Goal: Information Seeking & Learning: Learn about a topic

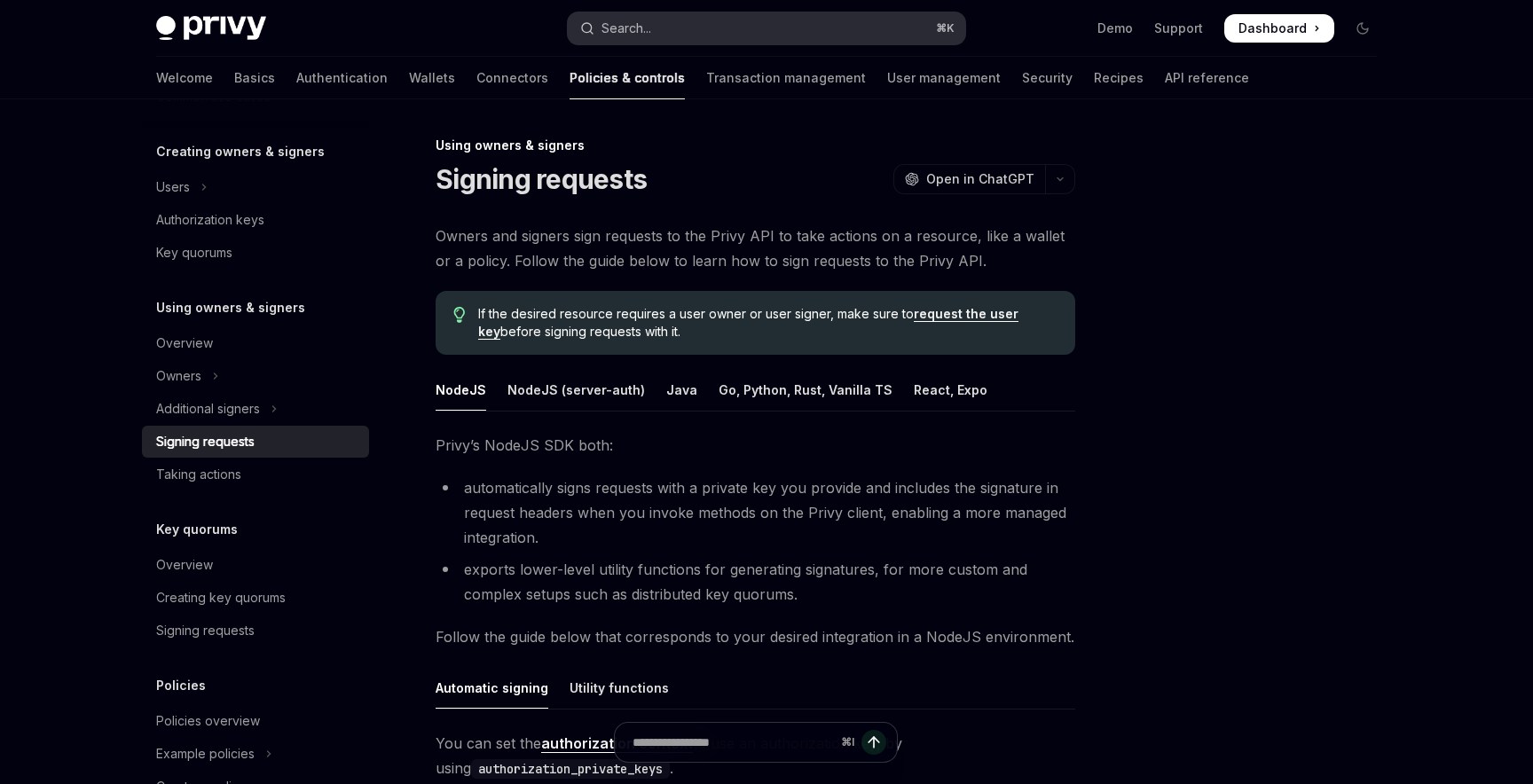
click at [611, 29] on div "Search..." at bounding box center [627, 28] width 50 height 21
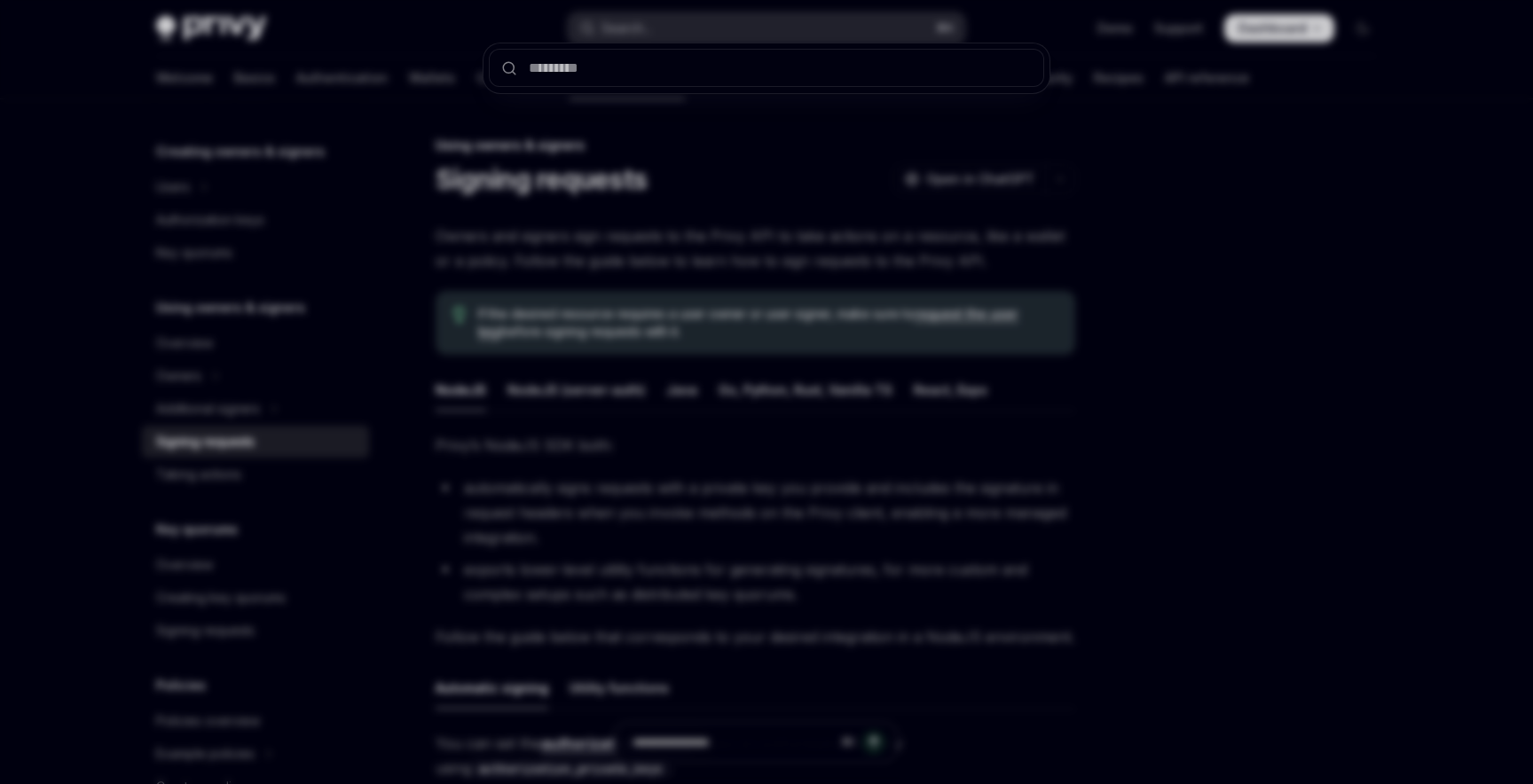
type input "**********"
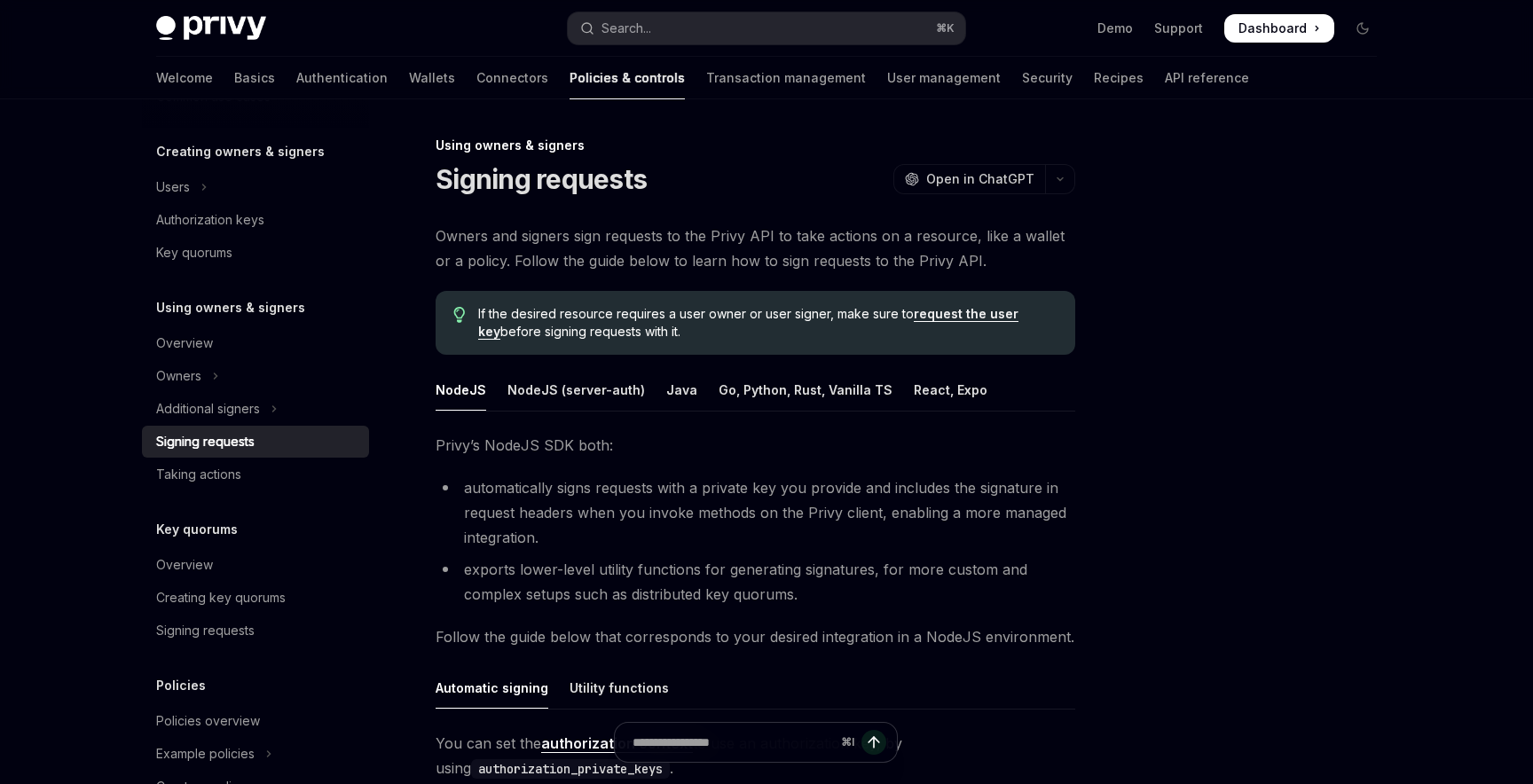
type textarea "*"
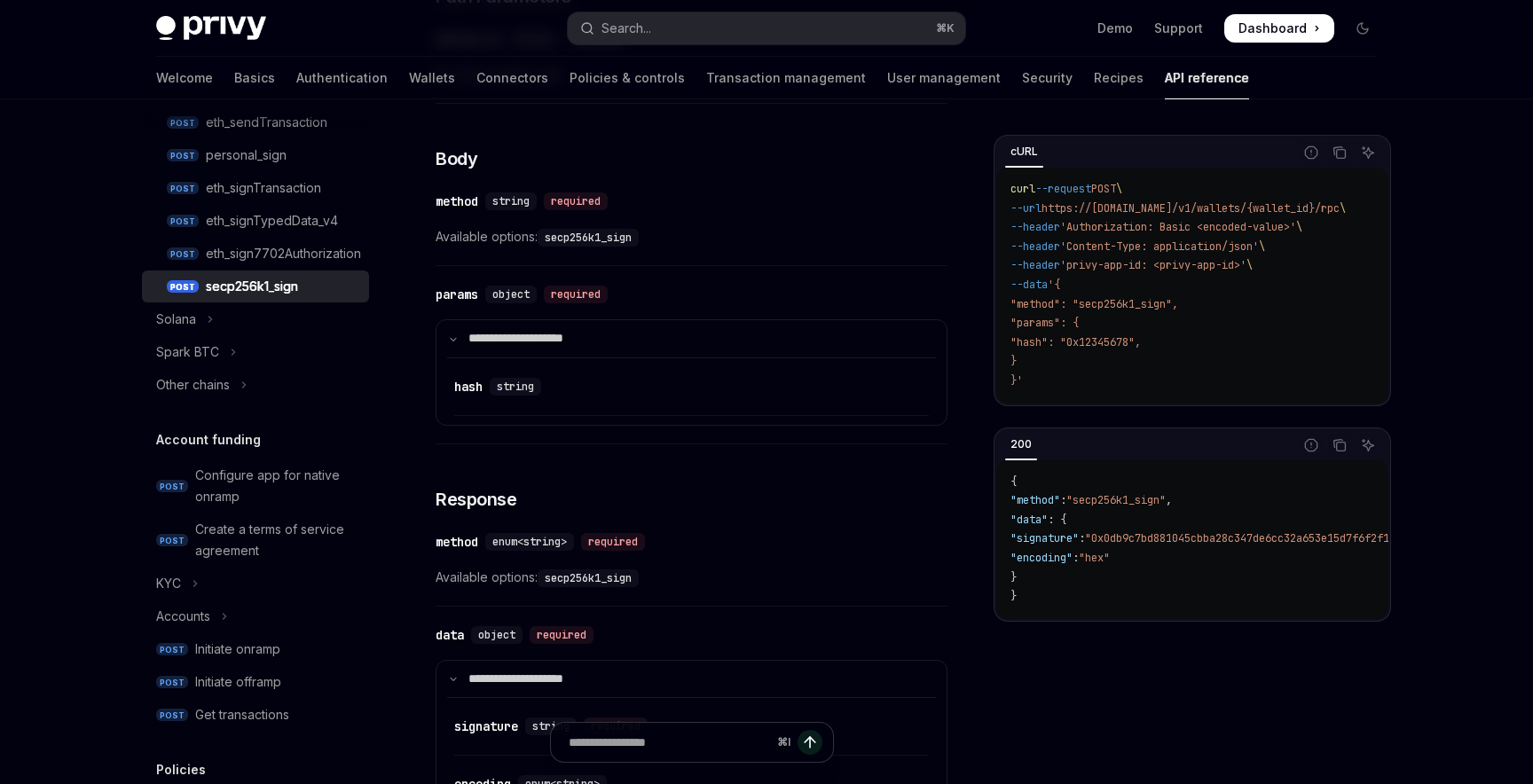
scroll to position [592, 0]
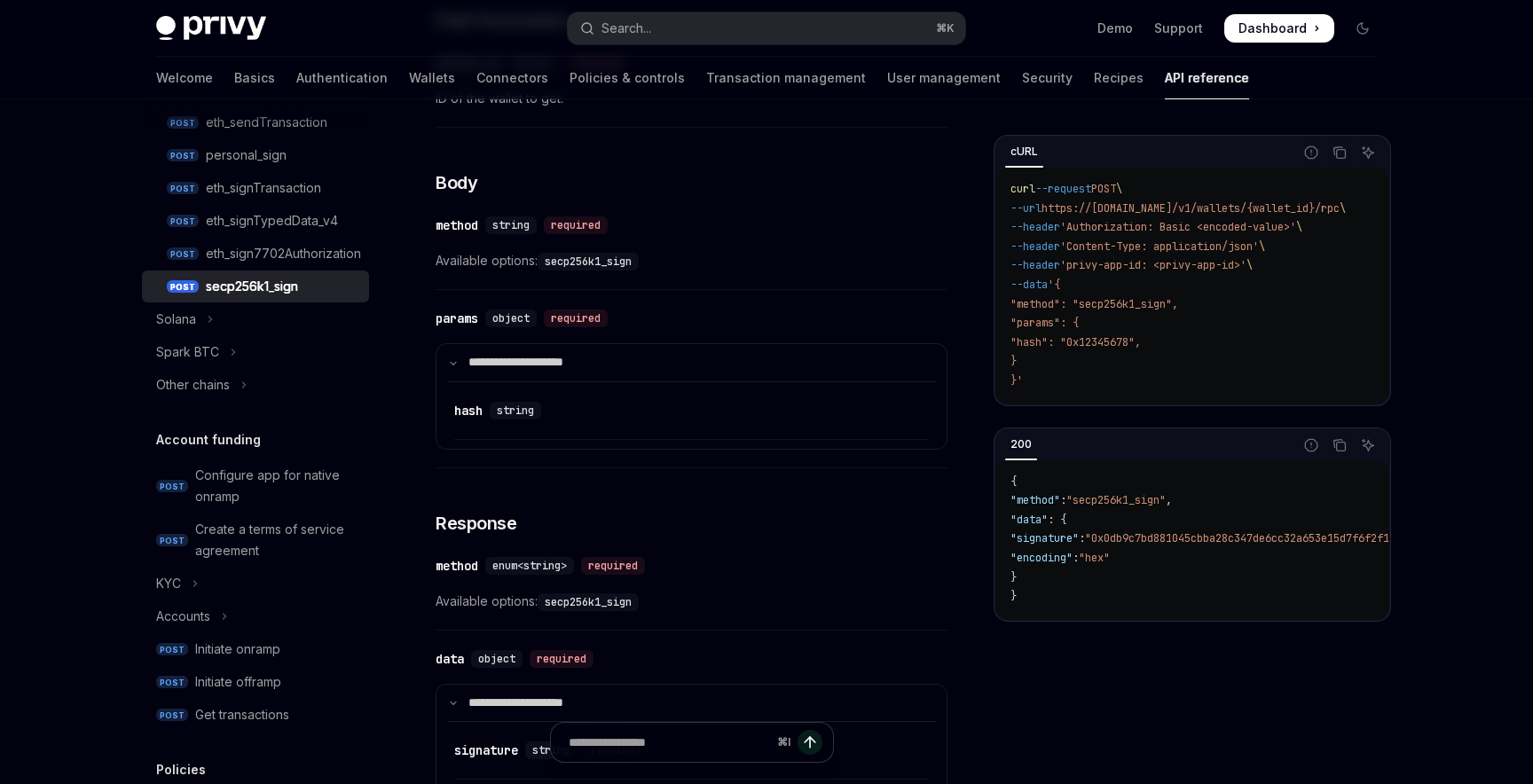
click at [561, 266] on code "secp256k1_sign" at bounding box center [587, 261] width 101 height 17
click at [578, 266] on code "secp256k1_sign" at bounding box center [587, 261] width 101 height 17
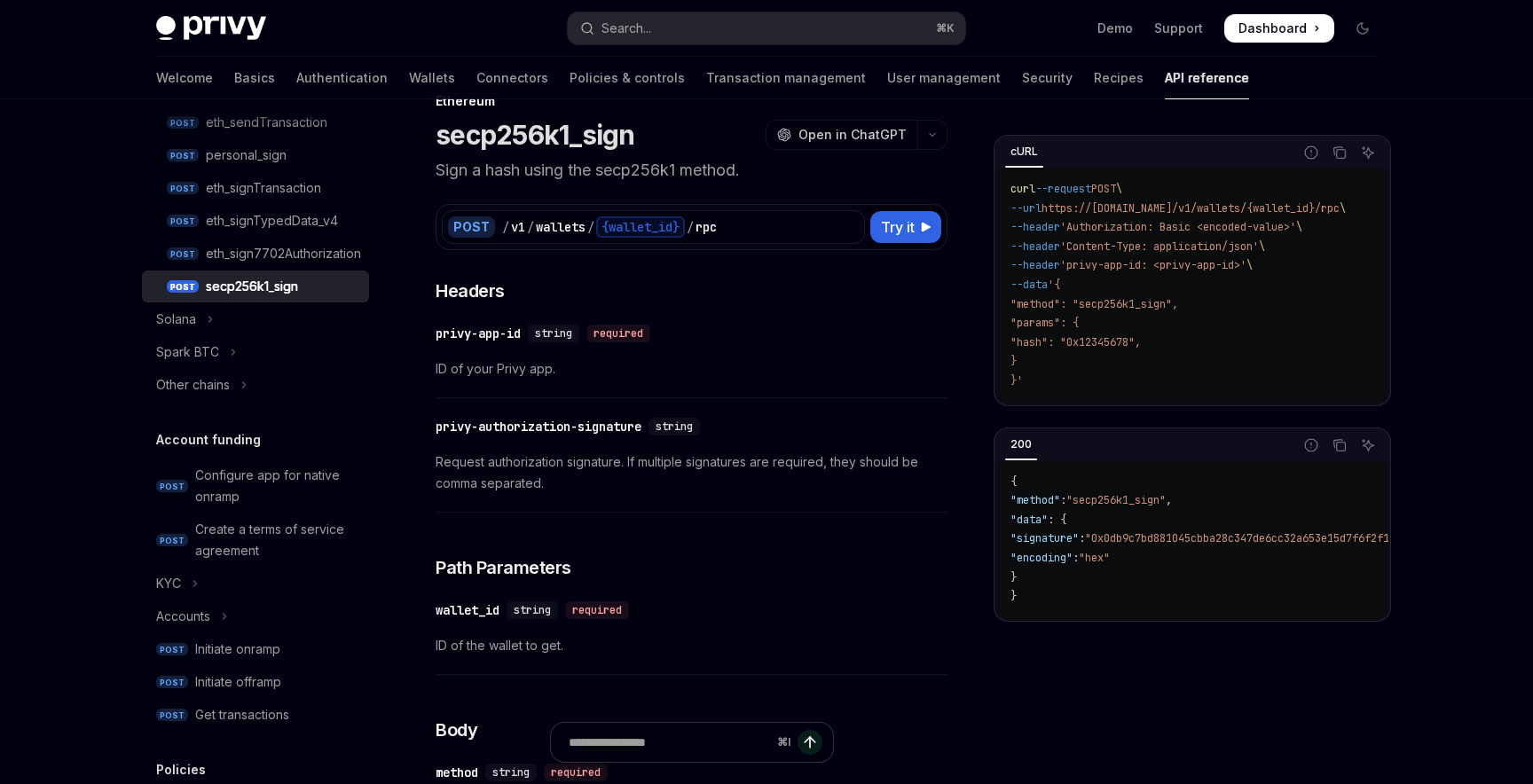
scroll to position [0, 0]
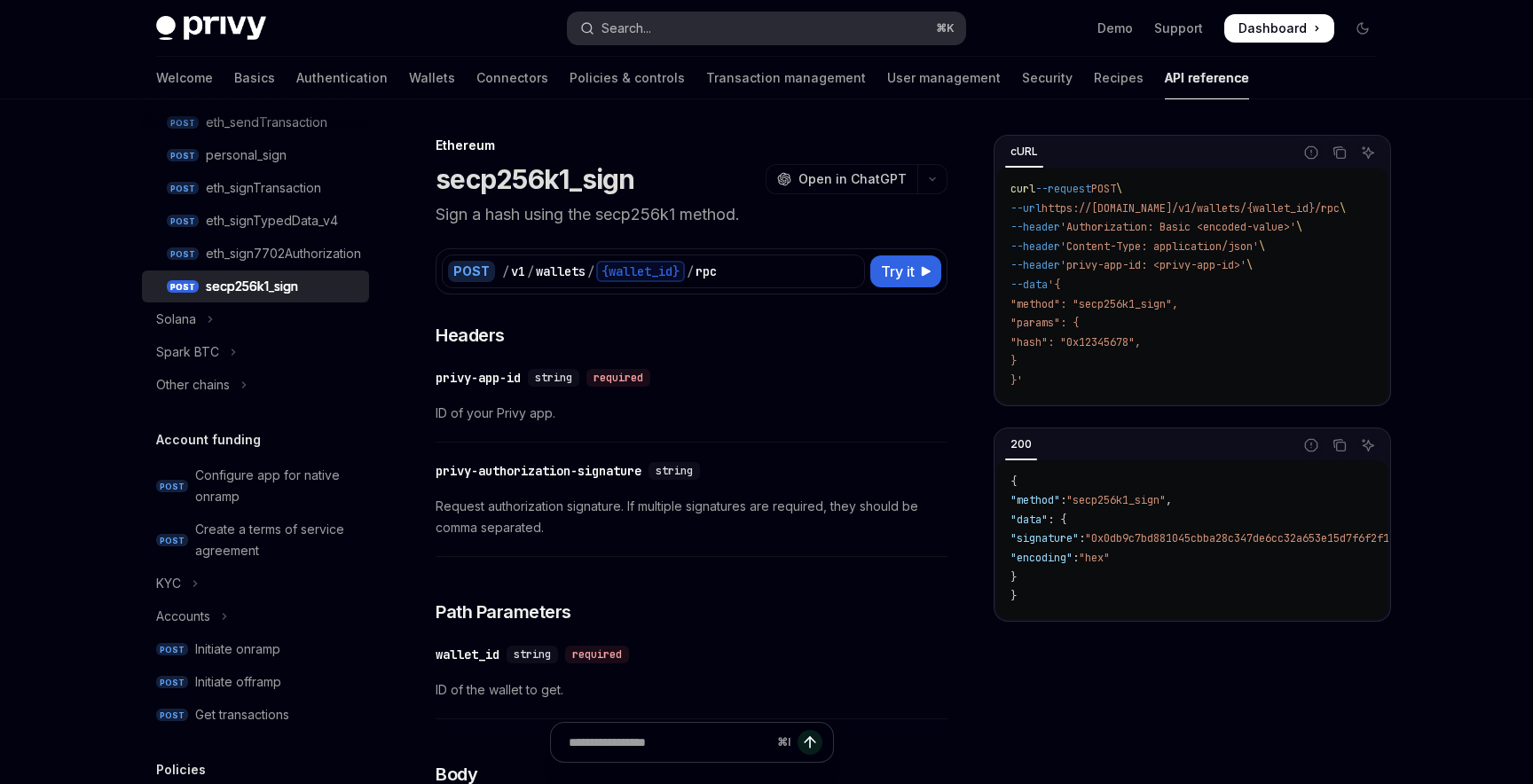
click at [625, 35] on div "Search..." at bounding box center [627, 28] width 50 height 21
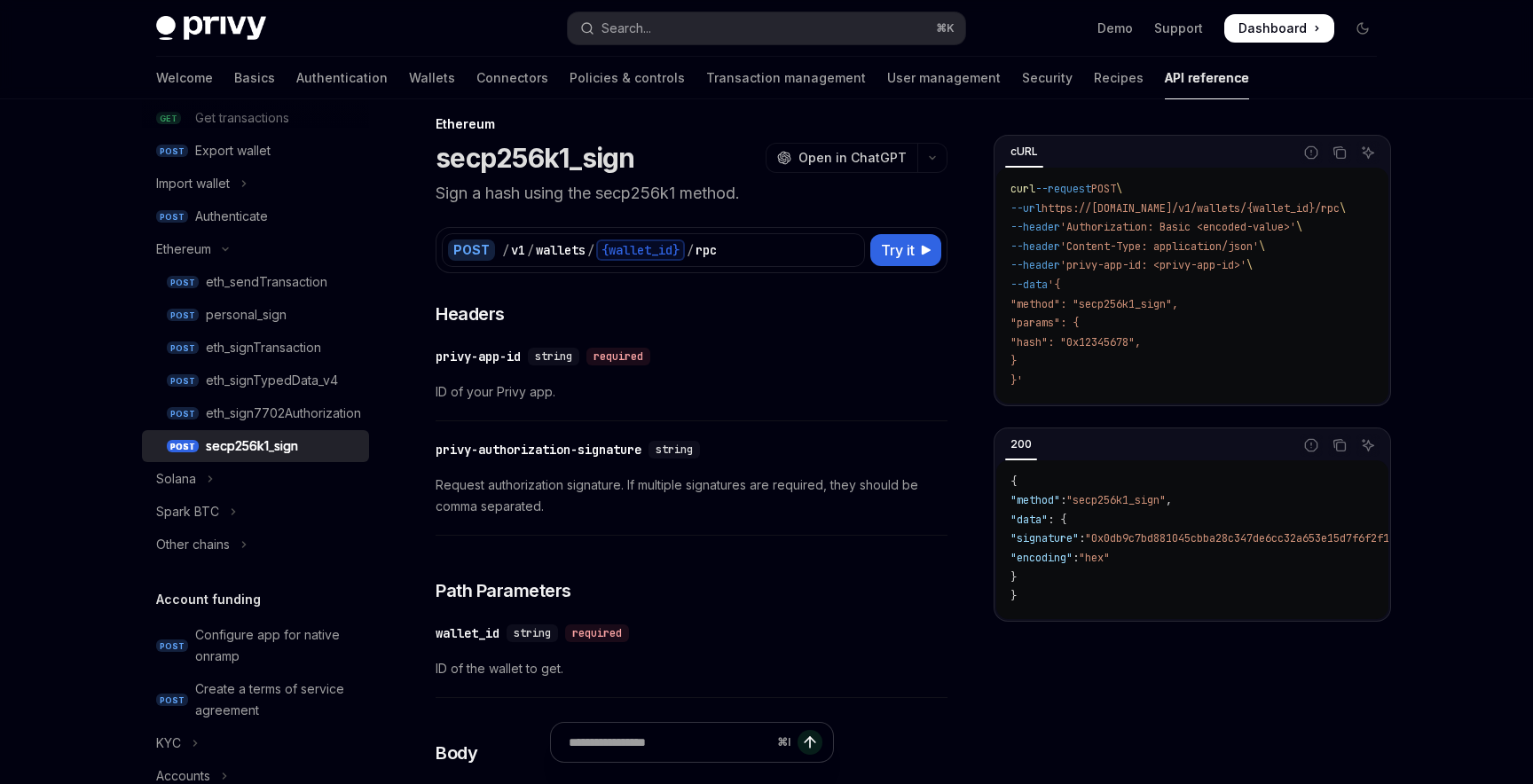
scroll to position [369, 0]
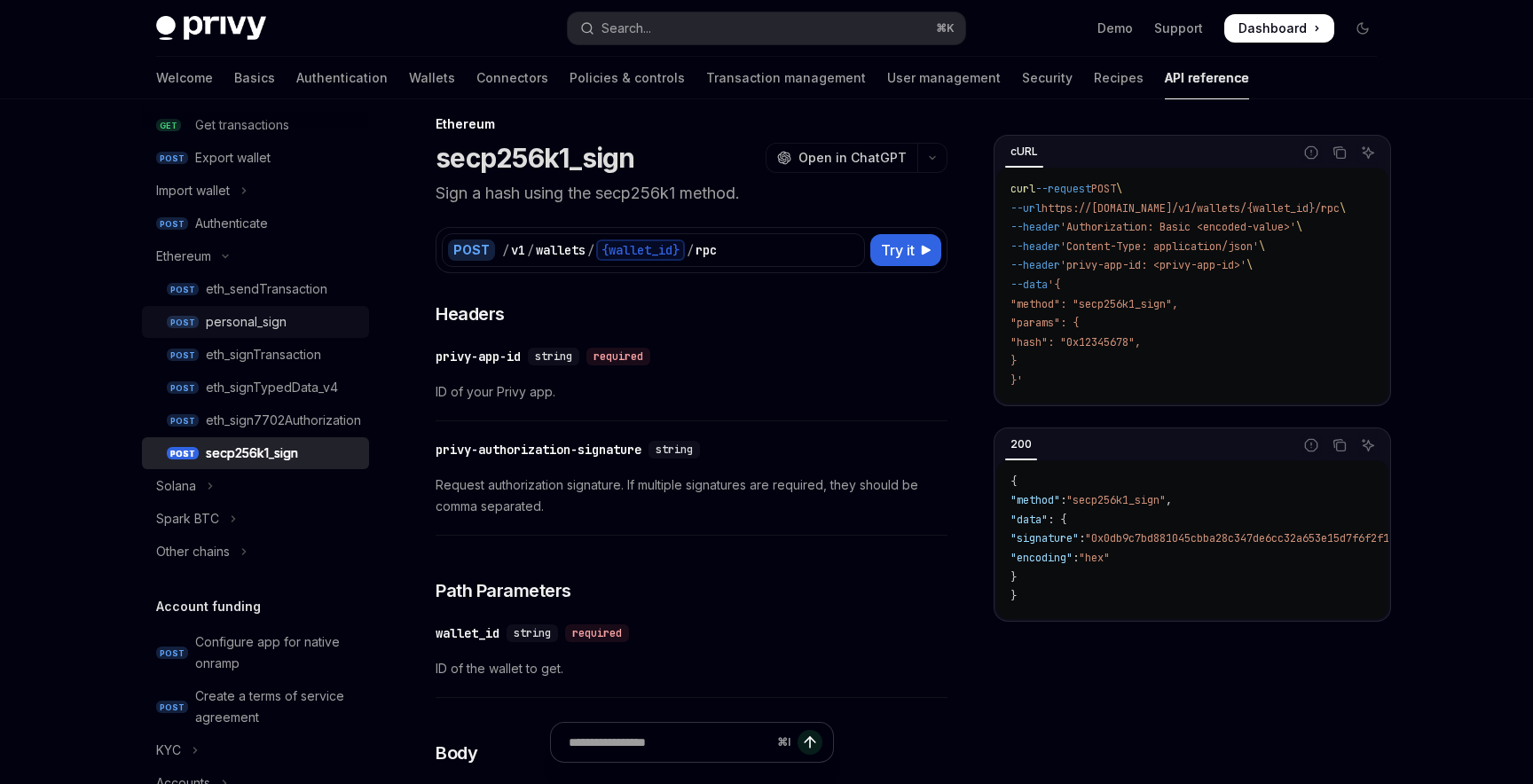
click at [253, 331] on div "personal_sign" at bounding box center [246, 322] width 81 height 21
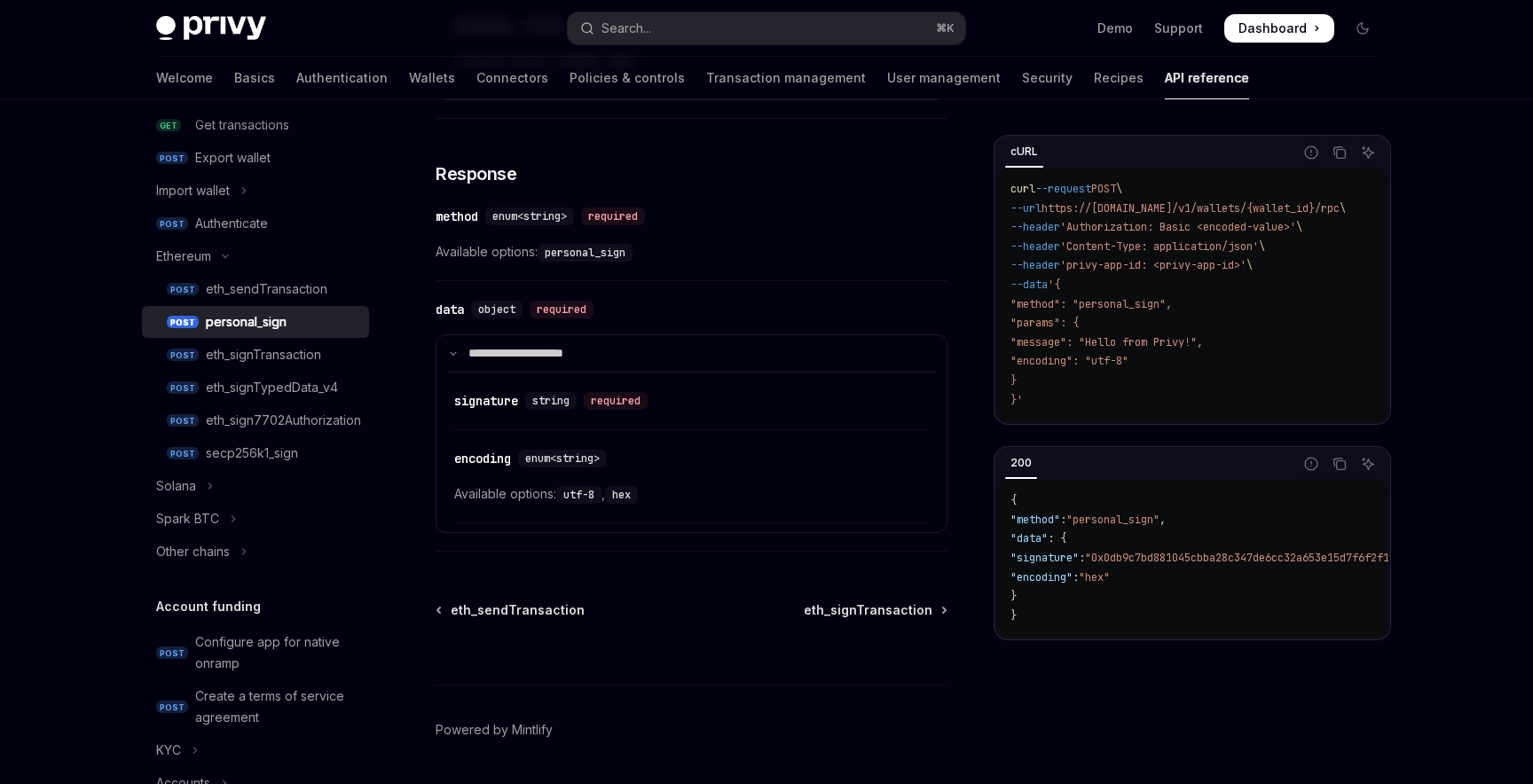
scroll to position [1089, 0]
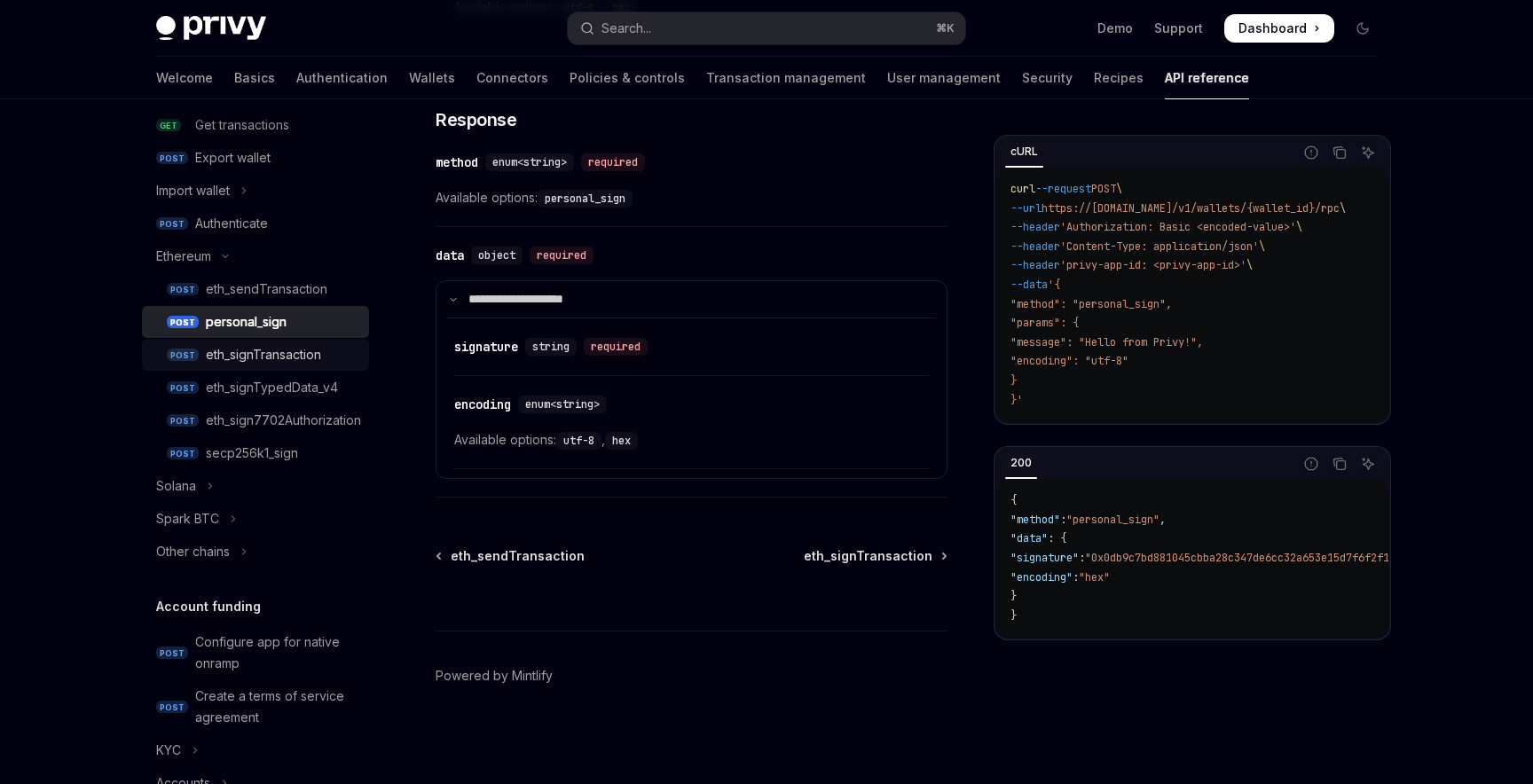
click at [239, 360] on div "eth_signTransaction" at bounding box center [263, 355] width 115 height 21
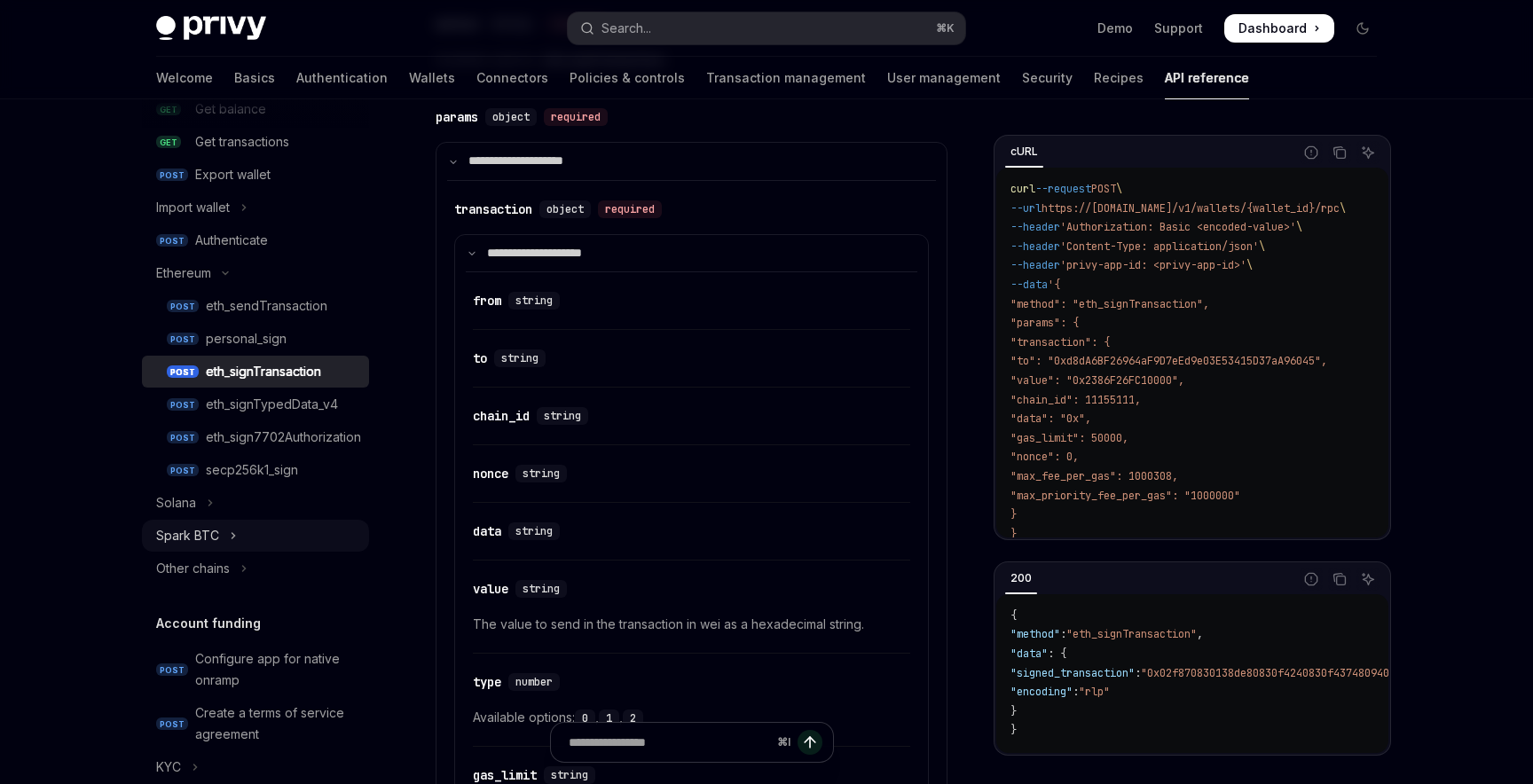
scroll to position [327, 0]
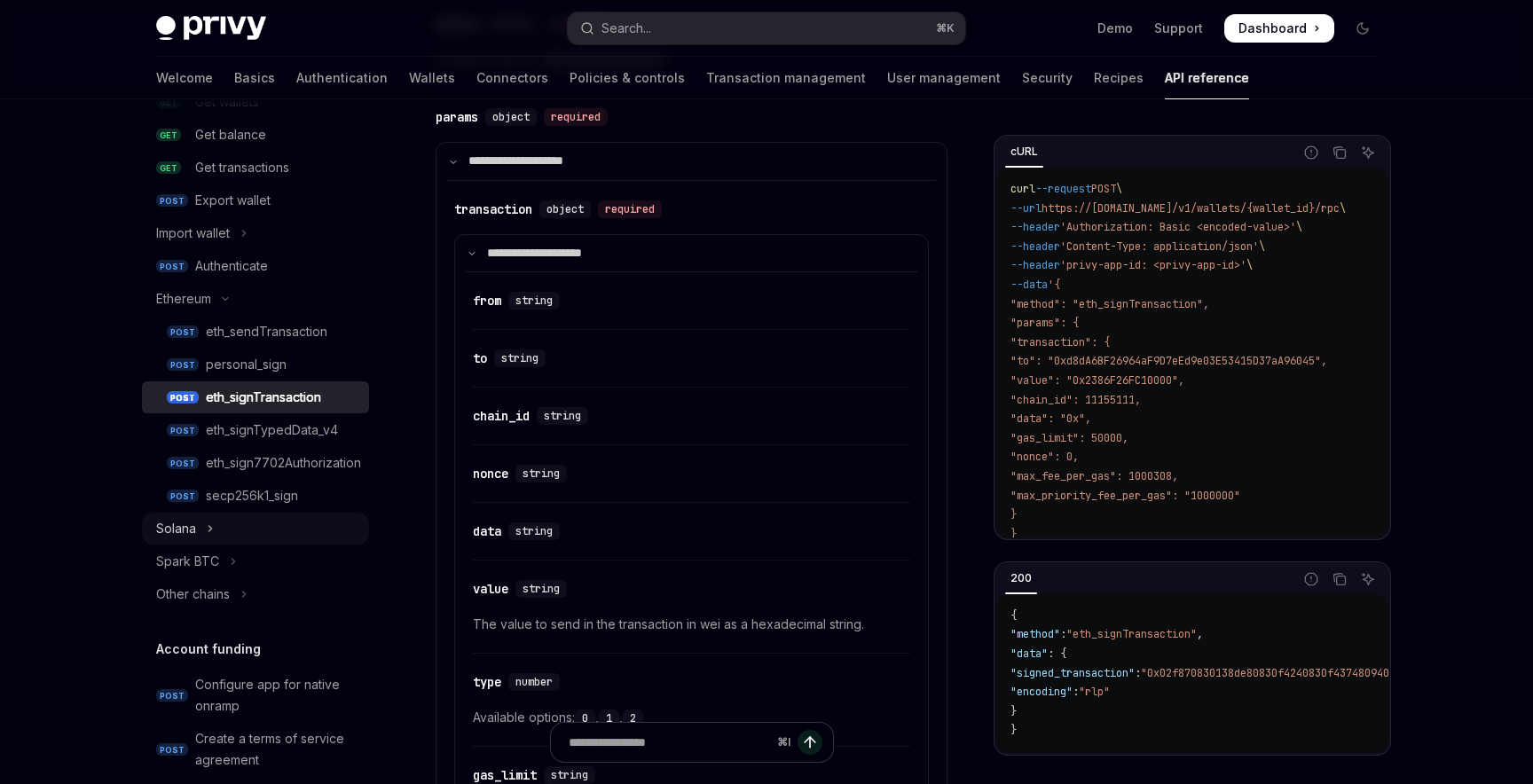
click at [209, 528] on icon "Toggle Solana section" at bounding box center [210, 528] width 7 height 21
type textarea "*"
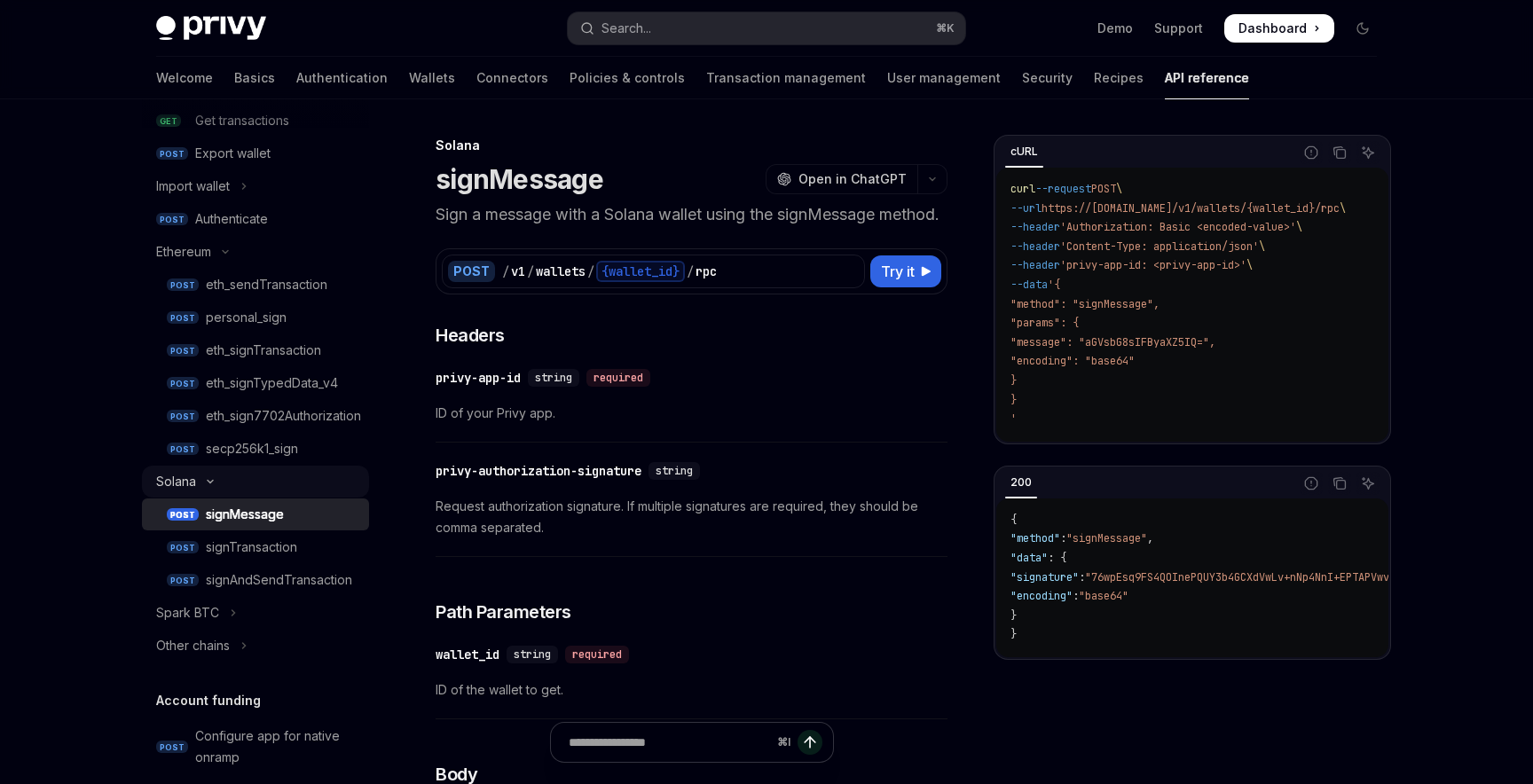
scroll to position [375, 0]
click at [225, 514] on div "signMessage" at bounding box center [244, 513] width 78 height 21
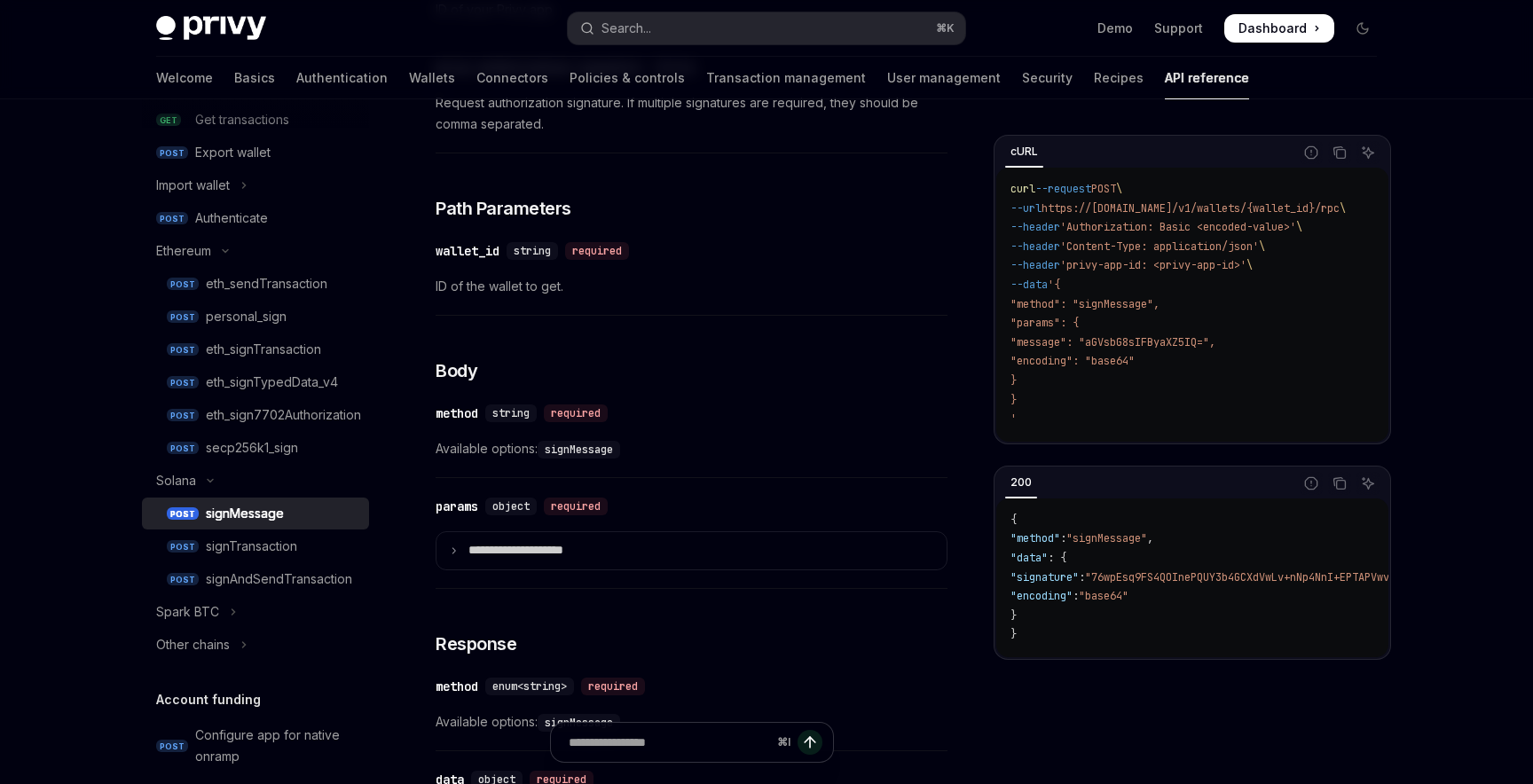
scroll to position [409, 0]
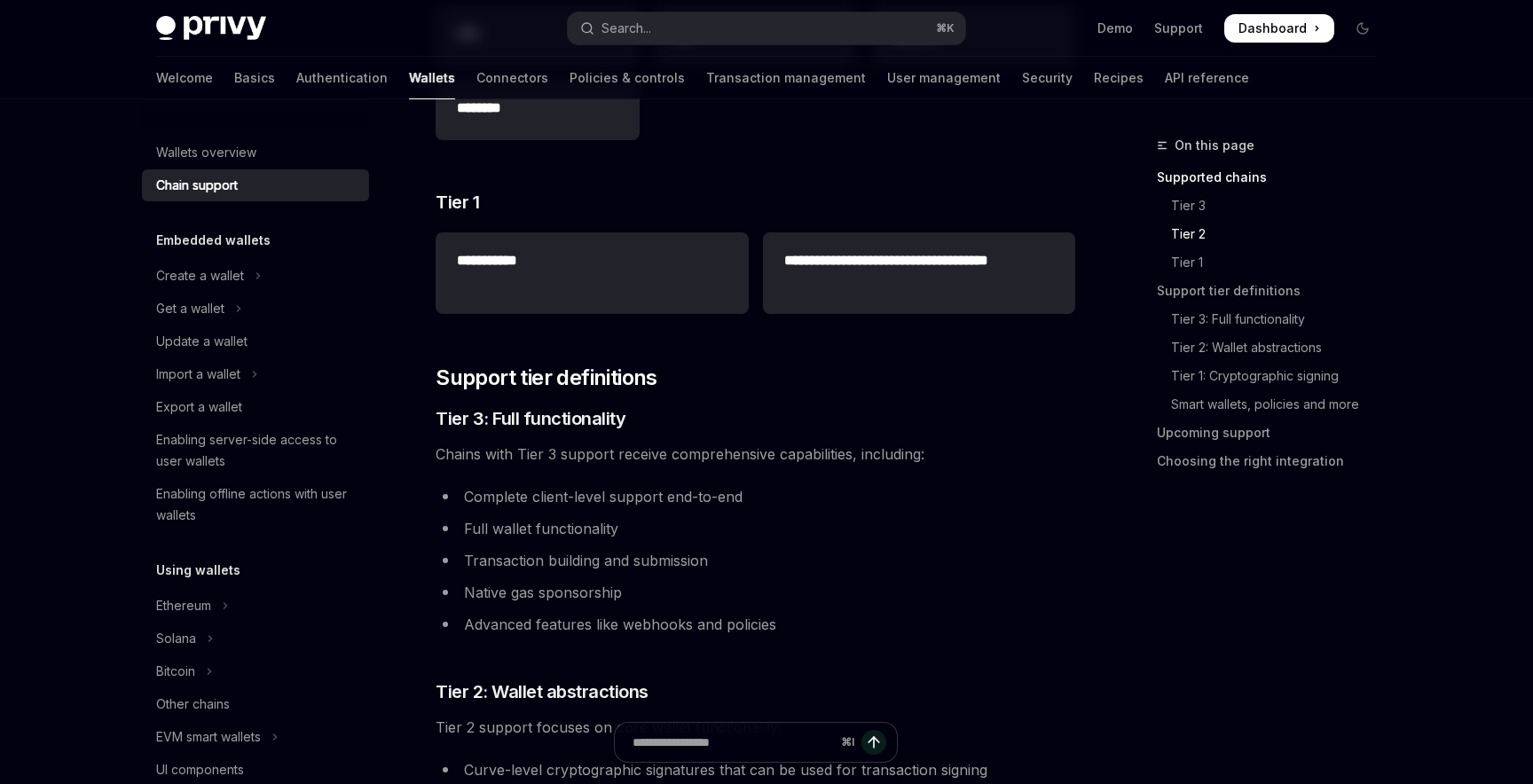
scroll to position [1, 0]
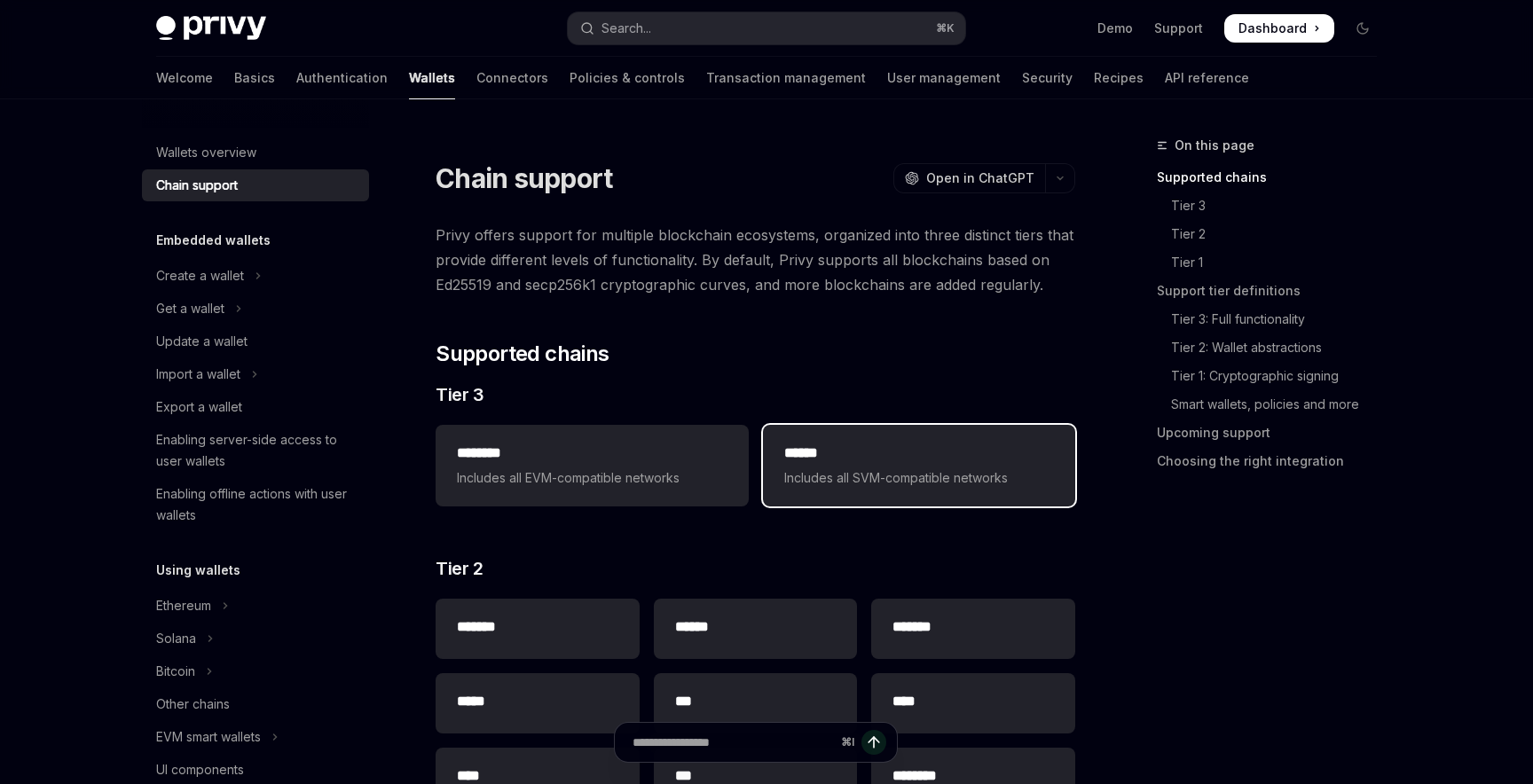
click at [867, 472] on span "Includes all SVM-compatible networks" at bounding box center [919, 478] width 270 height 21
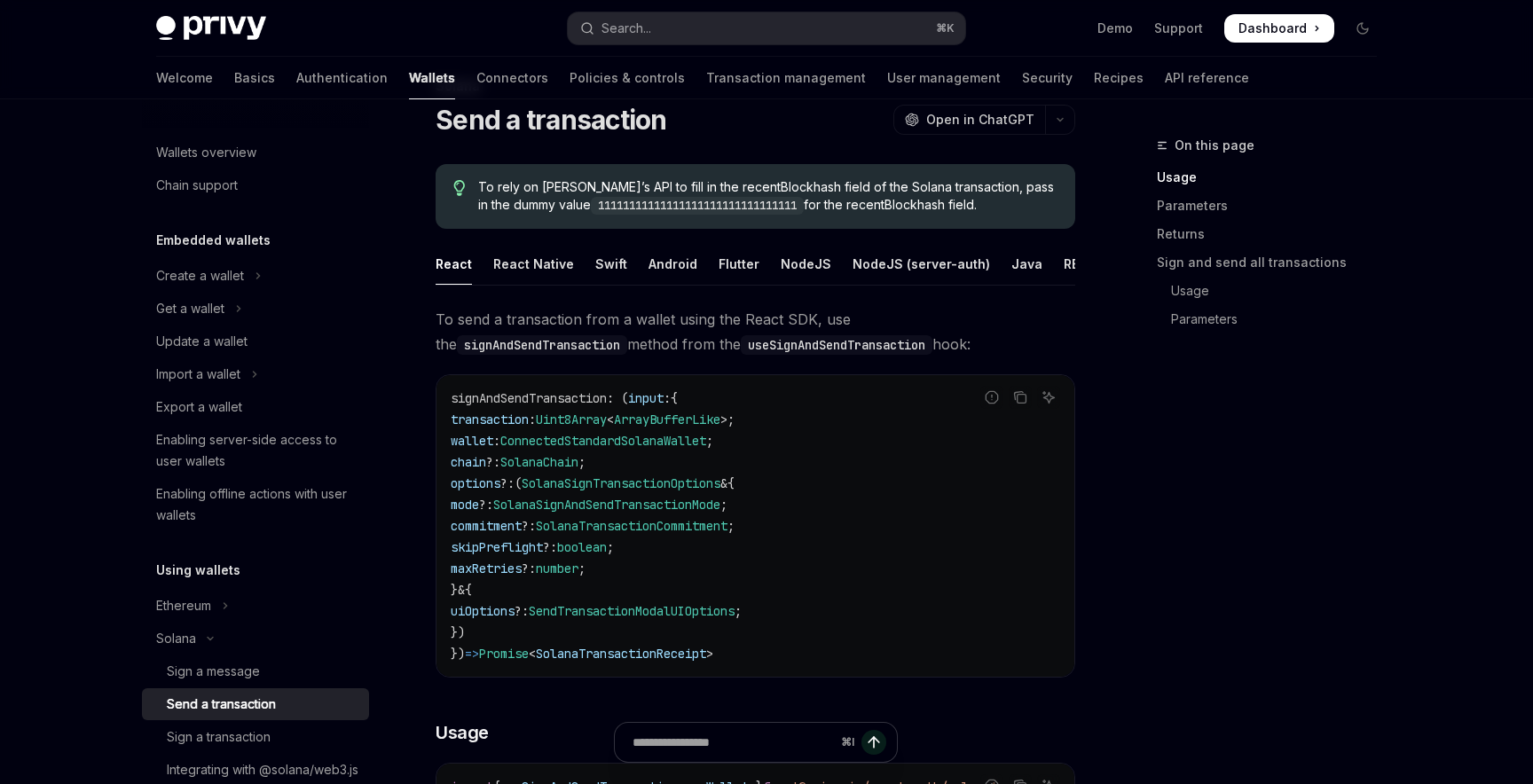
scroll to position [23, 0]
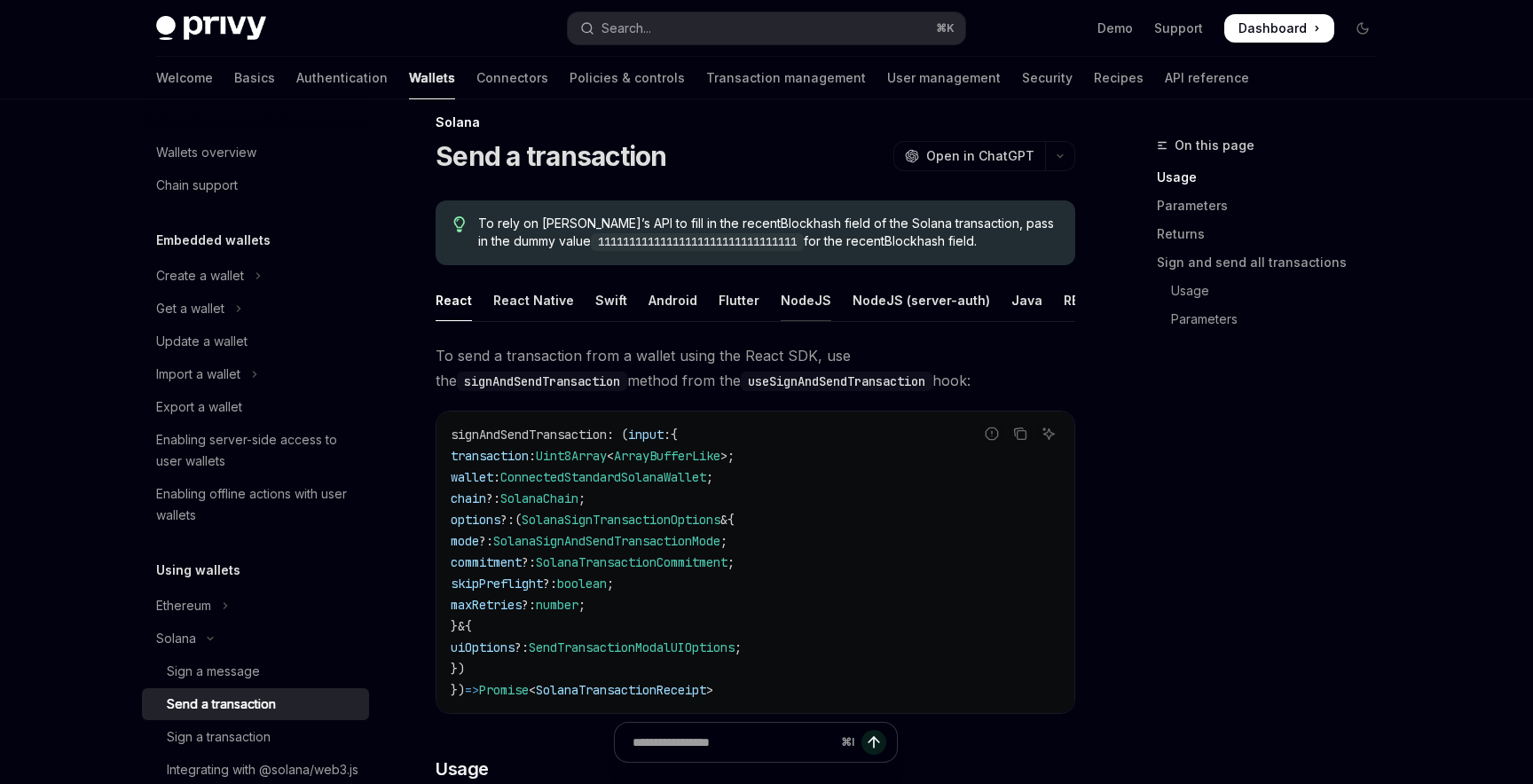
click at [781, 297] on div "NodeJS" at bounding box center [805, 300] width 51 height 41
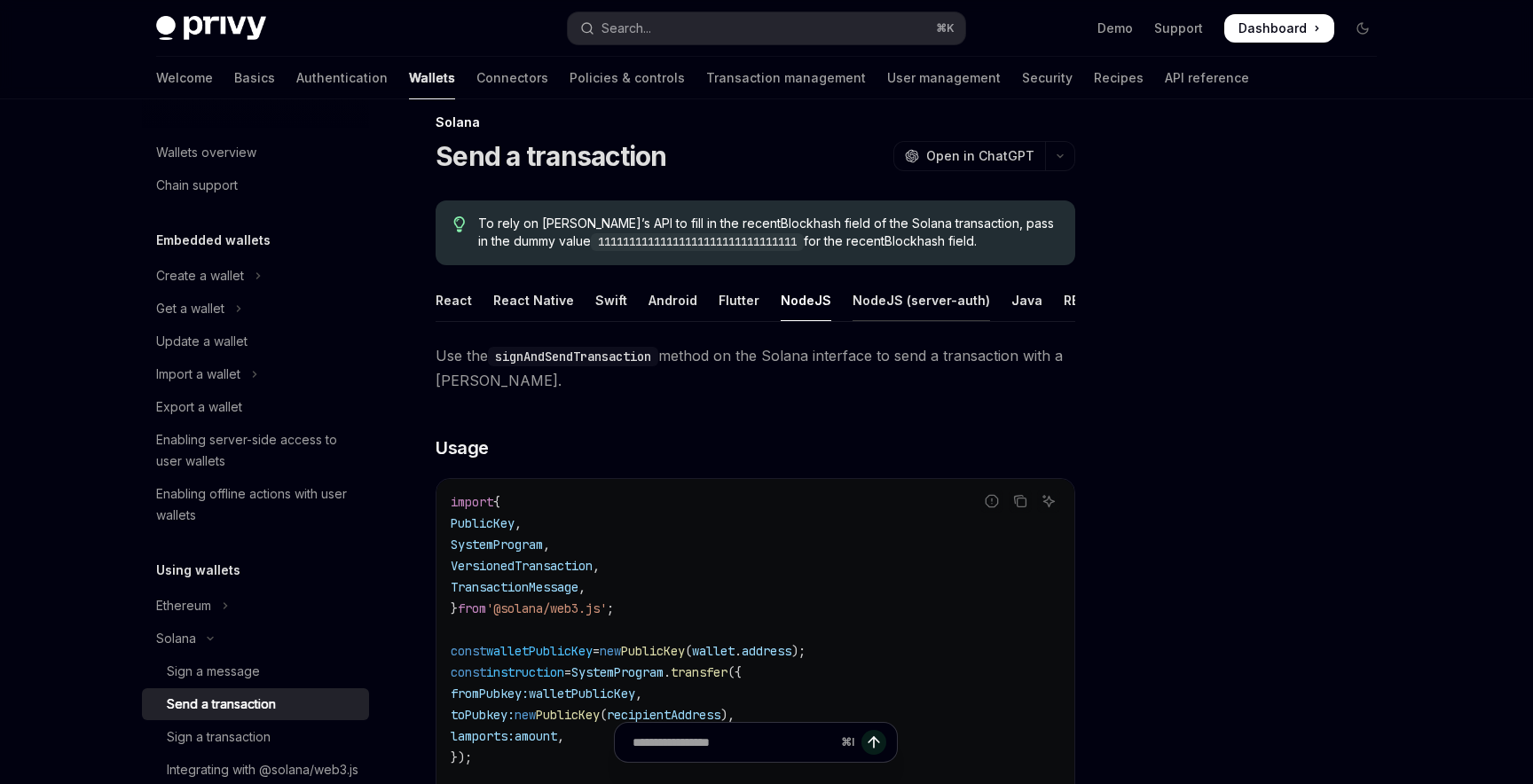
click at [858, 298] on div "NodeJS (server-auth)" at bounding box center [921, 300] width 137 height 41
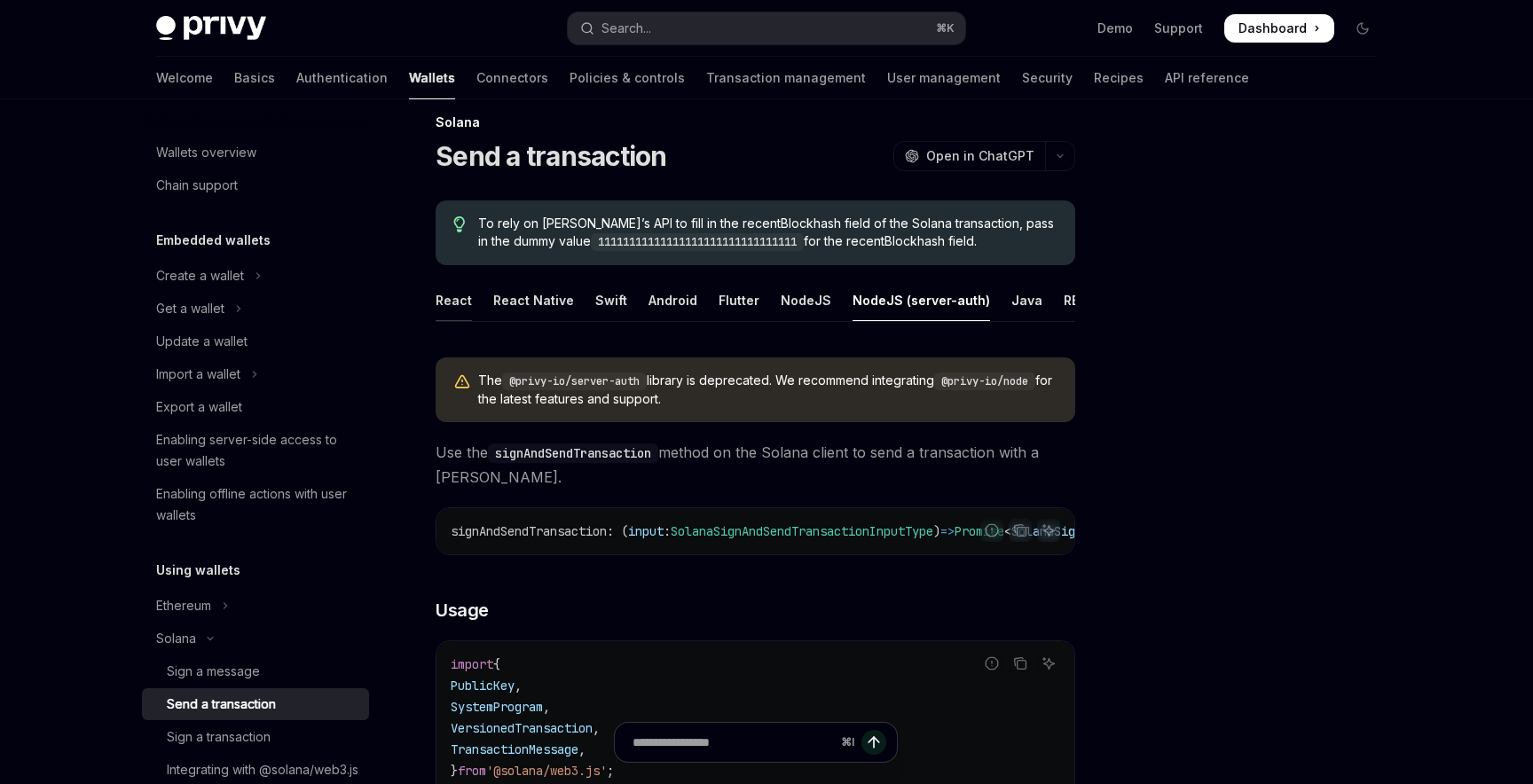
click at [459, 298] on div "React" at bounding box center [454, 300] width 37 height 41
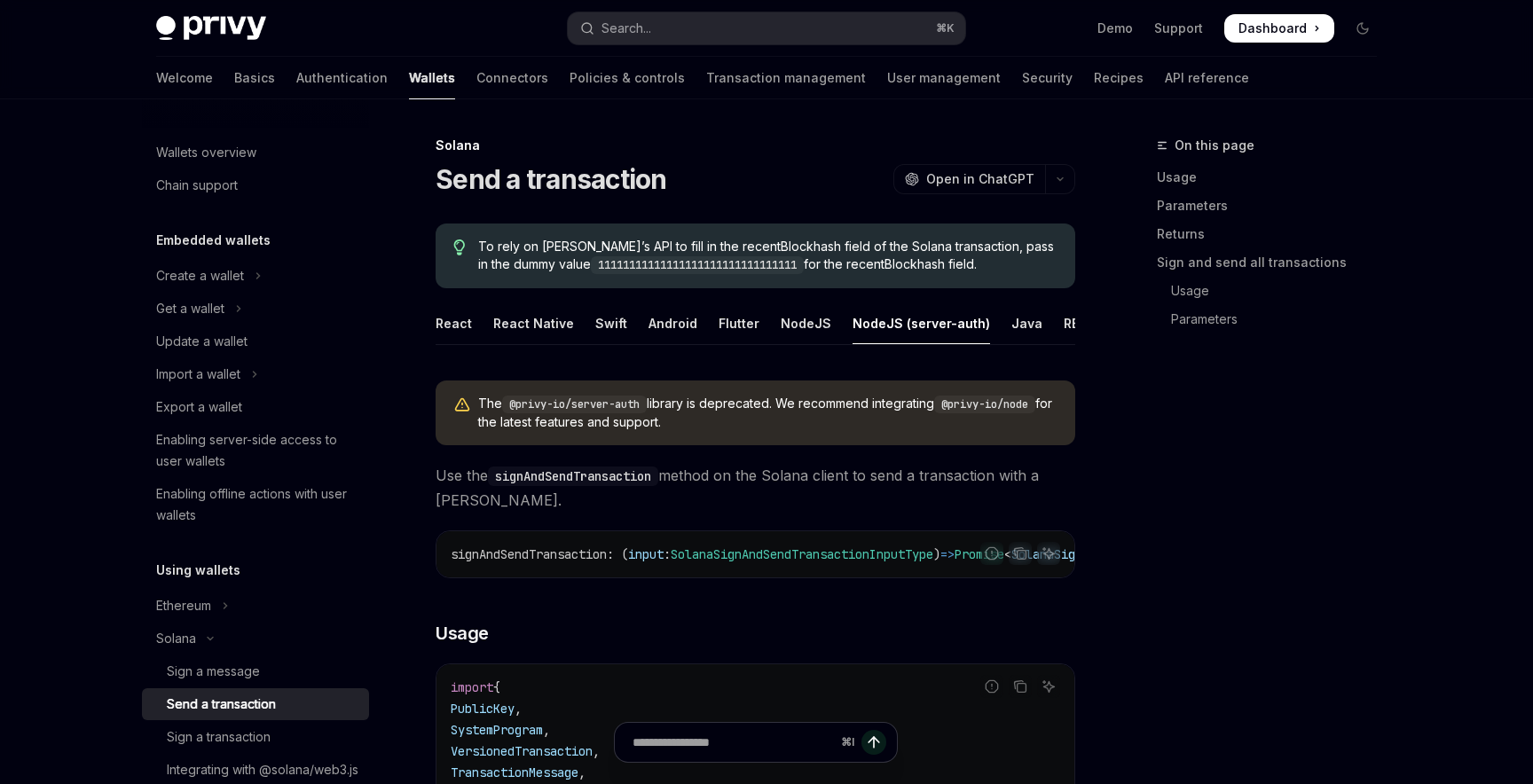
scroll to position [23, 0]
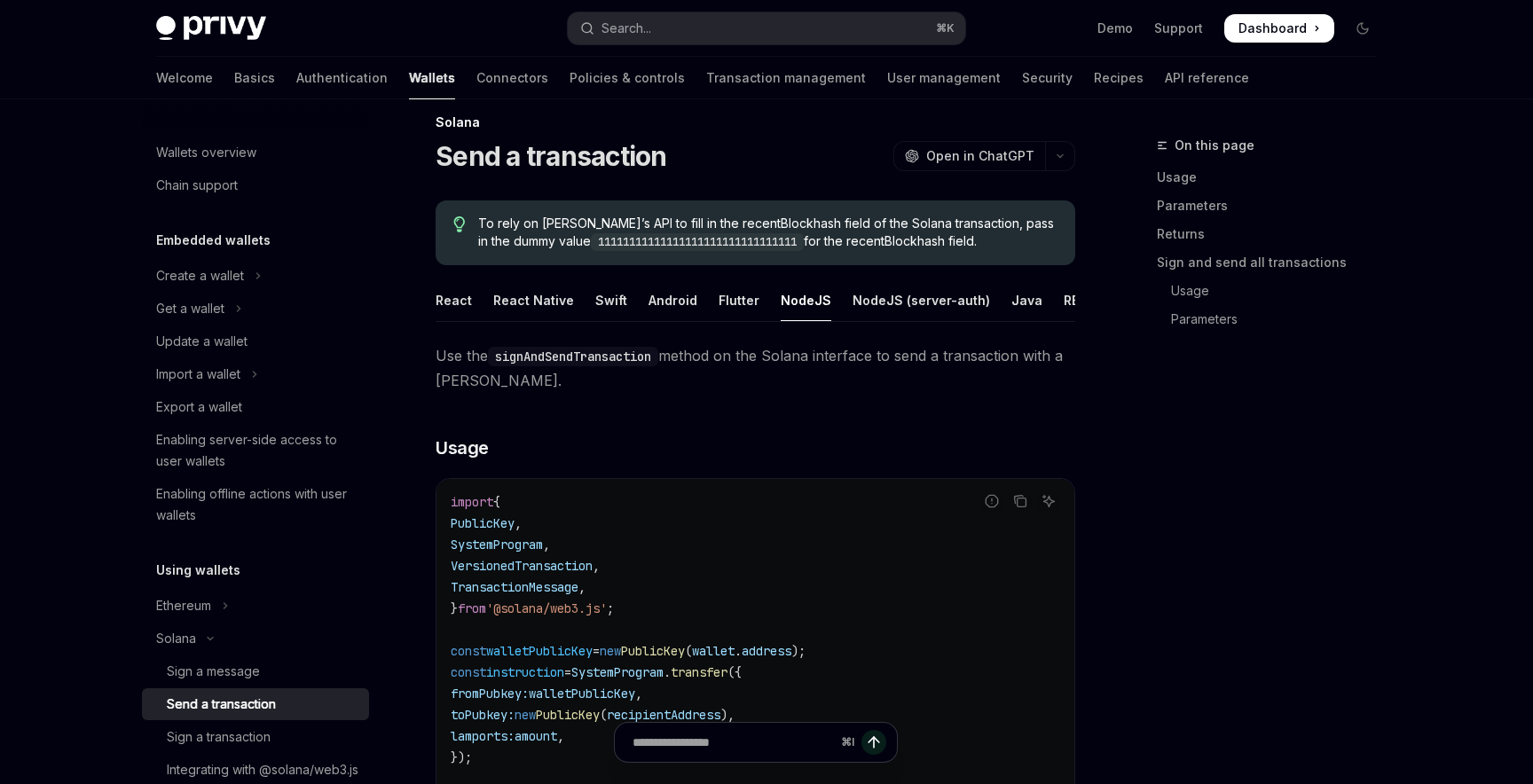
type textarea "*"
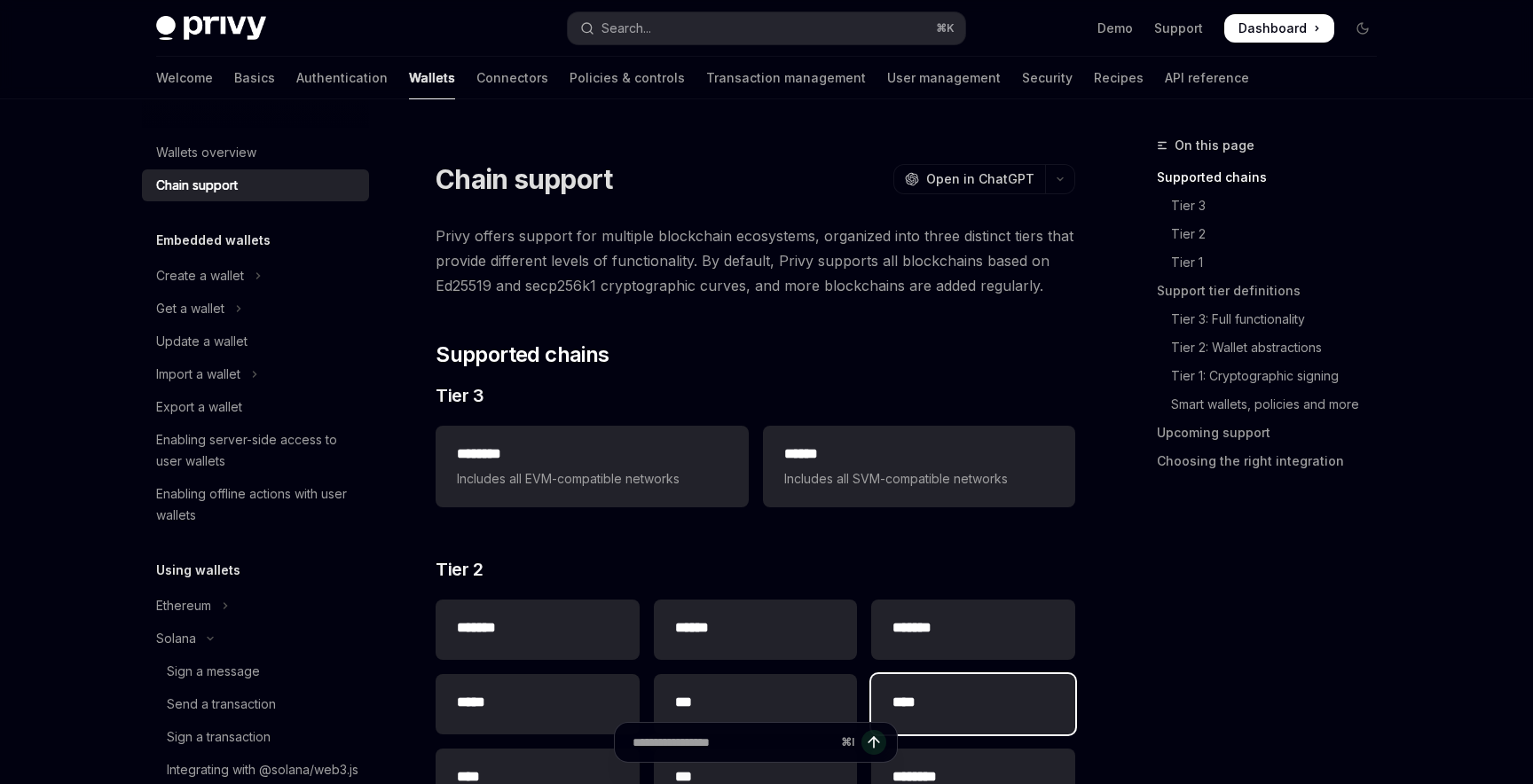
scroll to position [612, 0]
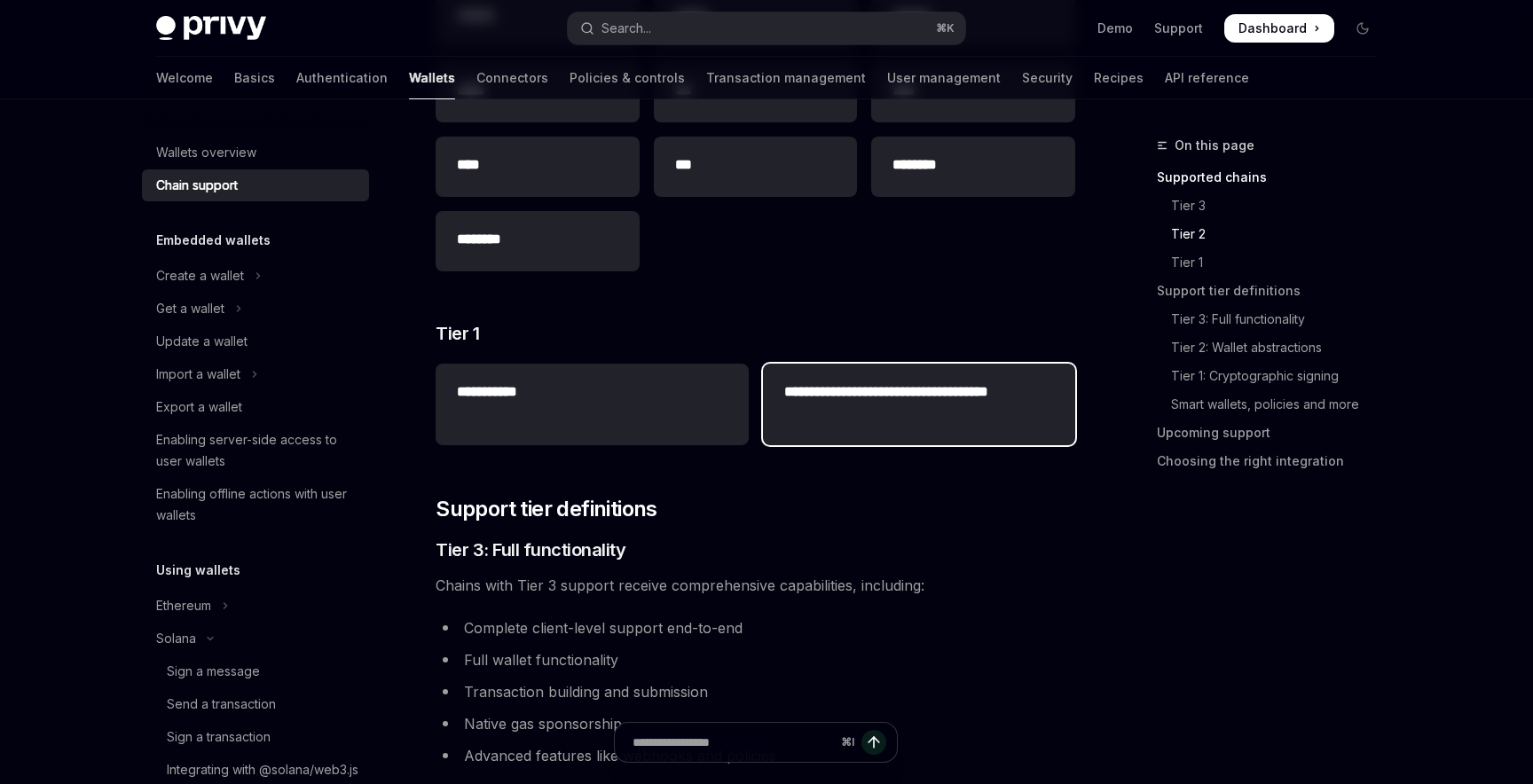
click at [855, 391] on h2 "**********" at bounding box center [919, 403] width 270 height 42
click at [810, 403] on h2 "**********" at bounding box center [919, 403] width 270 height 42
click at [836, 418] on h2 "**********" at bounding box center [919, 403] width 270 height 42
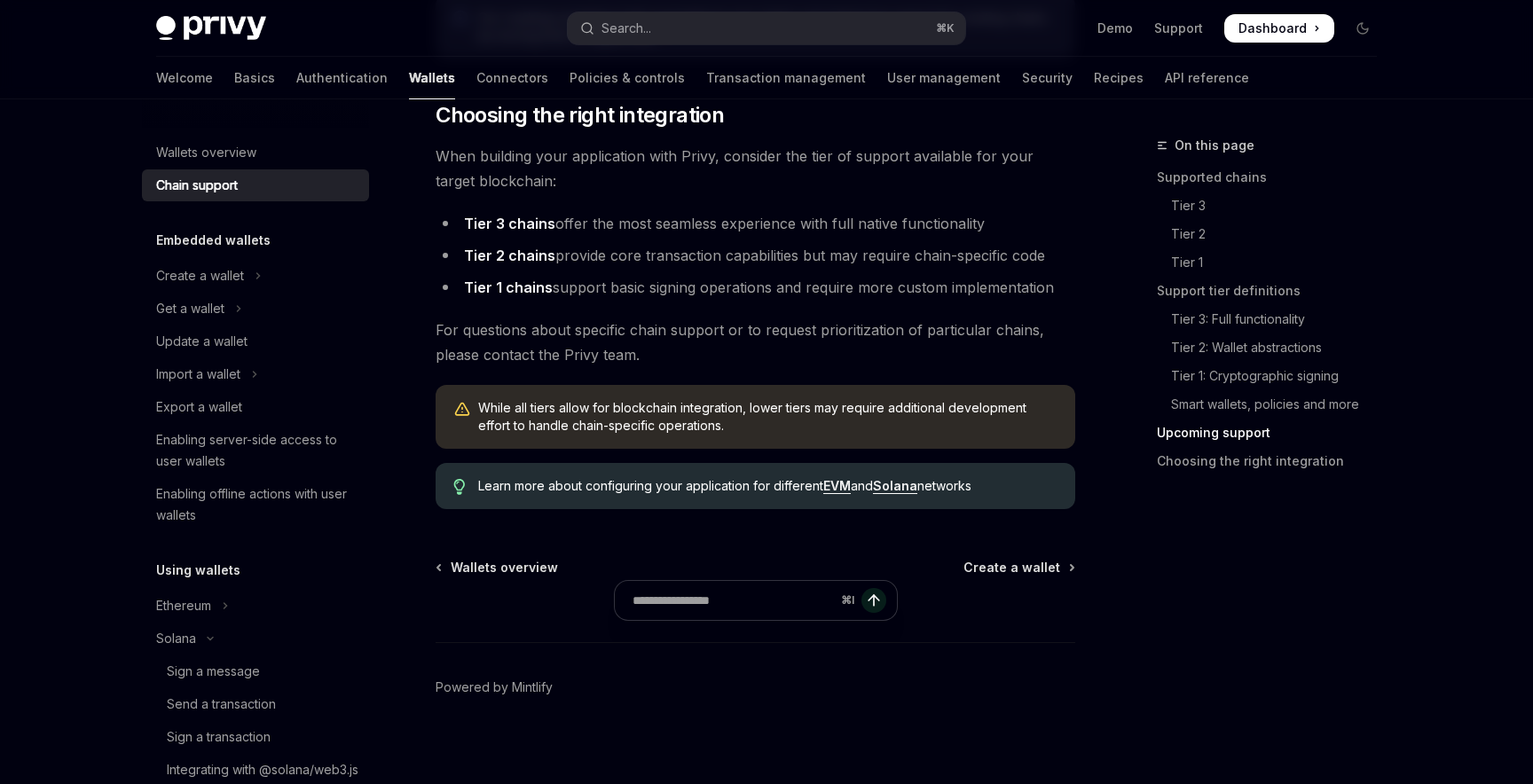
scroll to position [2244, 0]
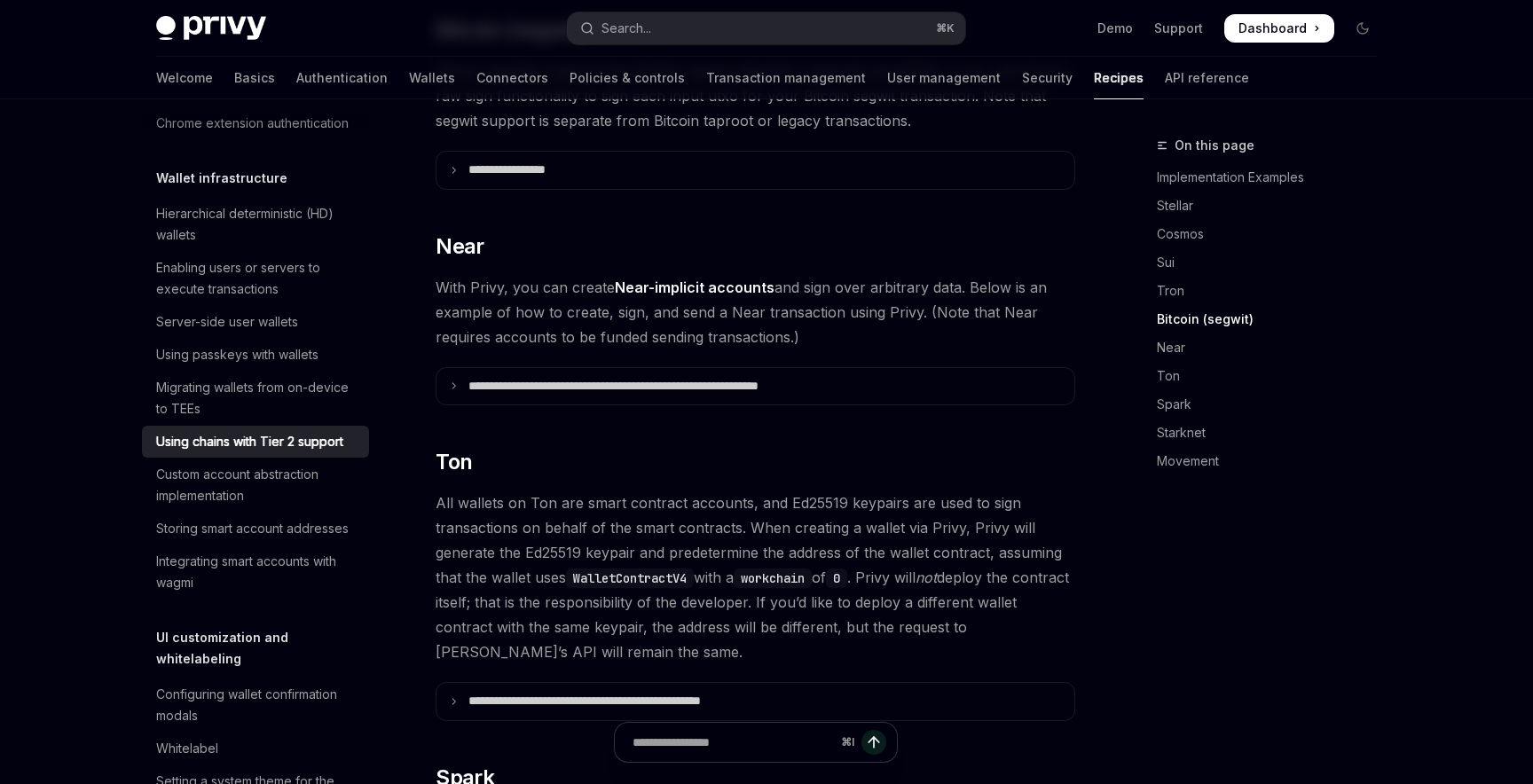
scroll to position [300, 0]
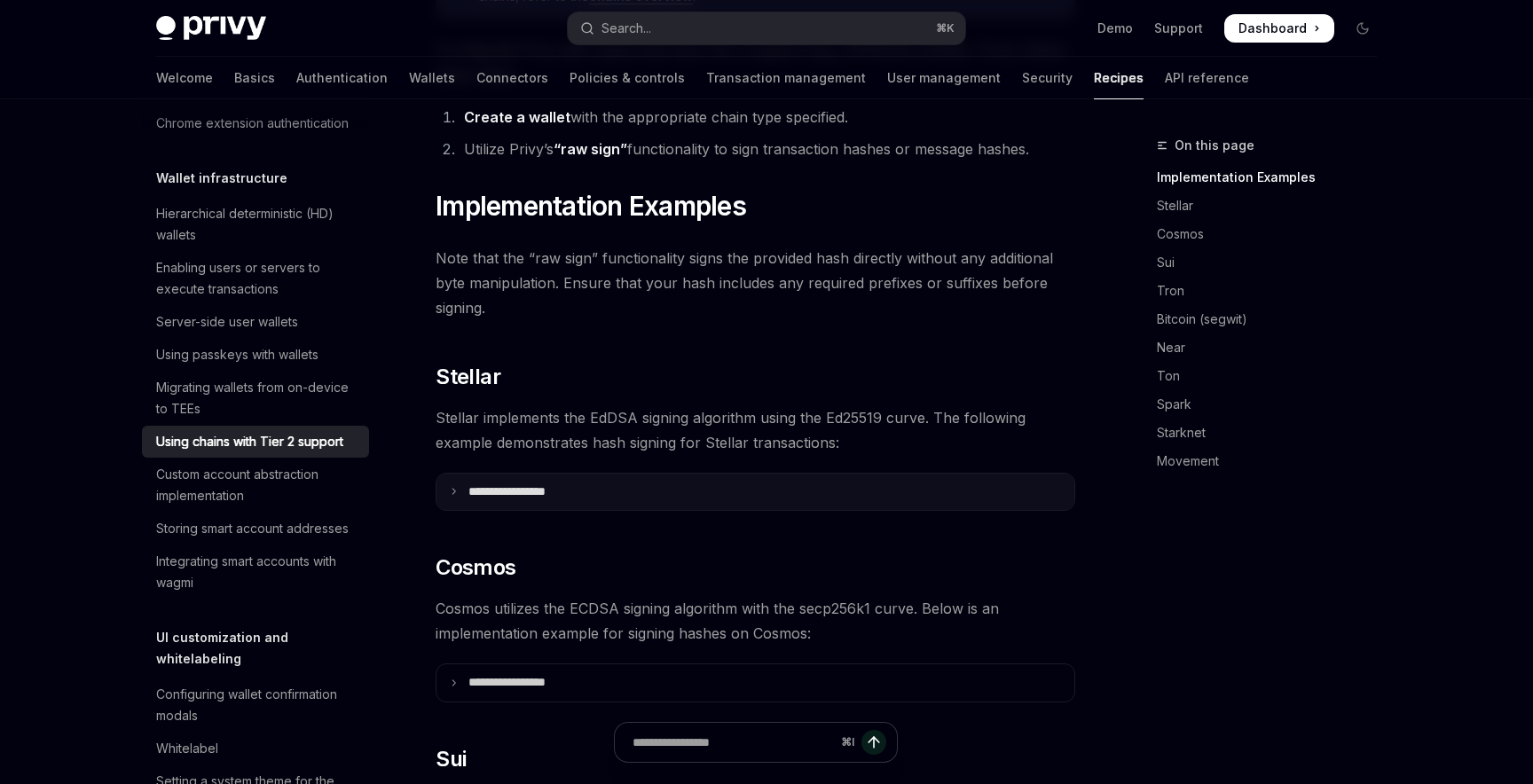
click at [443, 474] on summary "**********" at bounding box center [755, 492] width 638 height 37
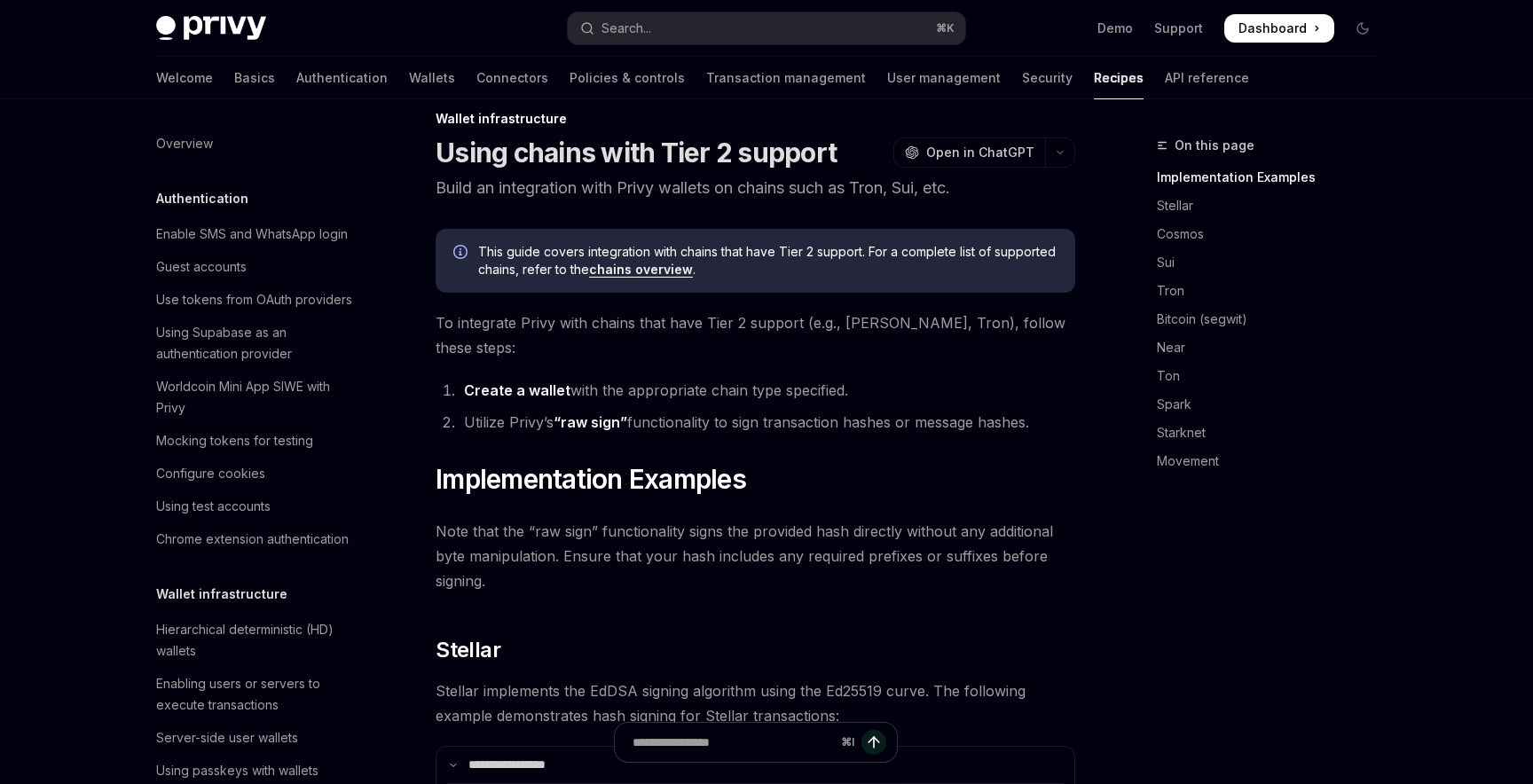
scroll to position [0, 0]
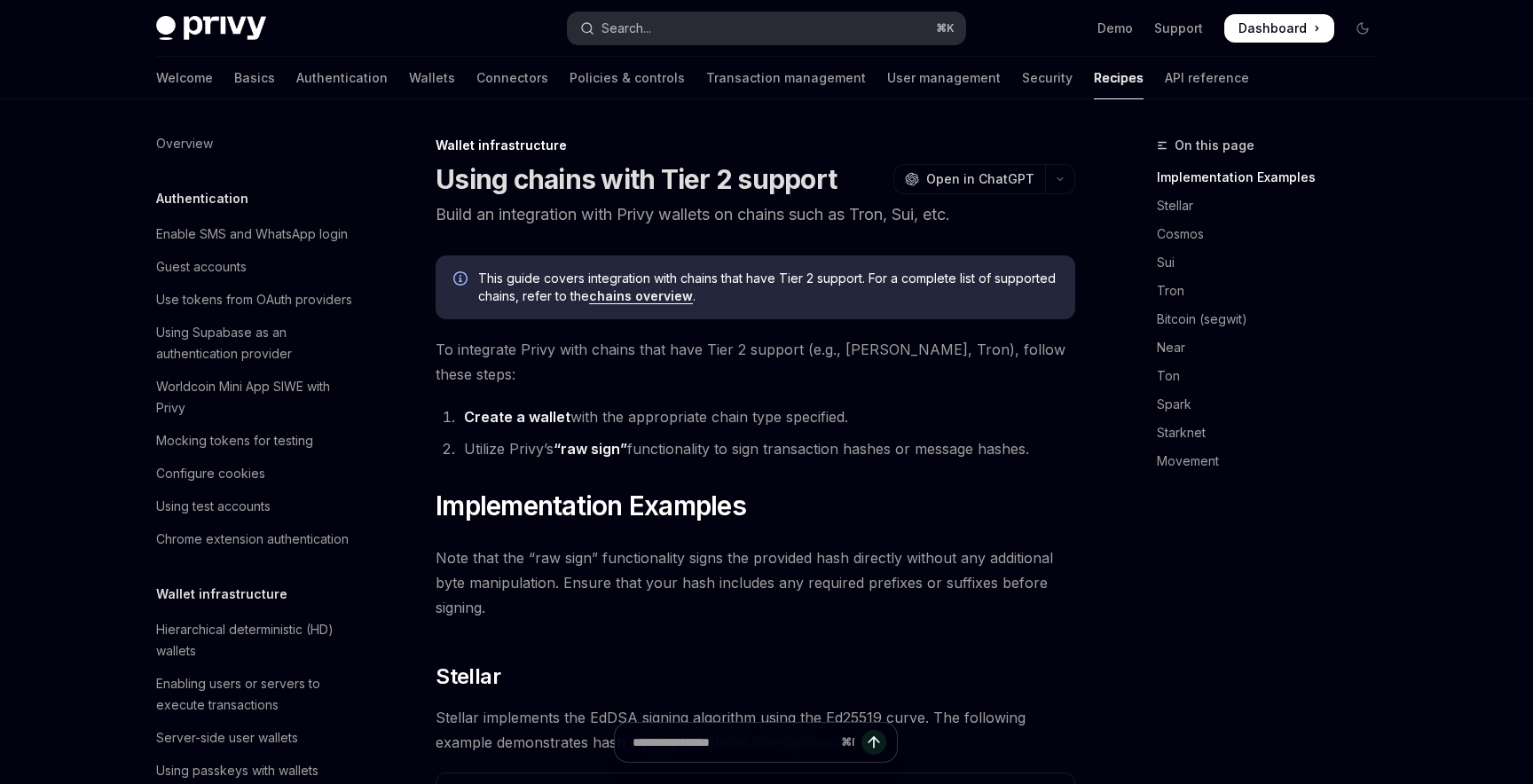
click at [651, 22] on div "Search..." at bounding box center [627, 28] width 50 height 21
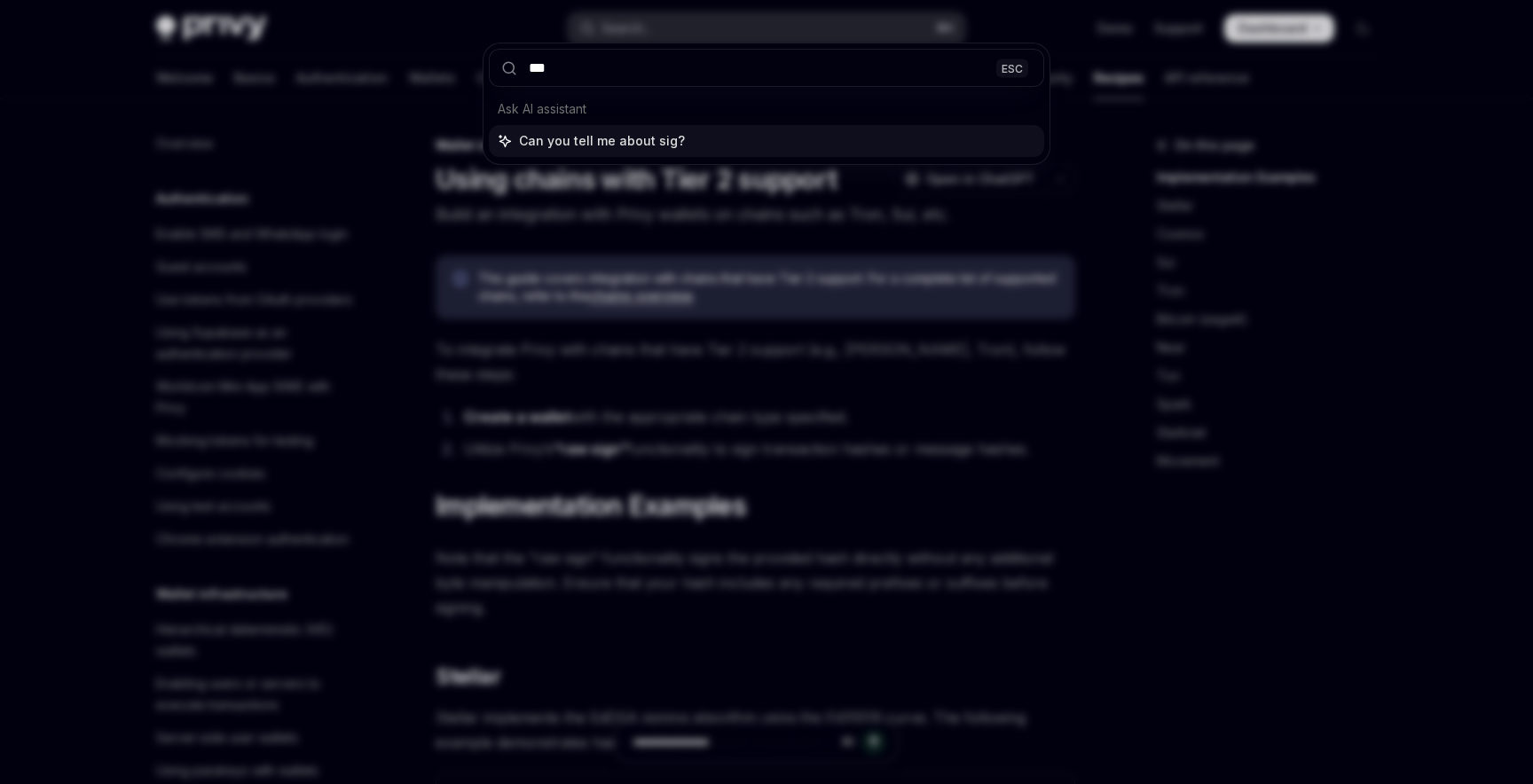
type input "****"
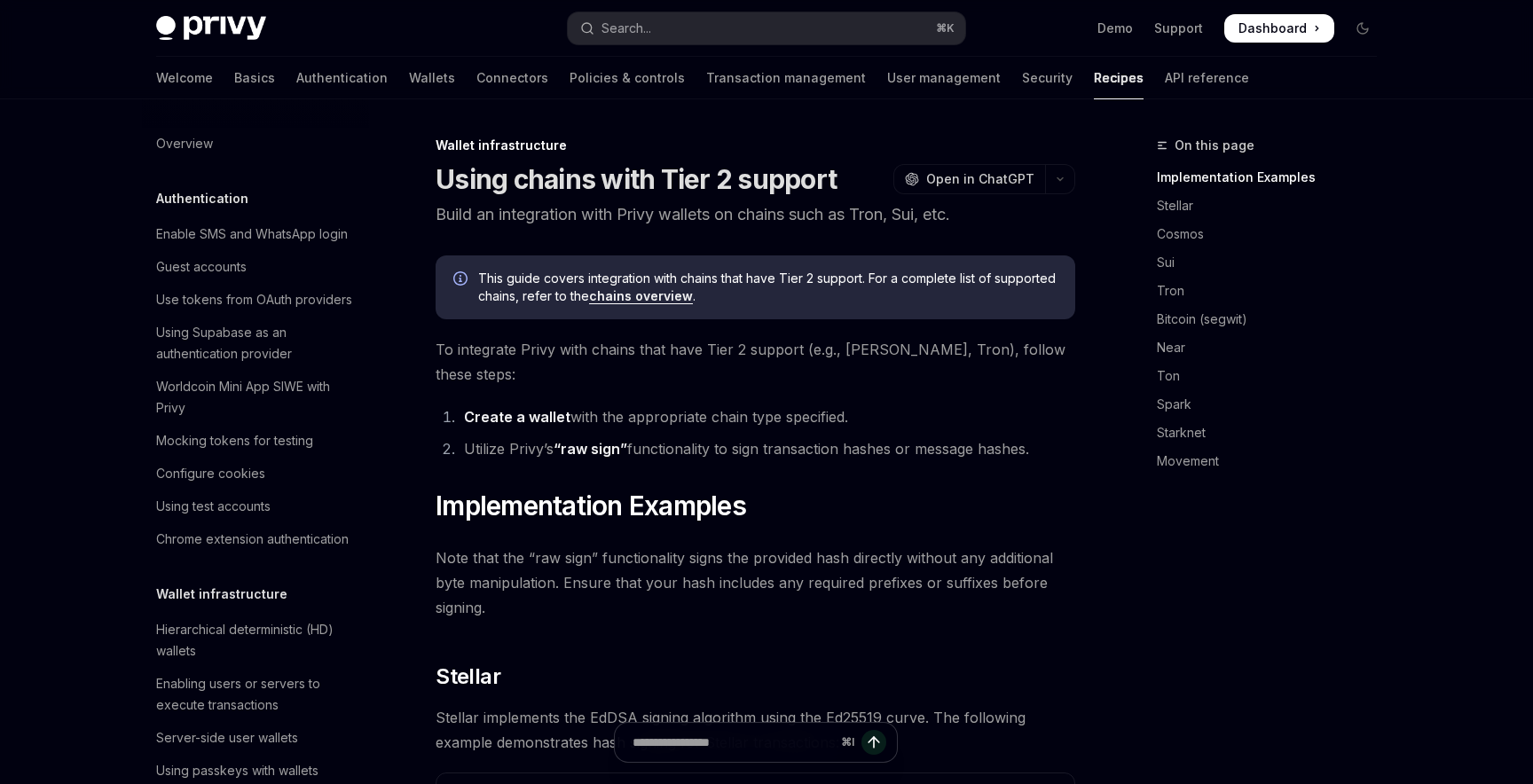
type textarea "*"
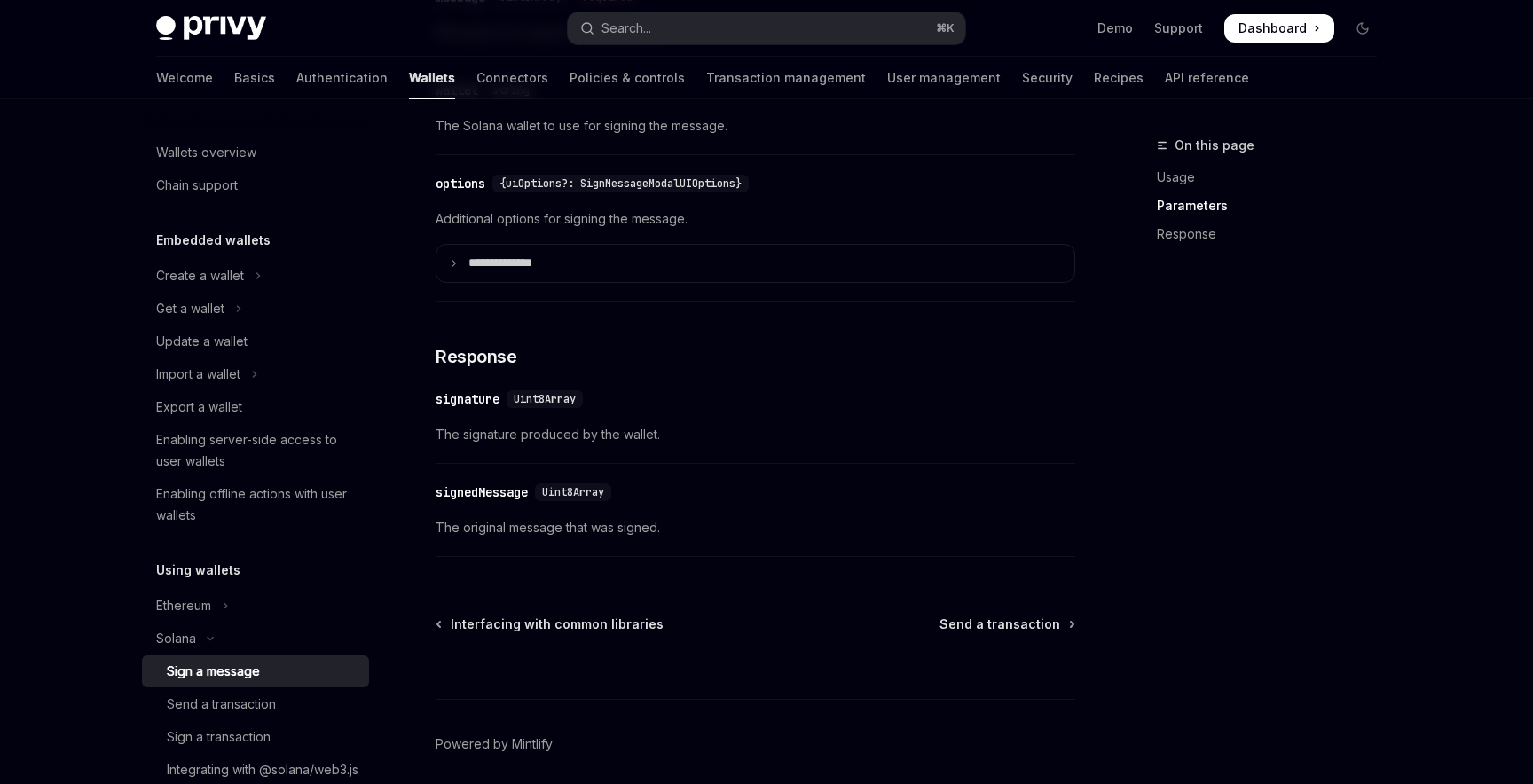
scroll to position [1334, 0]
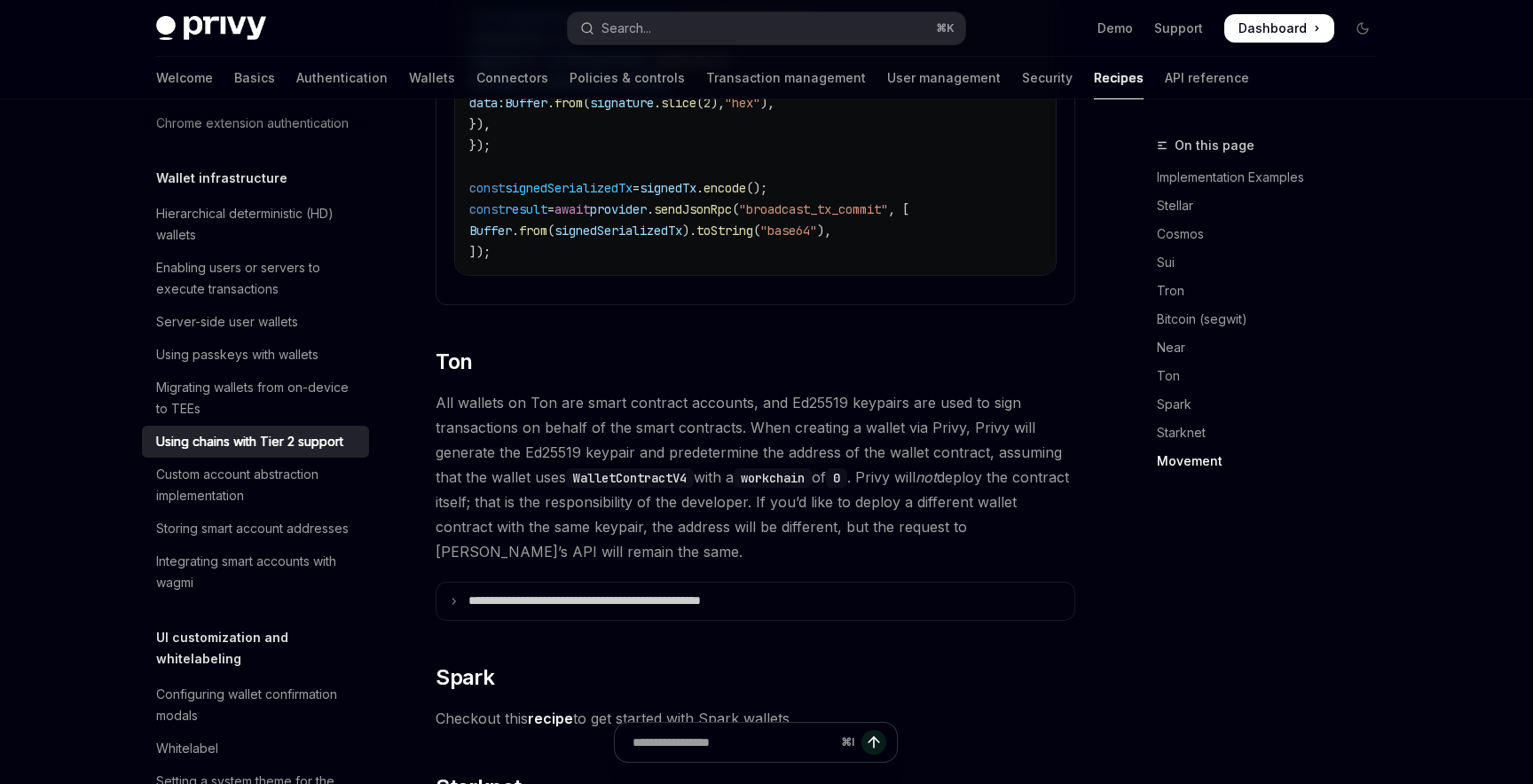
scroll to position [3596, 0]
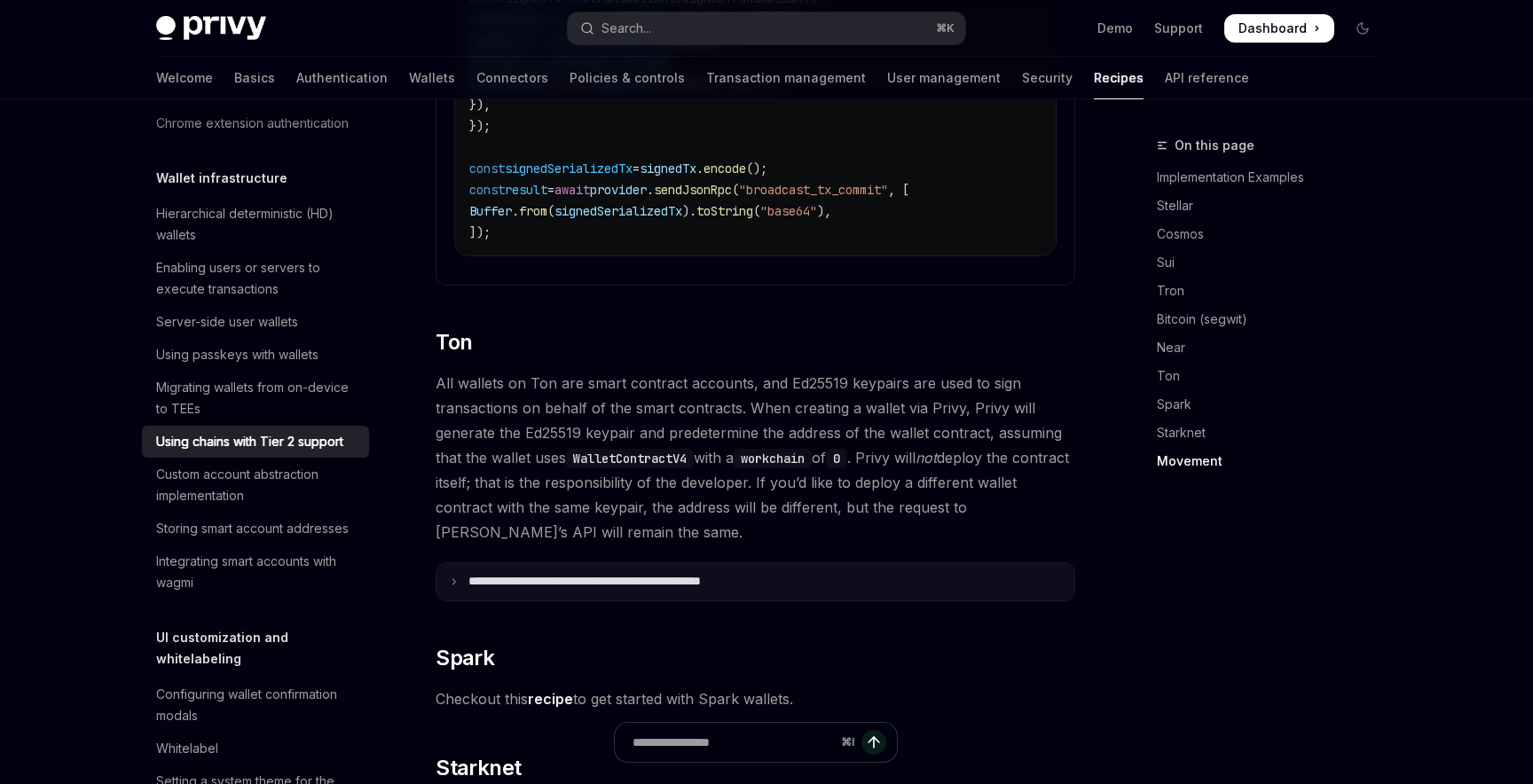
click at [640, 577] on p "**********" at bounding box center [627, 581] width 317 height 16
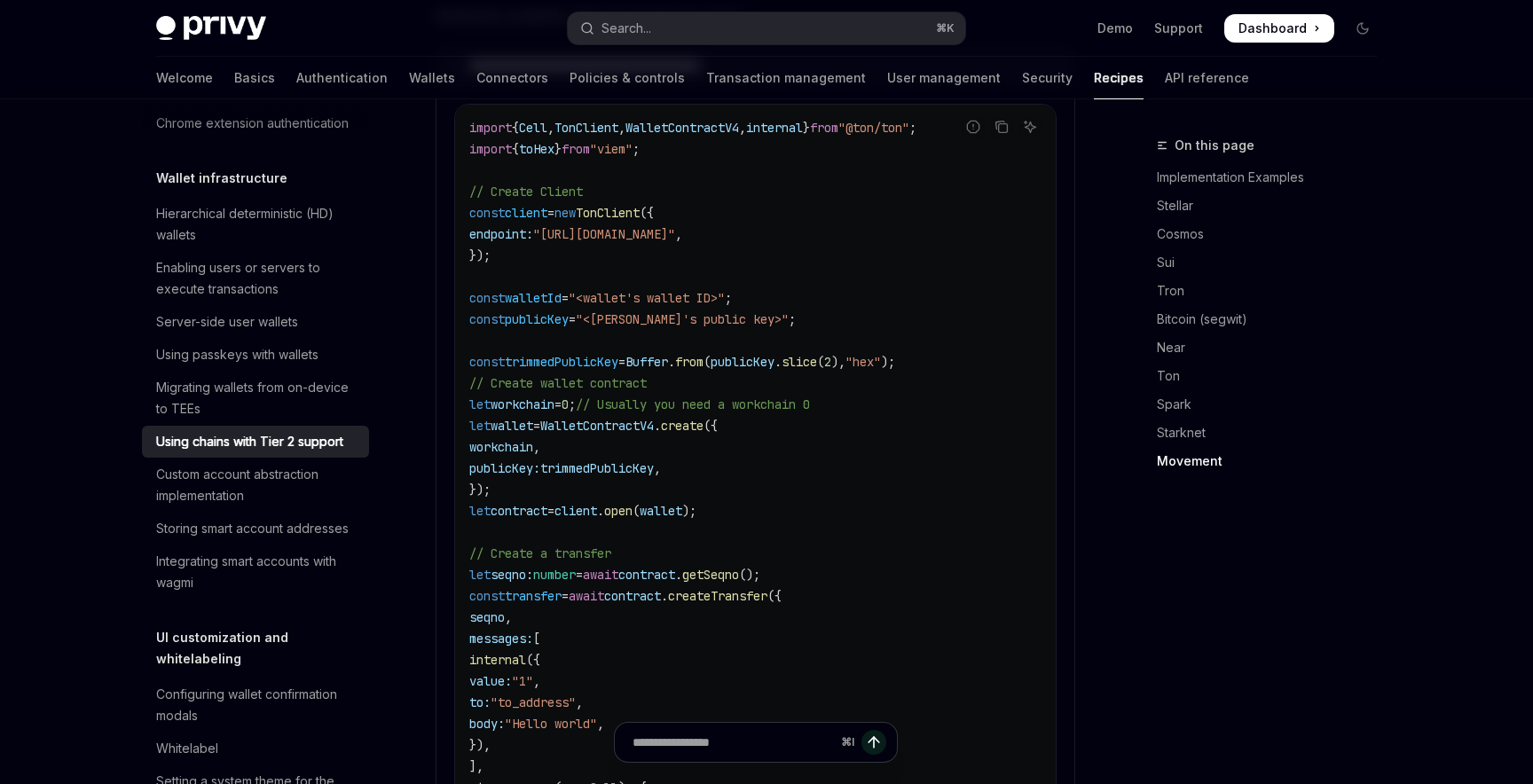
scroll to position [4112, 0]
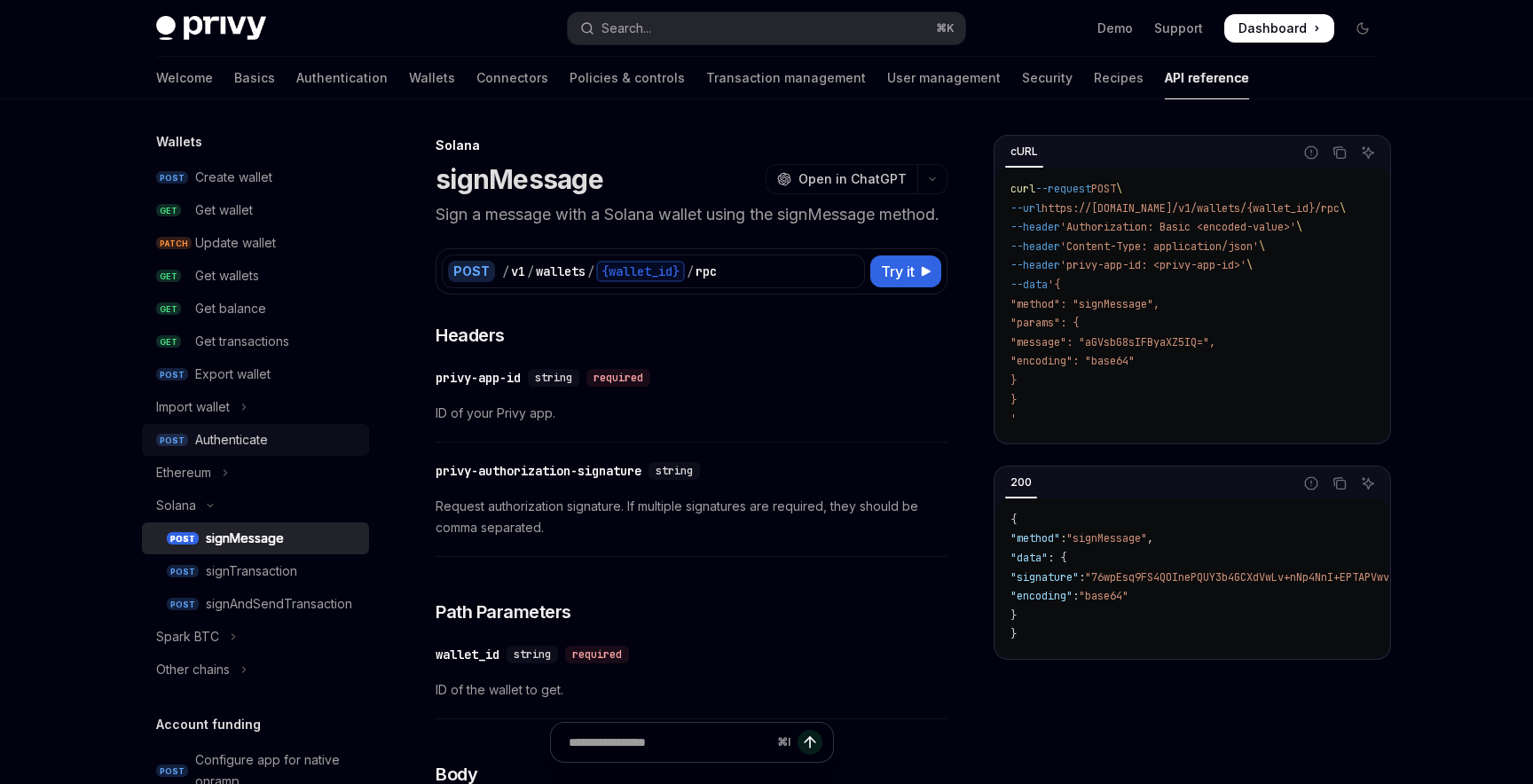
scroll to position [152, 0]
click at [618, 29] on div "Search..." at bounding box center [627, 28] width 50 height 21
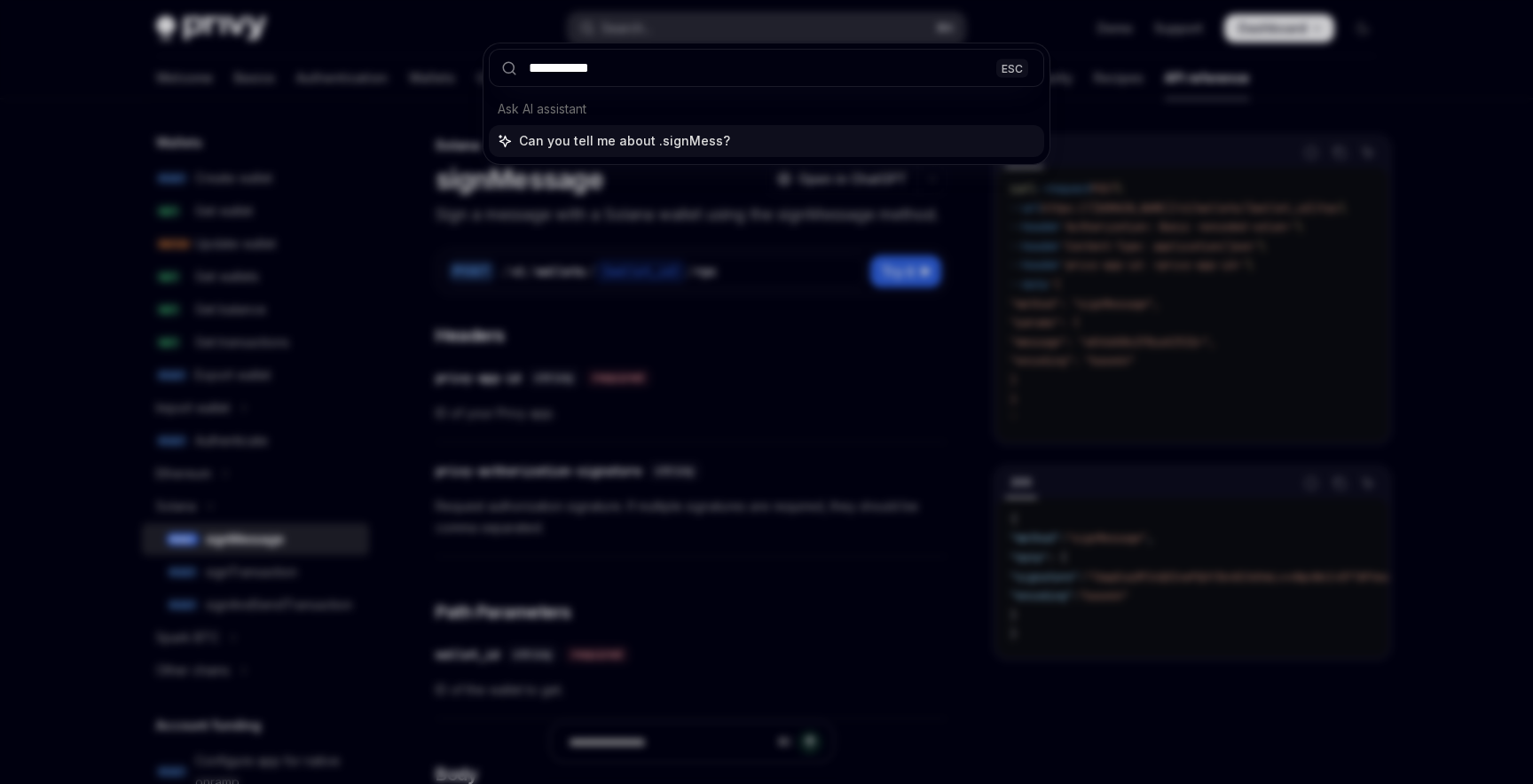
type input "**********"
type textarea "*"
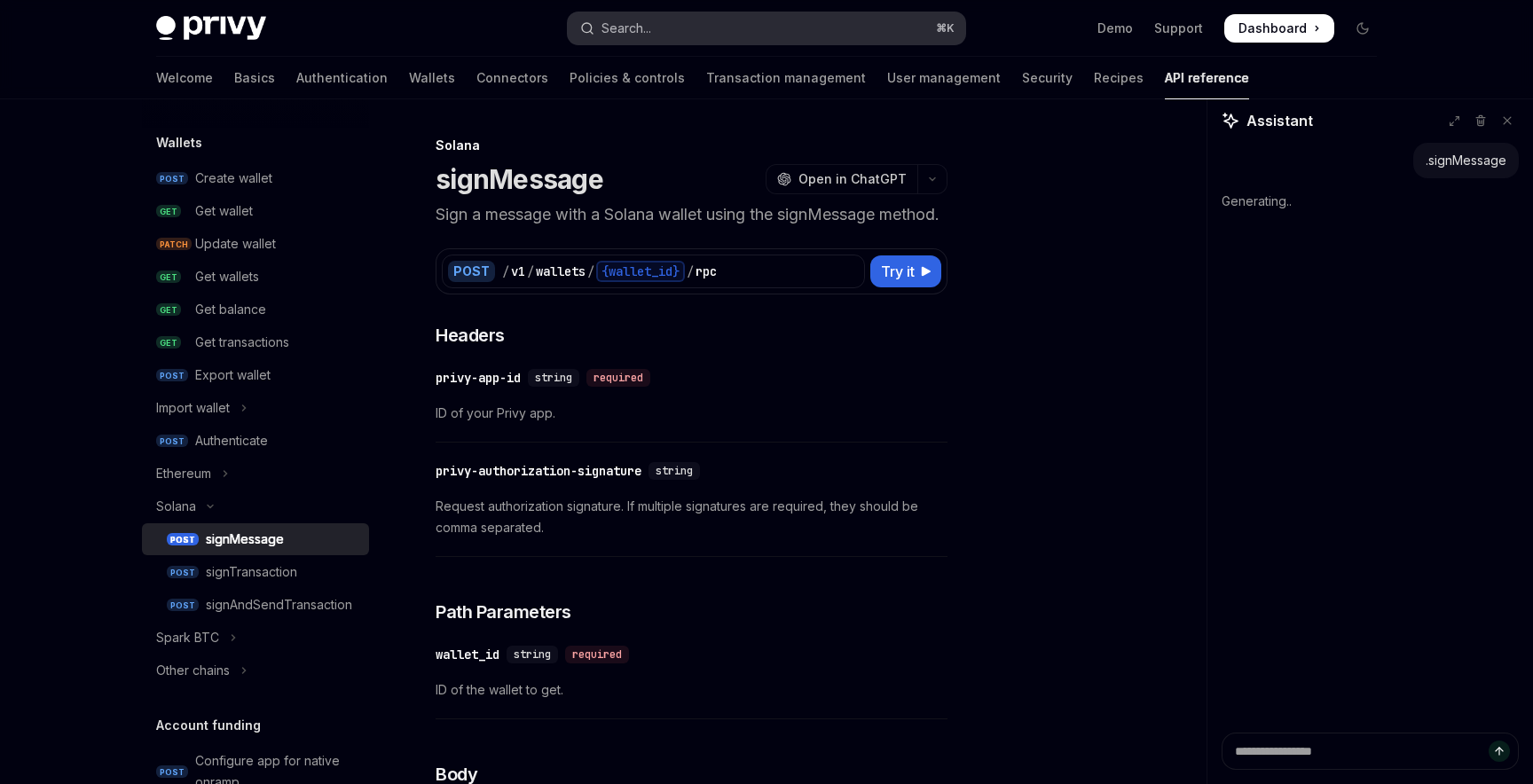
click at [623, 23] on div "Search..." at bounding box center [627, 28] width 50 height 21
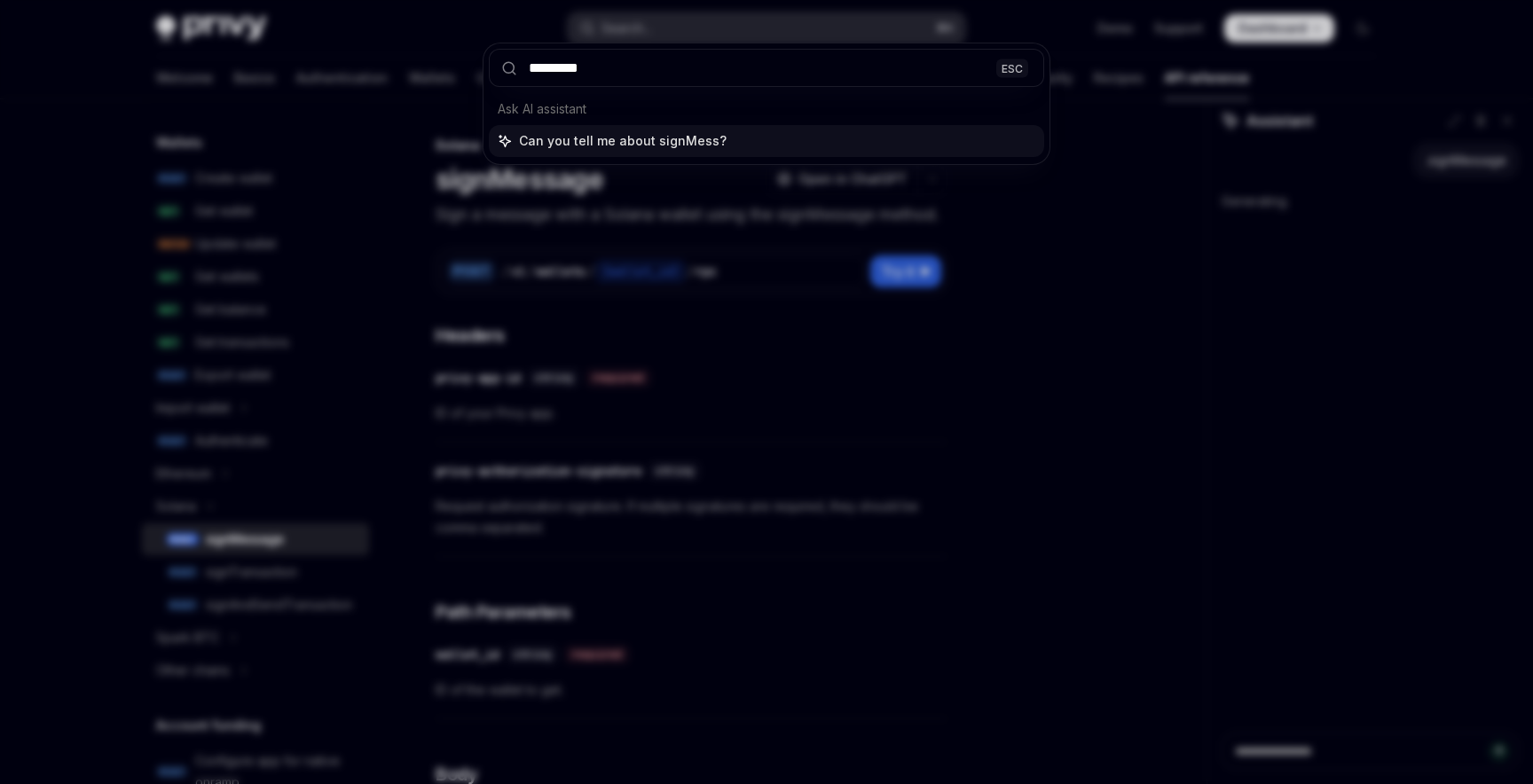
type input "**********"
type textarea "*"
type input "**********"
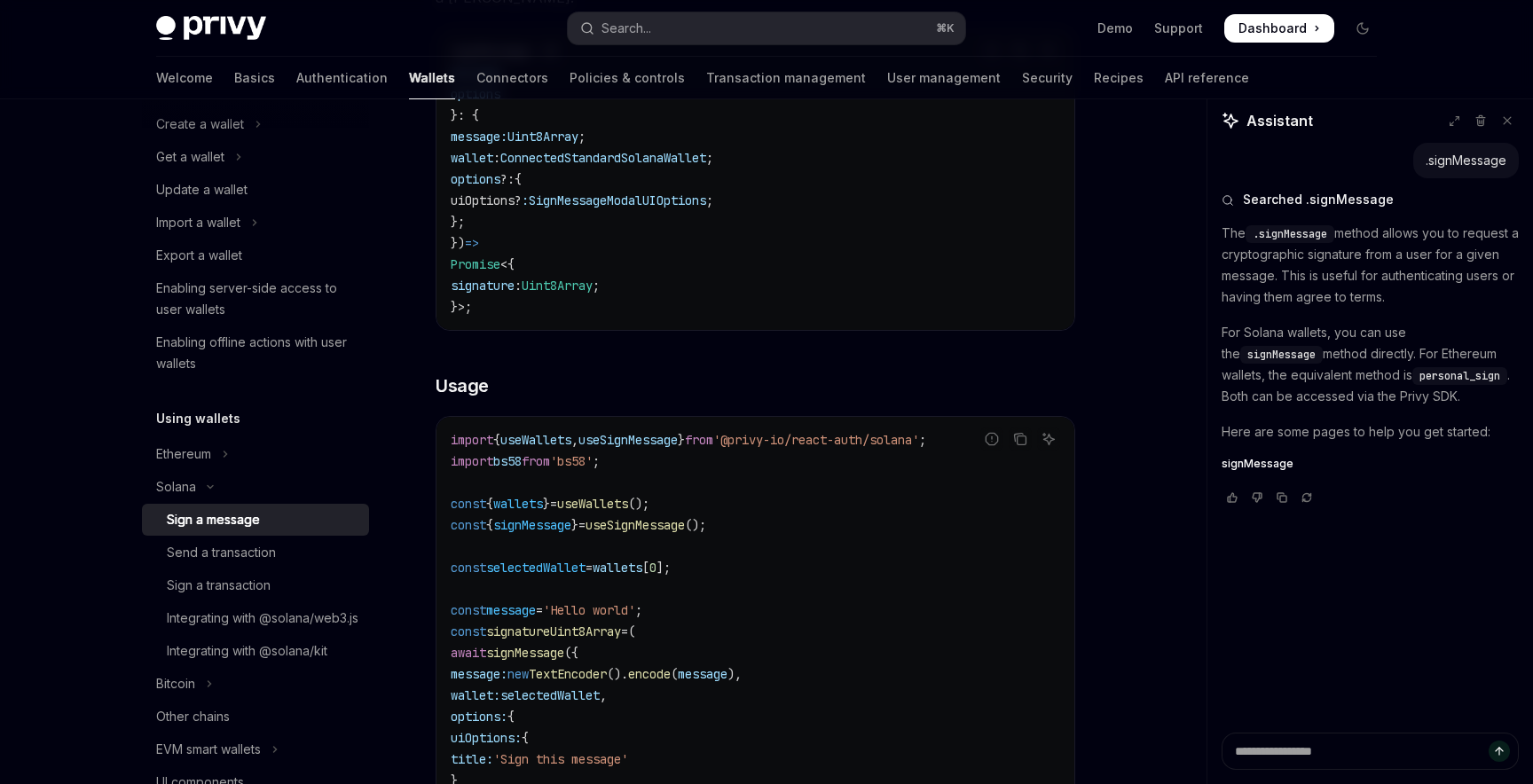
scroll to position [331, 0]
type textarea "*"
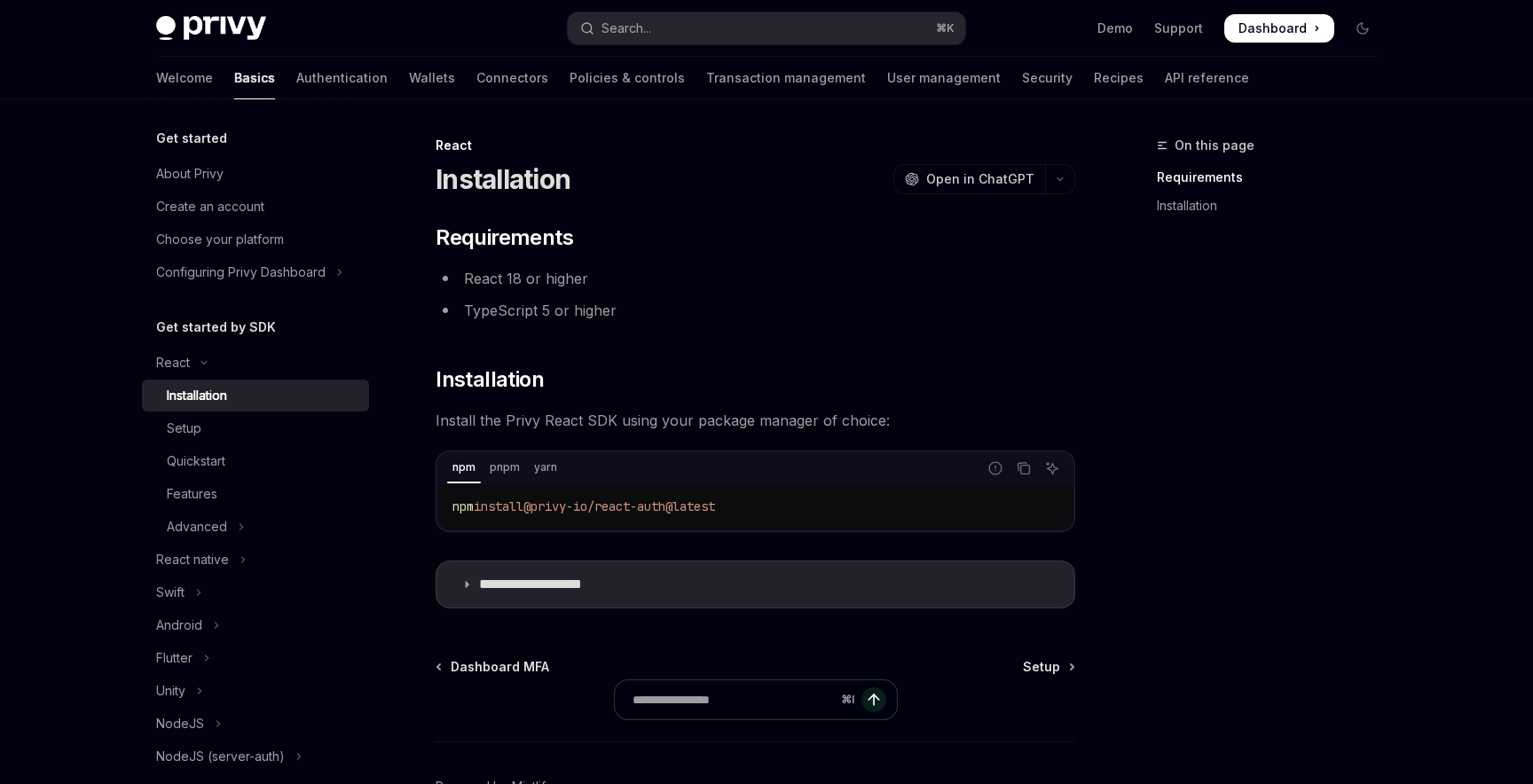
scroll to position [110, 0]
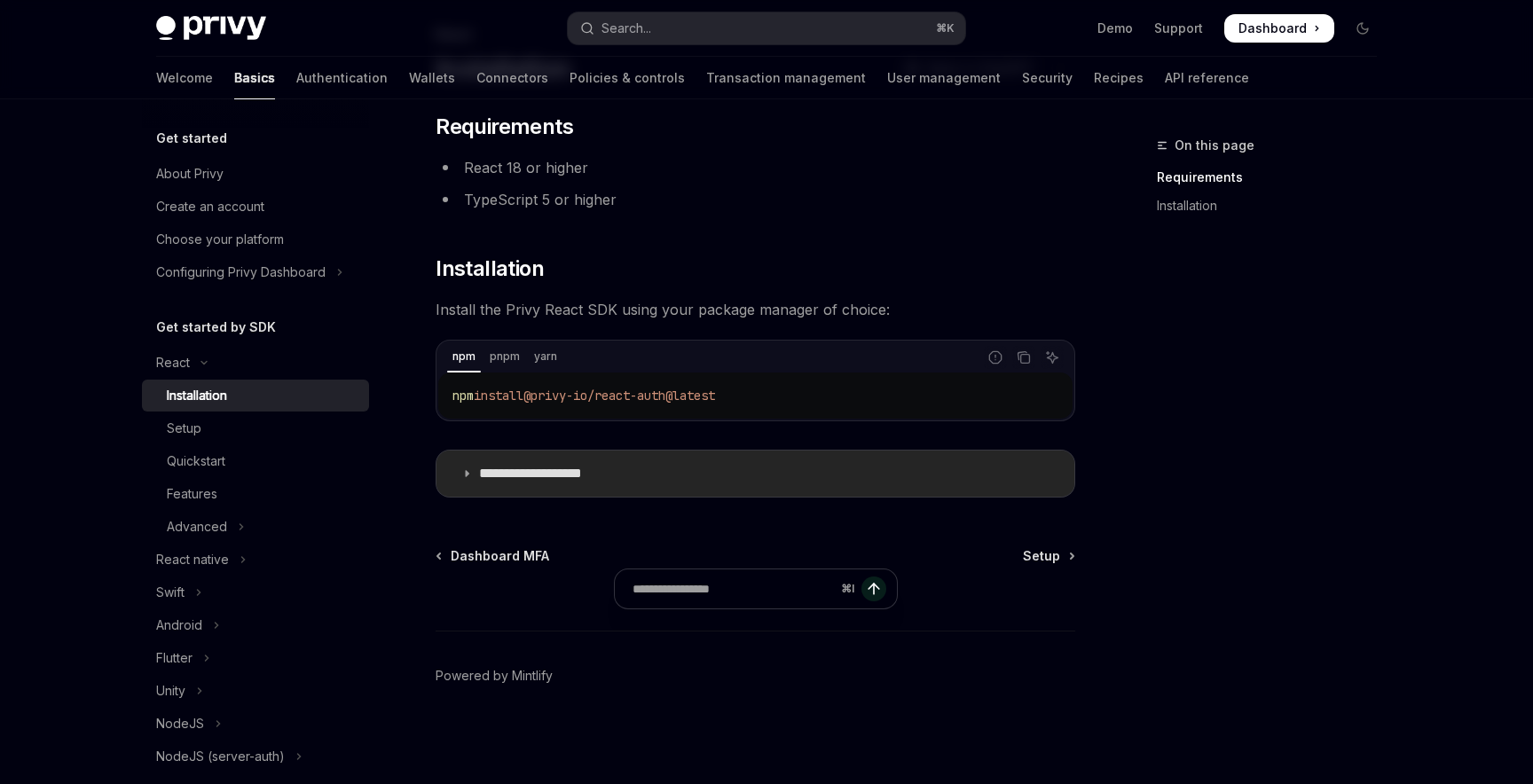
click at [480, 488] on summary "**********" at bounding box center [755, 474] width 638 height 46
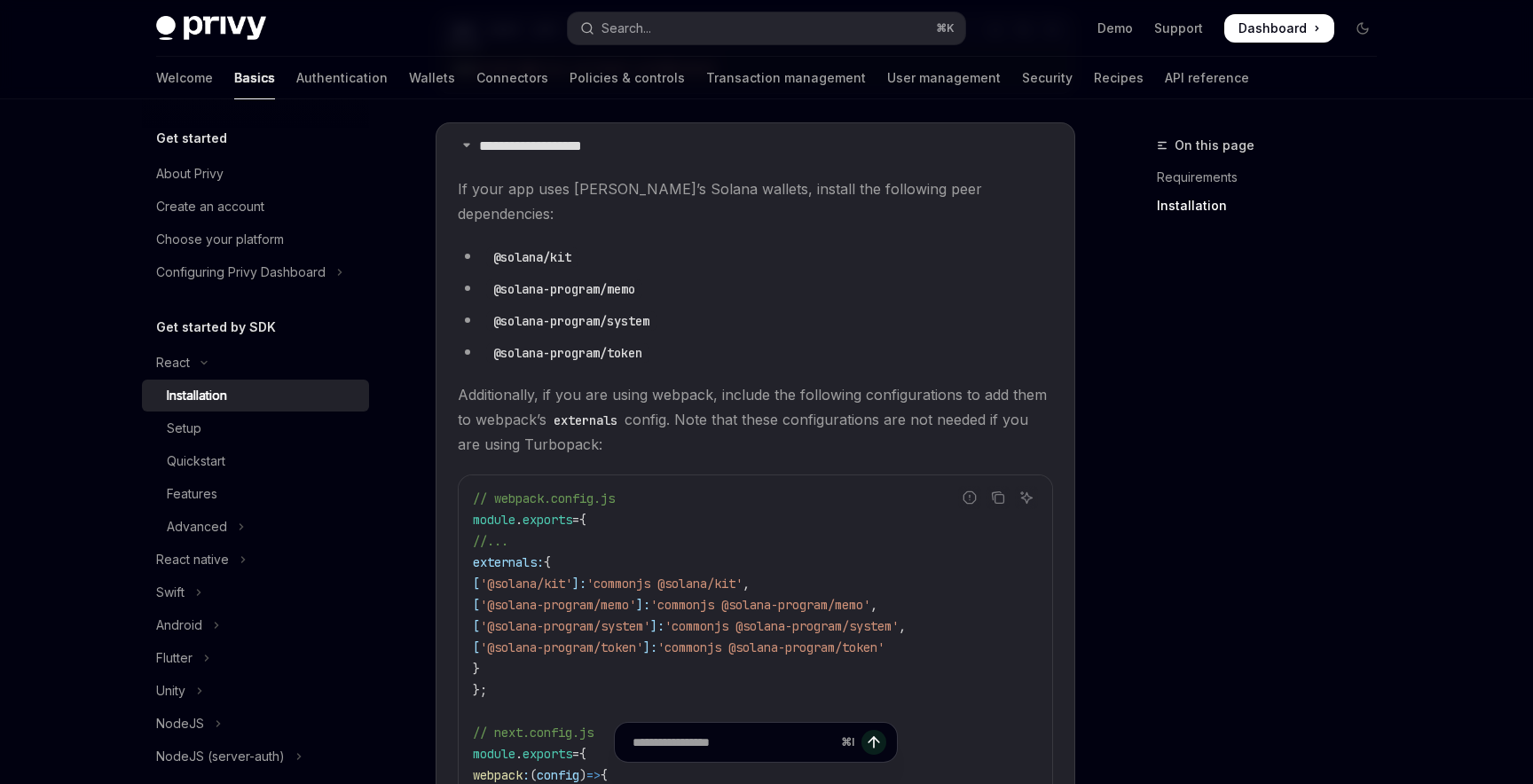
scroll to position [457, 0]
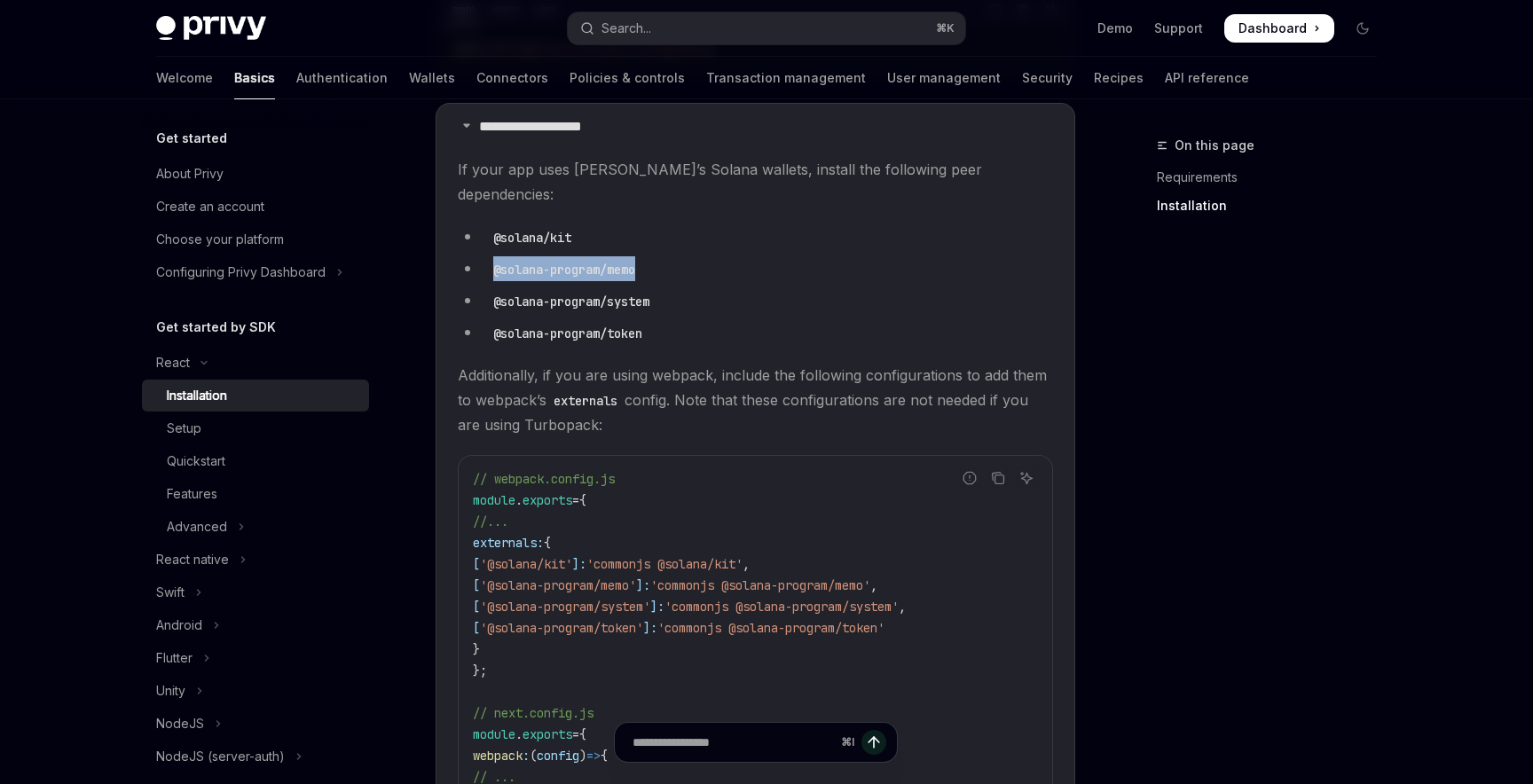
drag, startPoint x: 489, startPoint y: 247, endPoint x: 664, endPoint y: 251, distance: 175.0
click at [664, 257] on li "@solana-program/memo" at bounding box center [754, 269] width 595 height 25
copy code "@solana-program/memo"
drag, startPoint x: 491, startPoint y: 275, endPoint x: 691, endPoint y: 273, distance: 200.0
click at [691, 288] on li "@solana-program/system" at bounding box center [754, 301] width 595 height 25
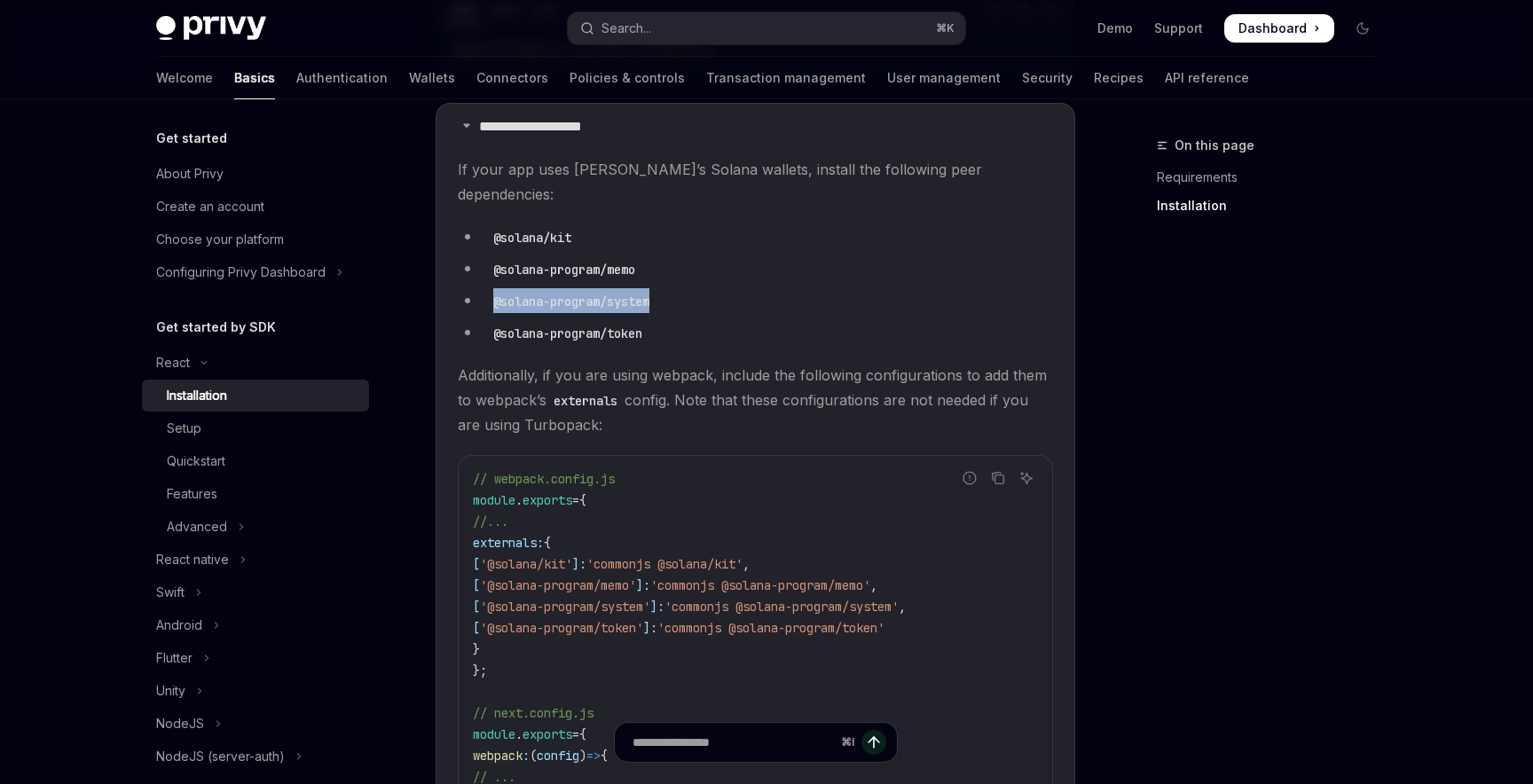
copy code "@solana-program/system"
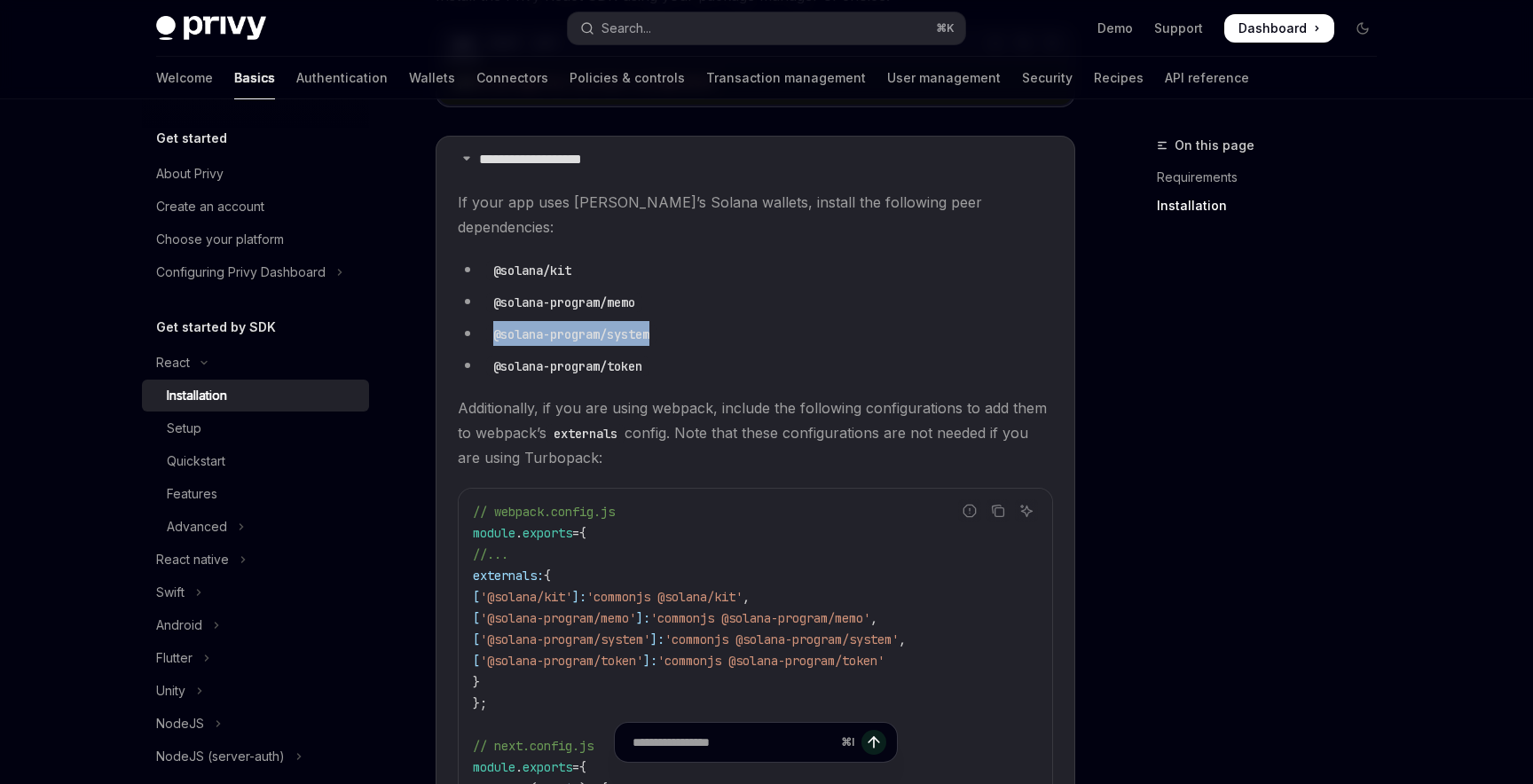
scroll to position [442, 0]
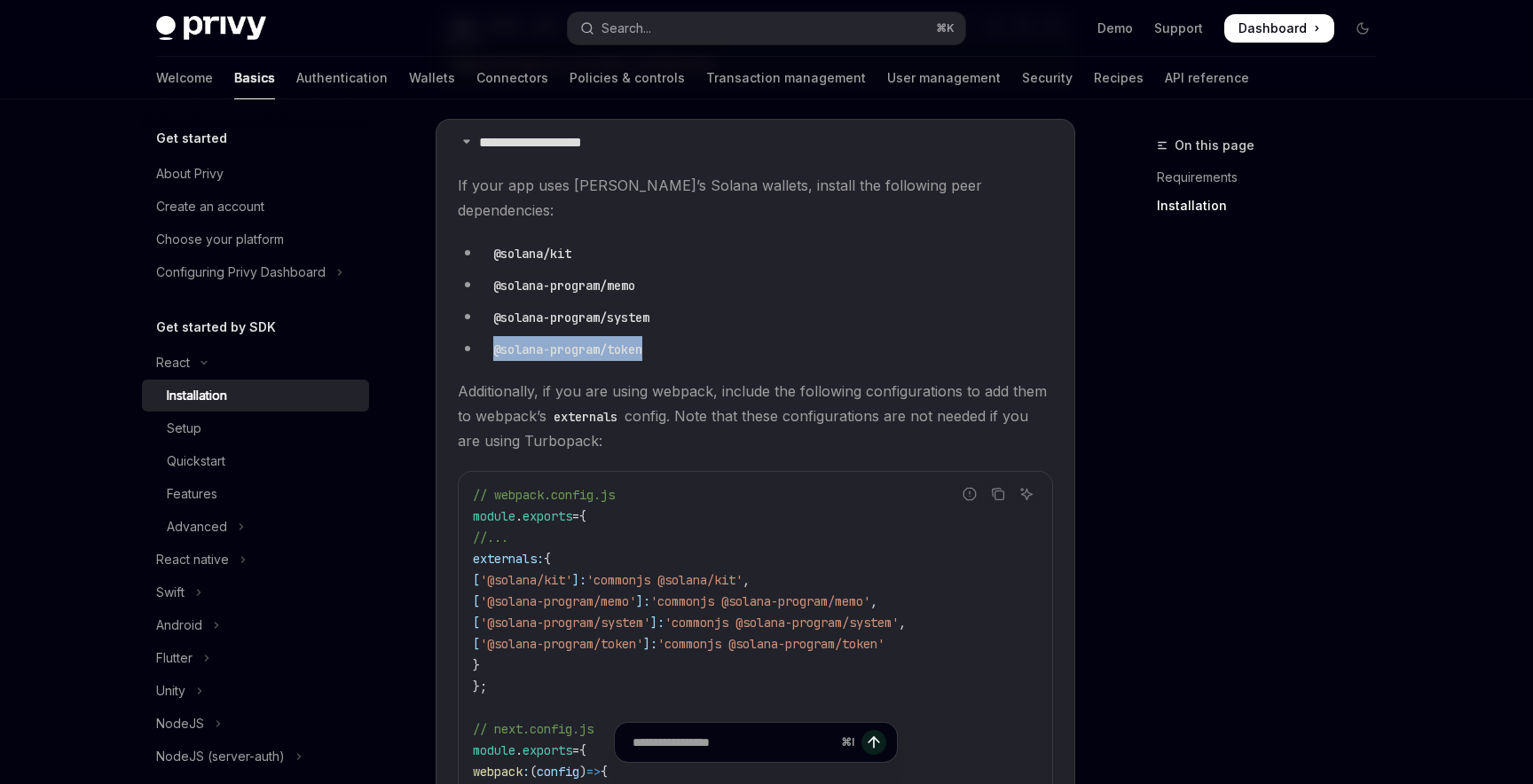
drag, startPoint x: 491, startPoint y: 322, endPoint x: 655, endPoint y: 320, distance: 164.0
click at [650, 340] on code "@solana-program/token" at bounding box center [568, 350] width 163 height 19
copy code "@solana-program/token"
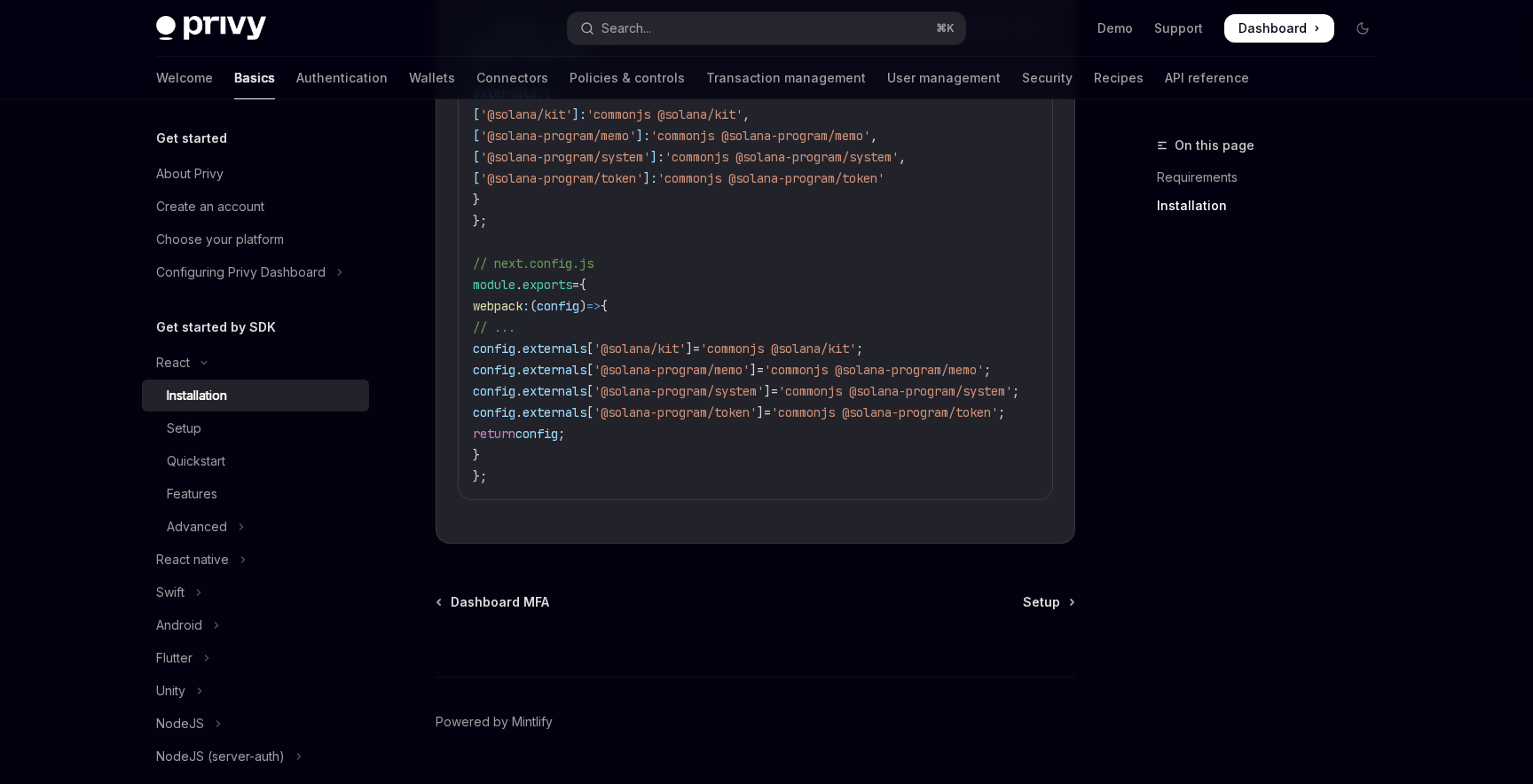
scroll to position [936, 0]
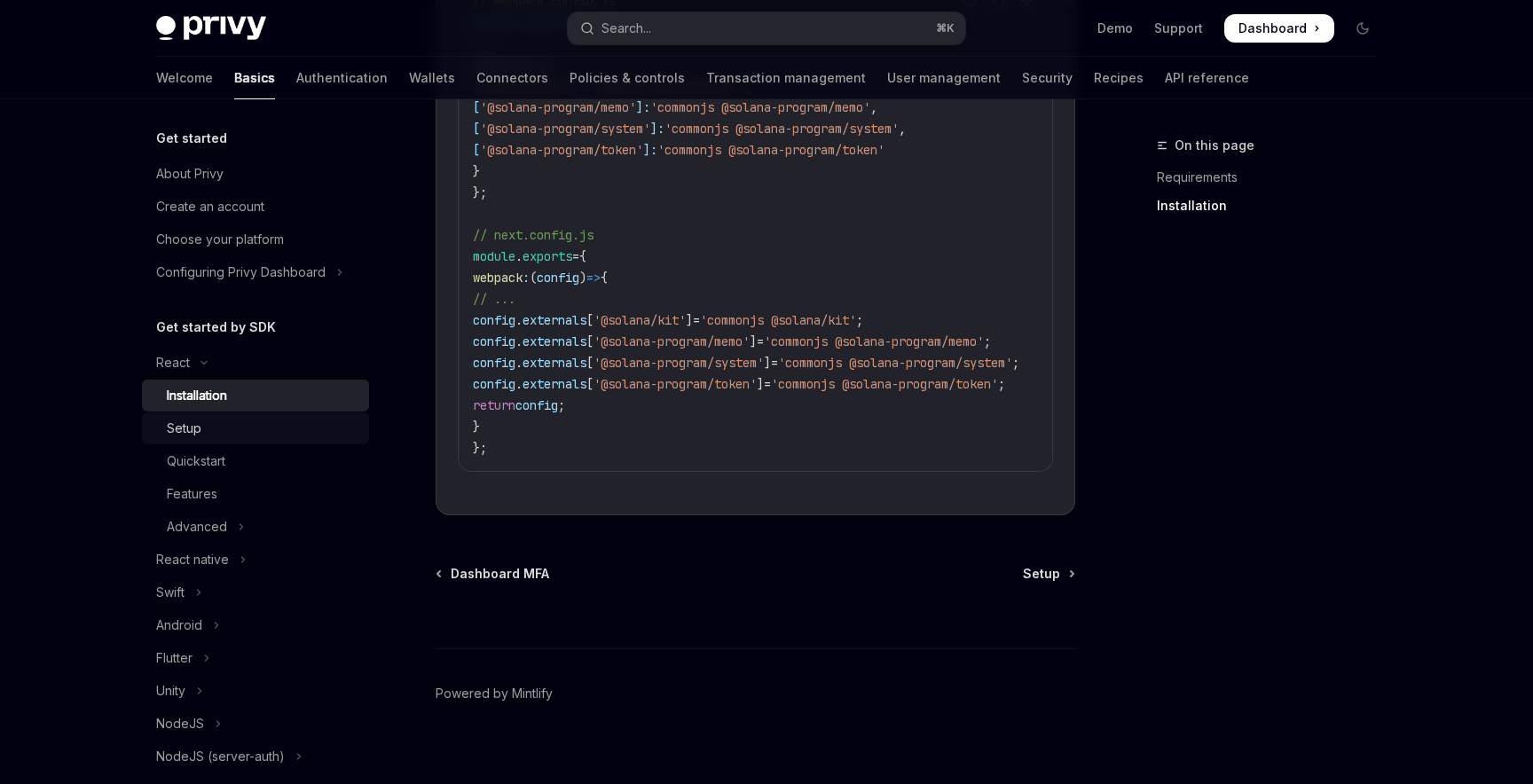
click at [231, 422] on div "Setup" at bounding box center [262, 429] width 191 height 21
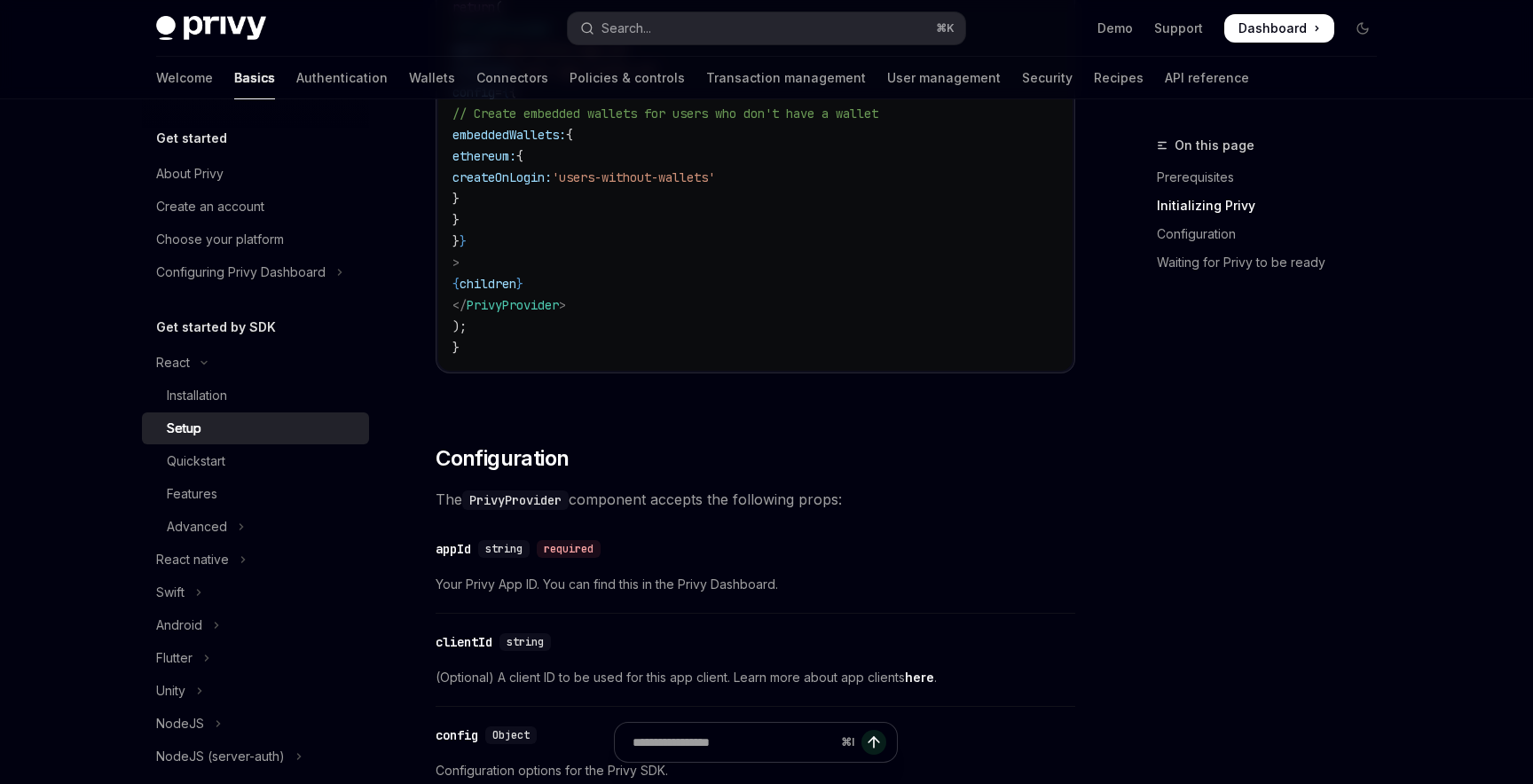
scroll to position [264, 0]
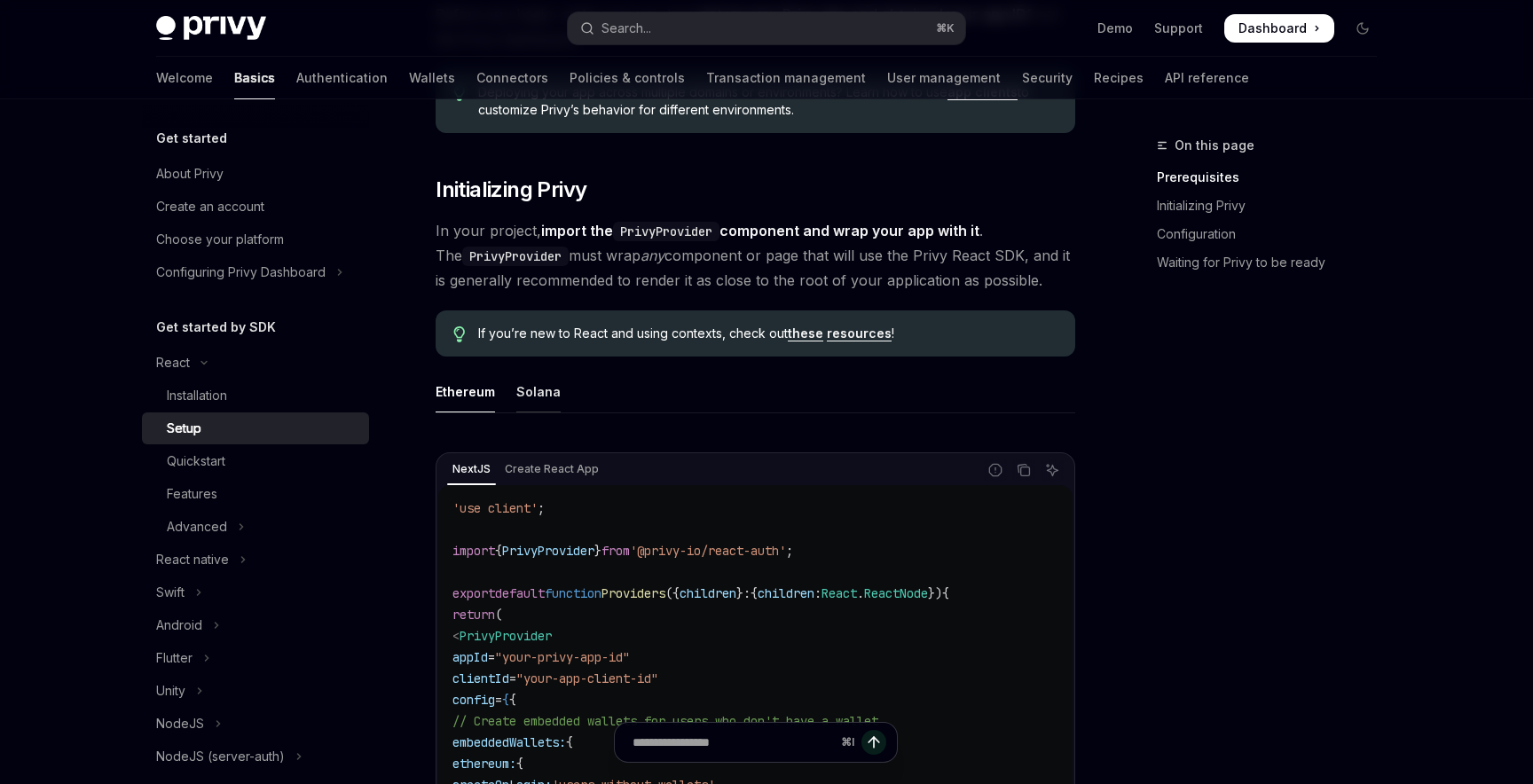
click at [517, 392] on div "Solana" at bounding box center [538, 391] width 44 height 41
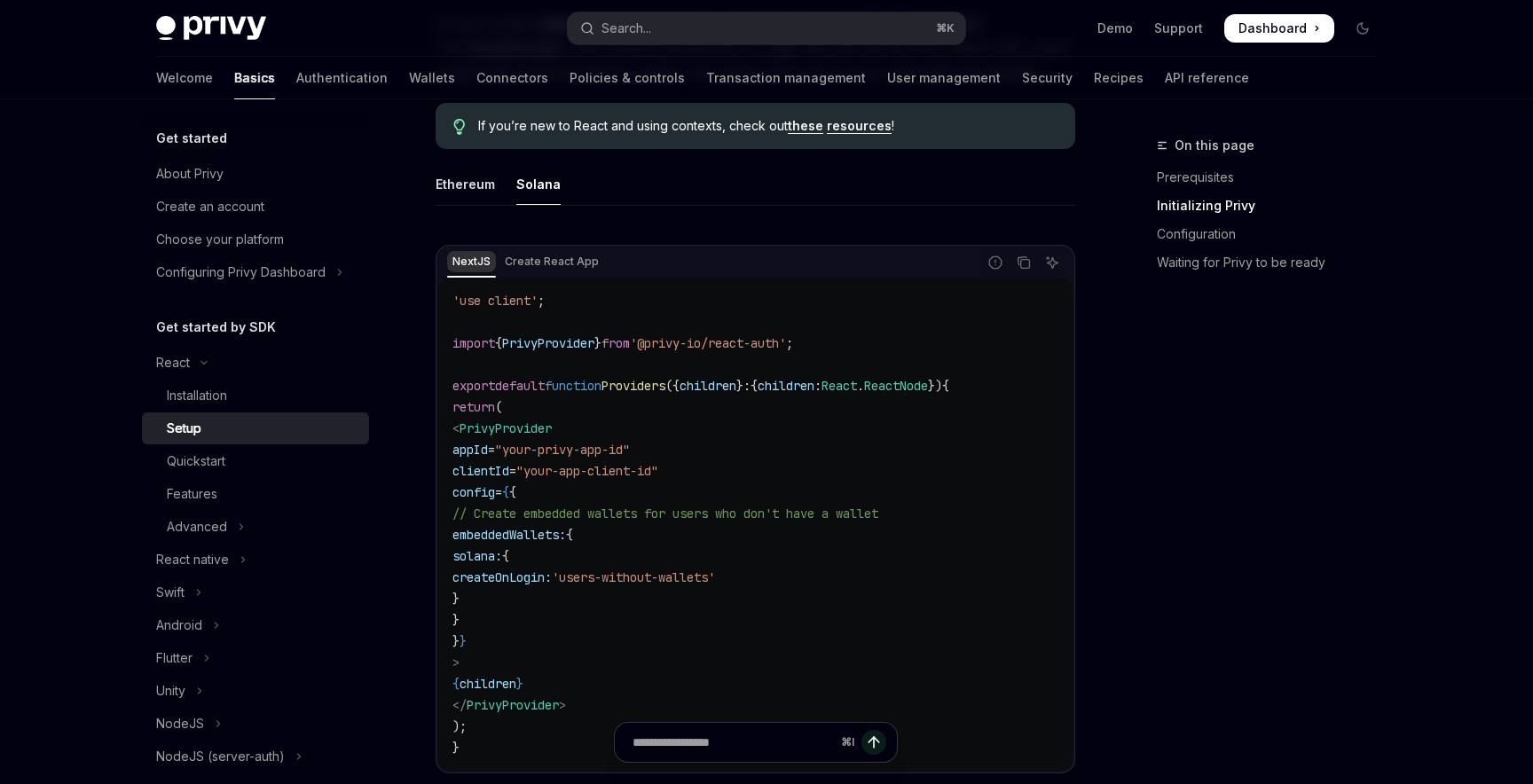
scroll to position [485, 0]
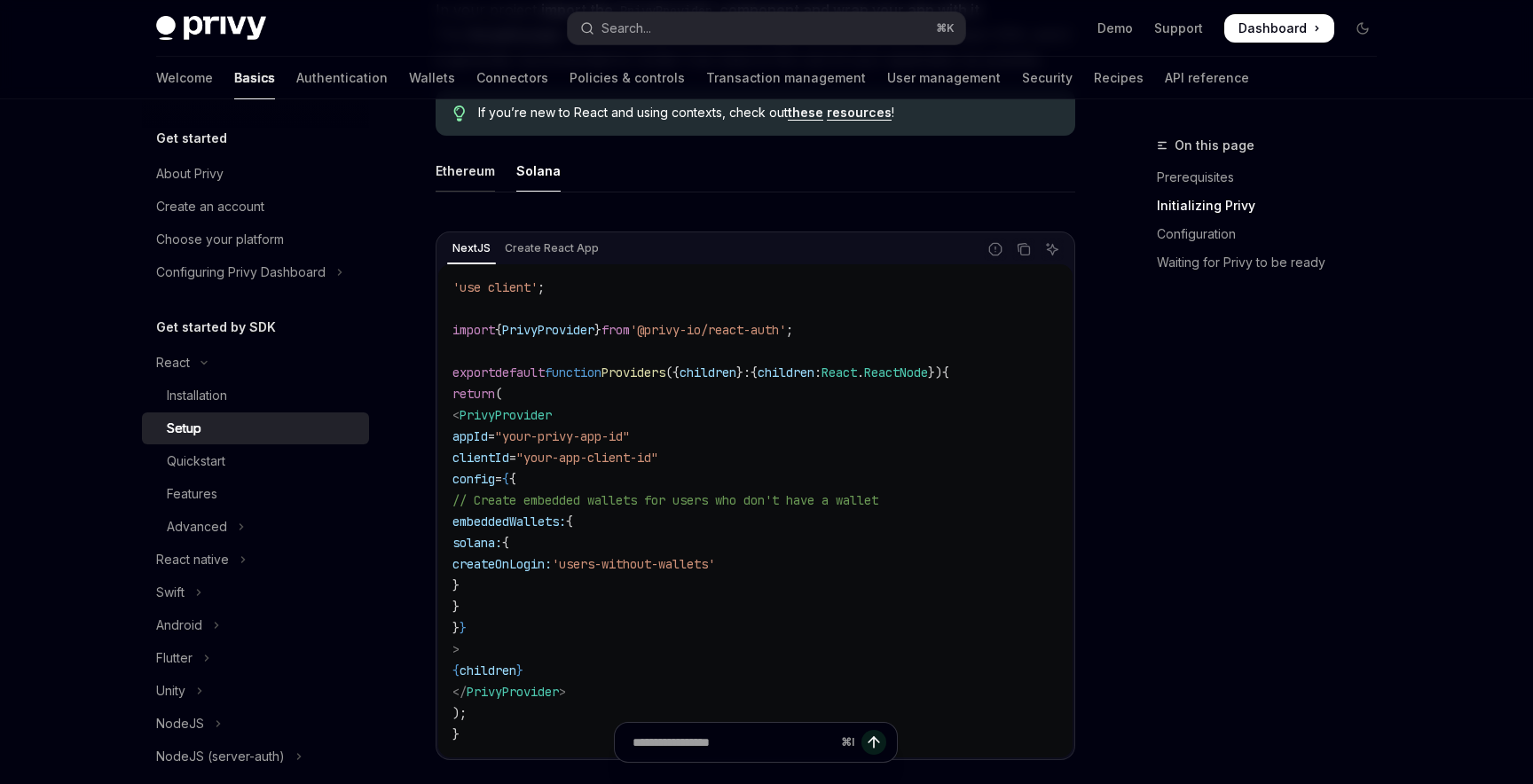
click at [463, 172] on div "Ethereum" at bounding box center [465, 170] width 60 height 41
click at [528, 167] on div "Solana" at bounding box center [538, 170] width 44 height 41
click at [466, 167] on div "Ethereum" at bounding box center [465, 170] width 60 height 41
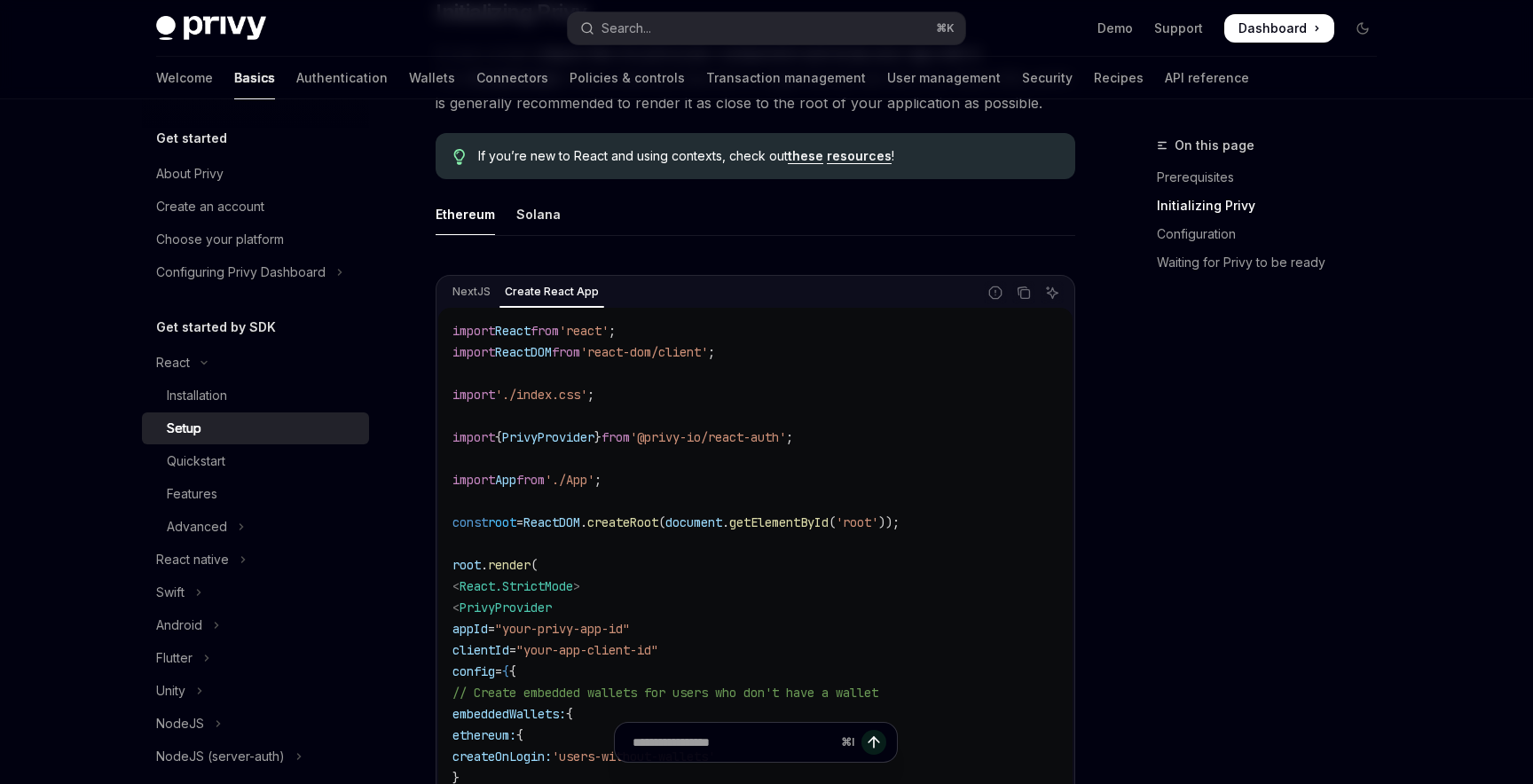
scroll to position [369, 0]
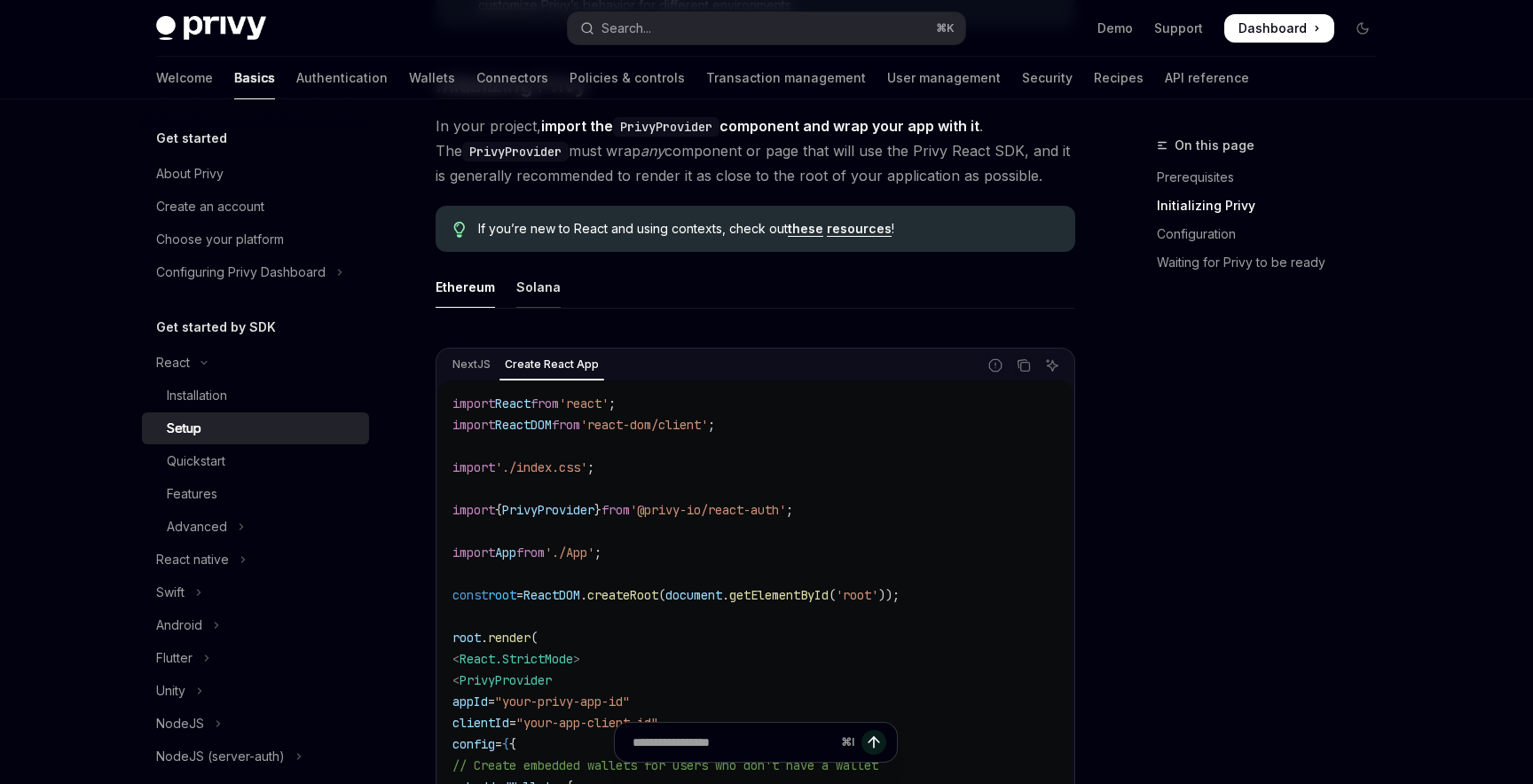
click at [524, 287] on div "Solana" at bounding box center [538, 286] width 44 height 41
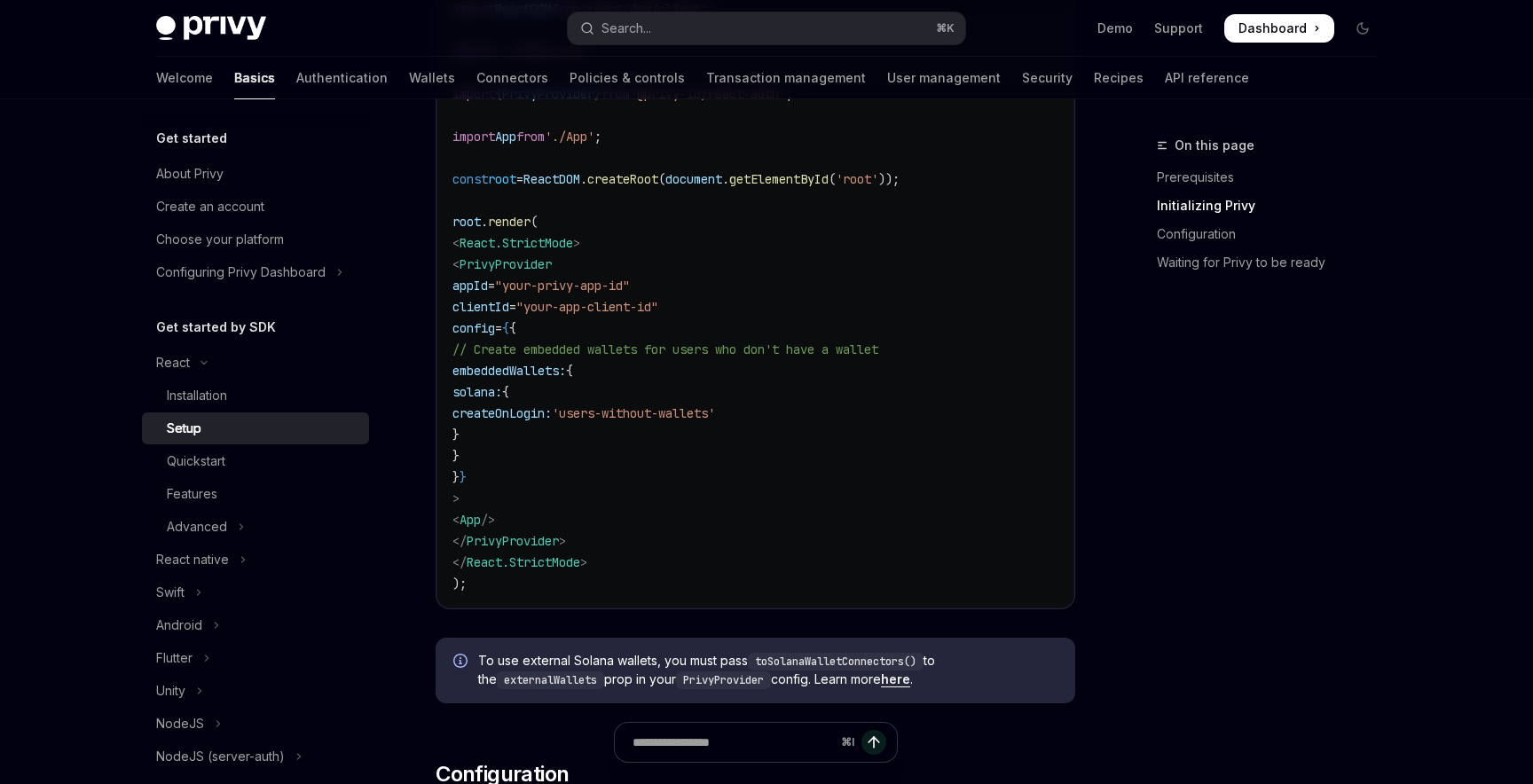
scroll to position [264, 0]
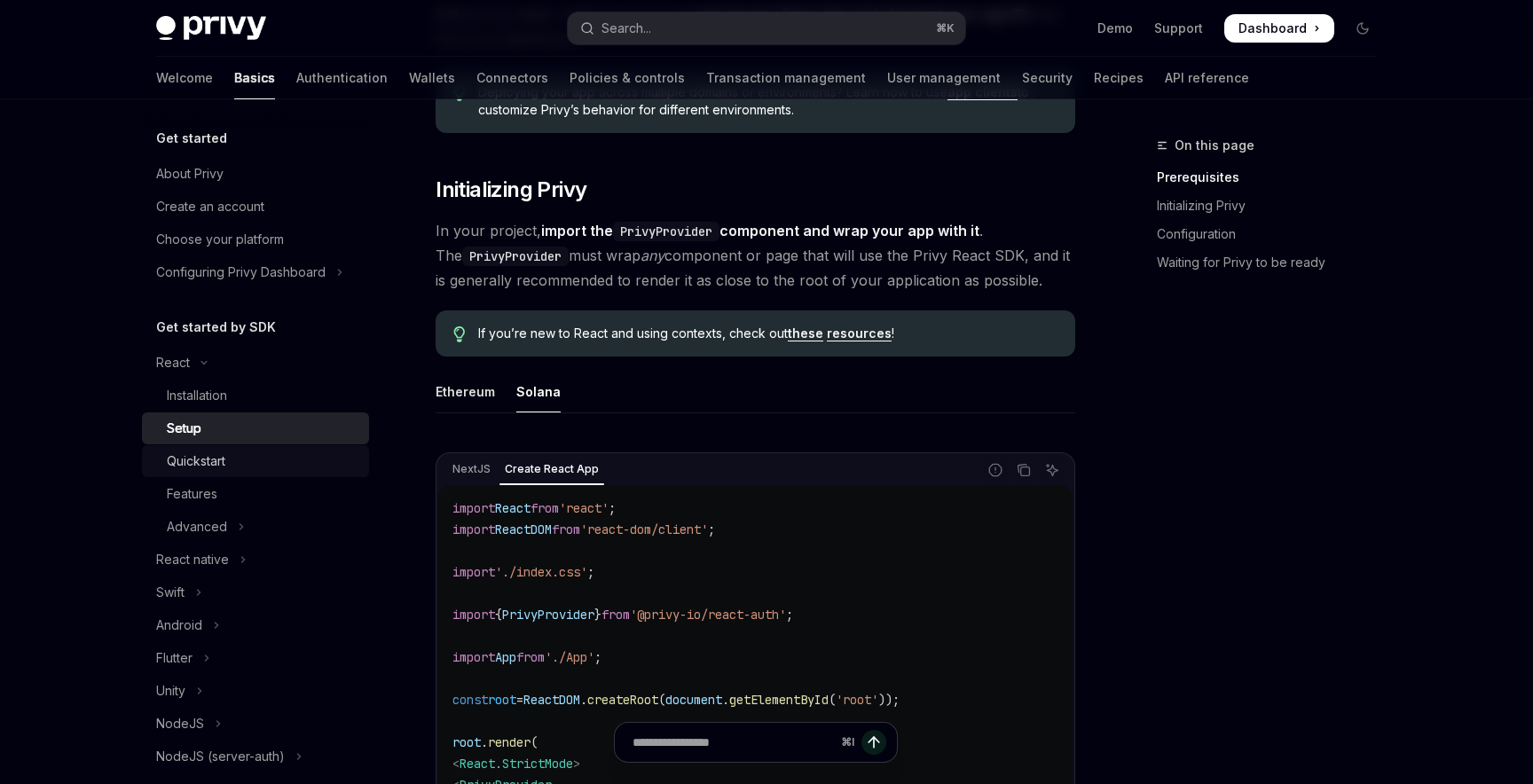
click at [232, 462] on div "Quickstart" at bounding box center [262, 461] width 191 height 21
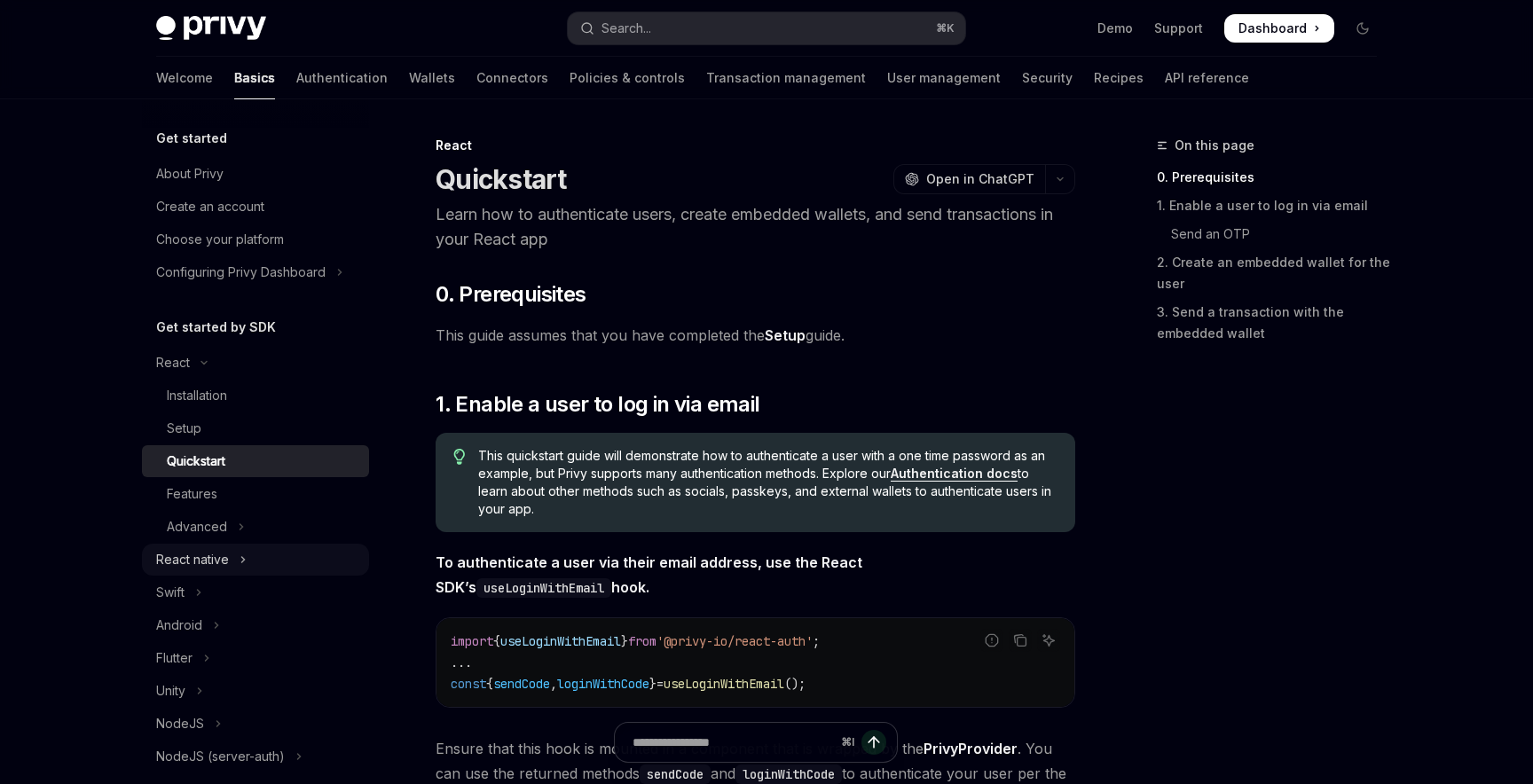
scroll to position [1203, 0]
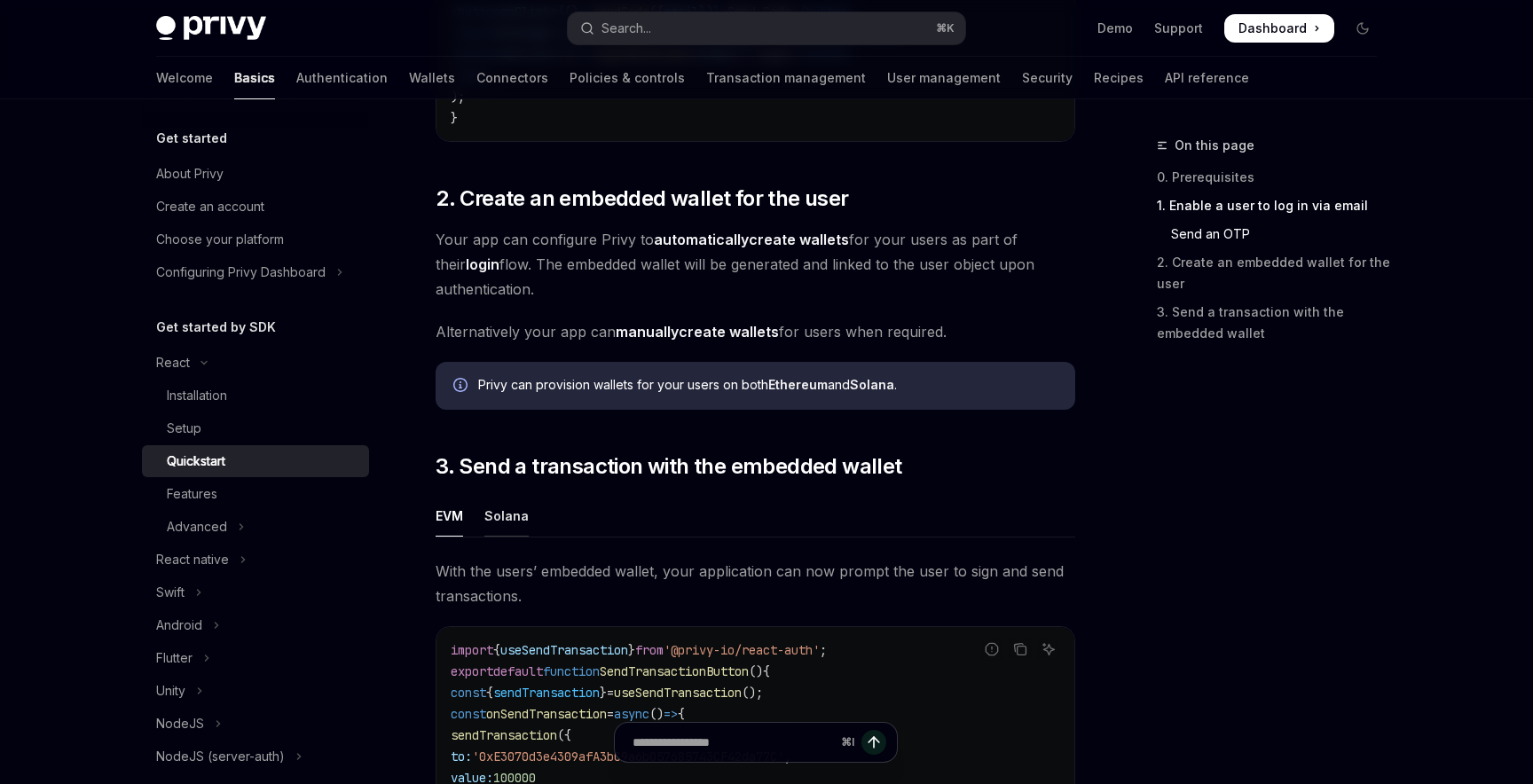
click at [502, 520] on div "Solana" at bounding box center [507, 515] width 44 height 41
type textarea "*"
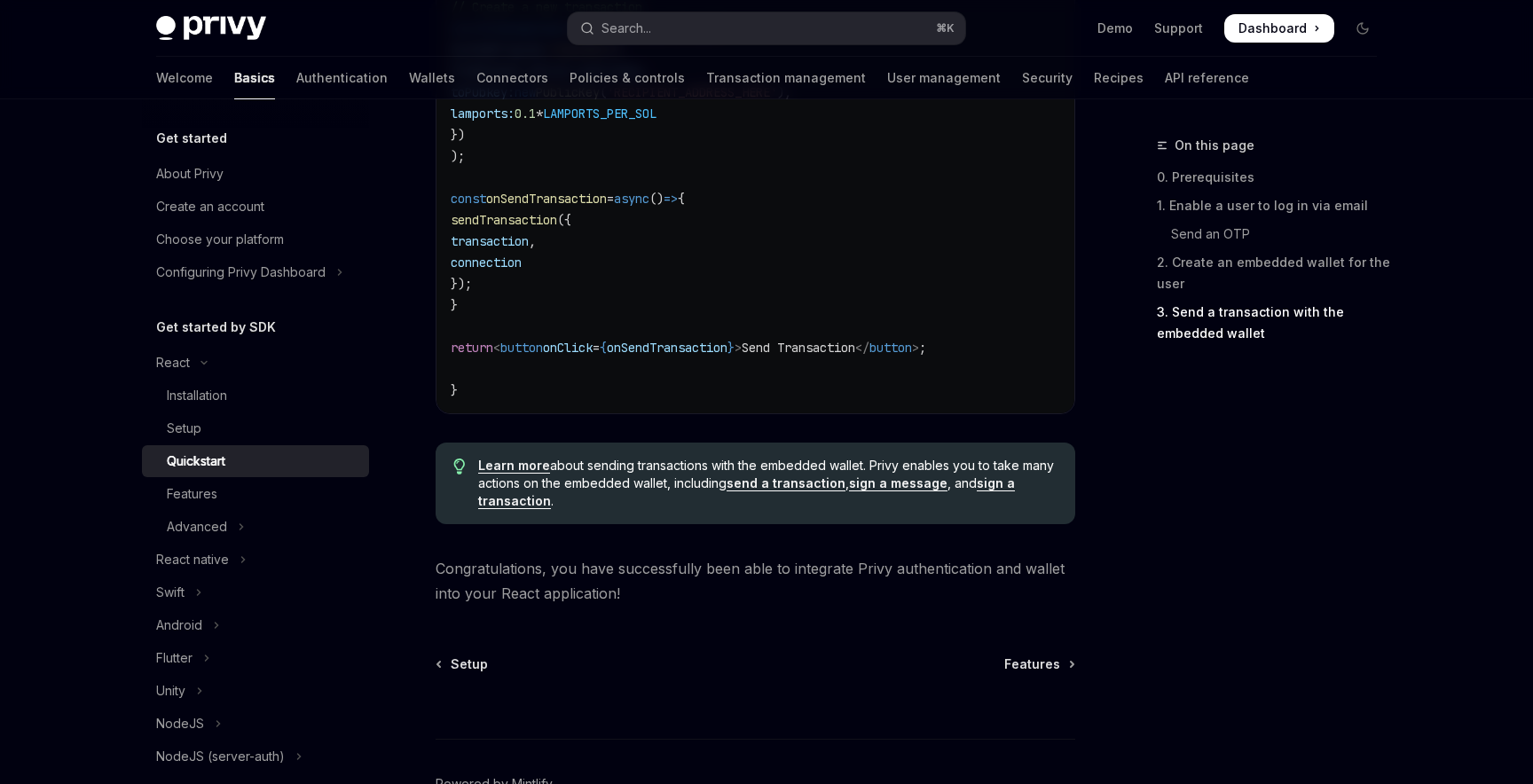
scroll to position [1993, 0]
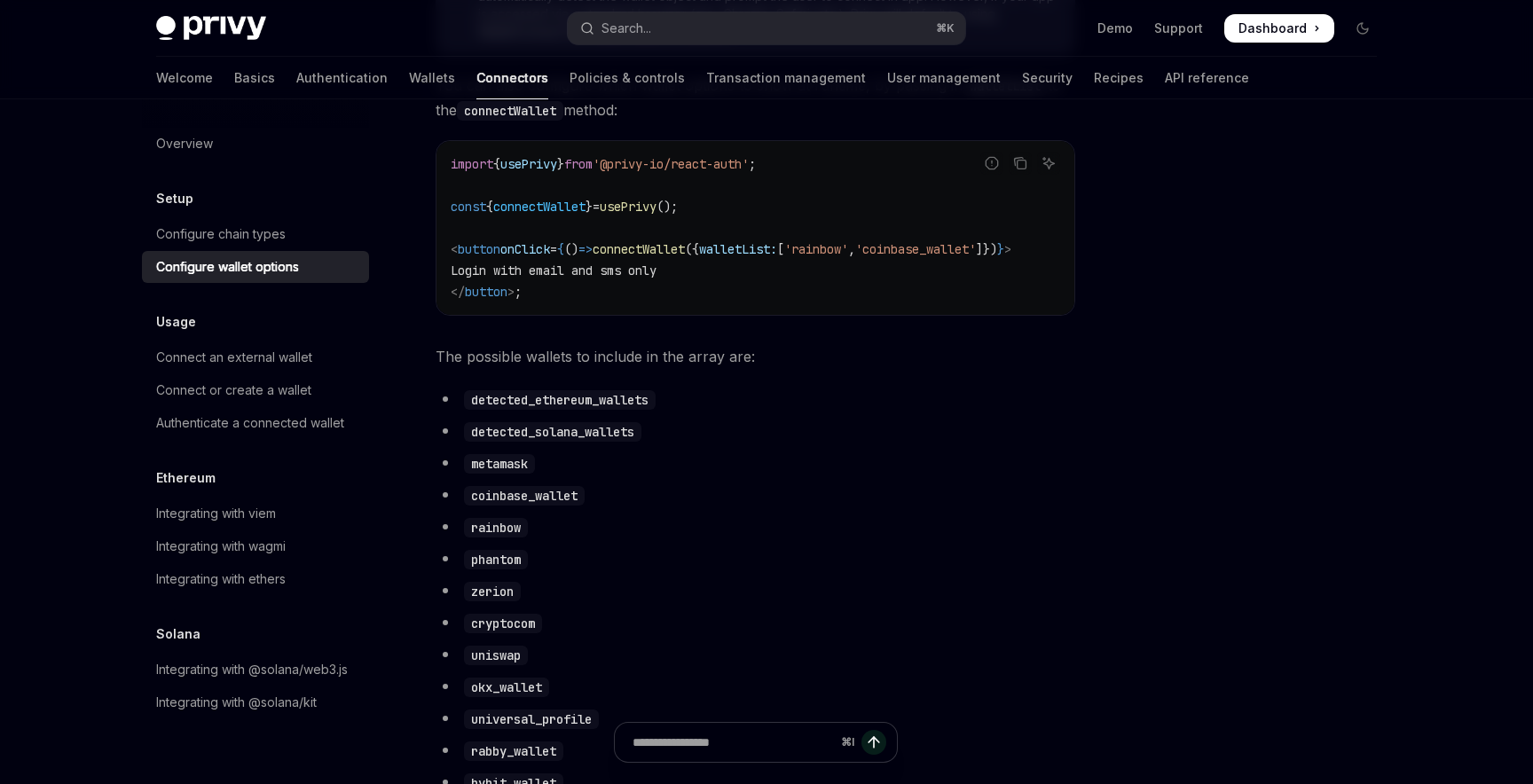
scroll to position [743, 0]
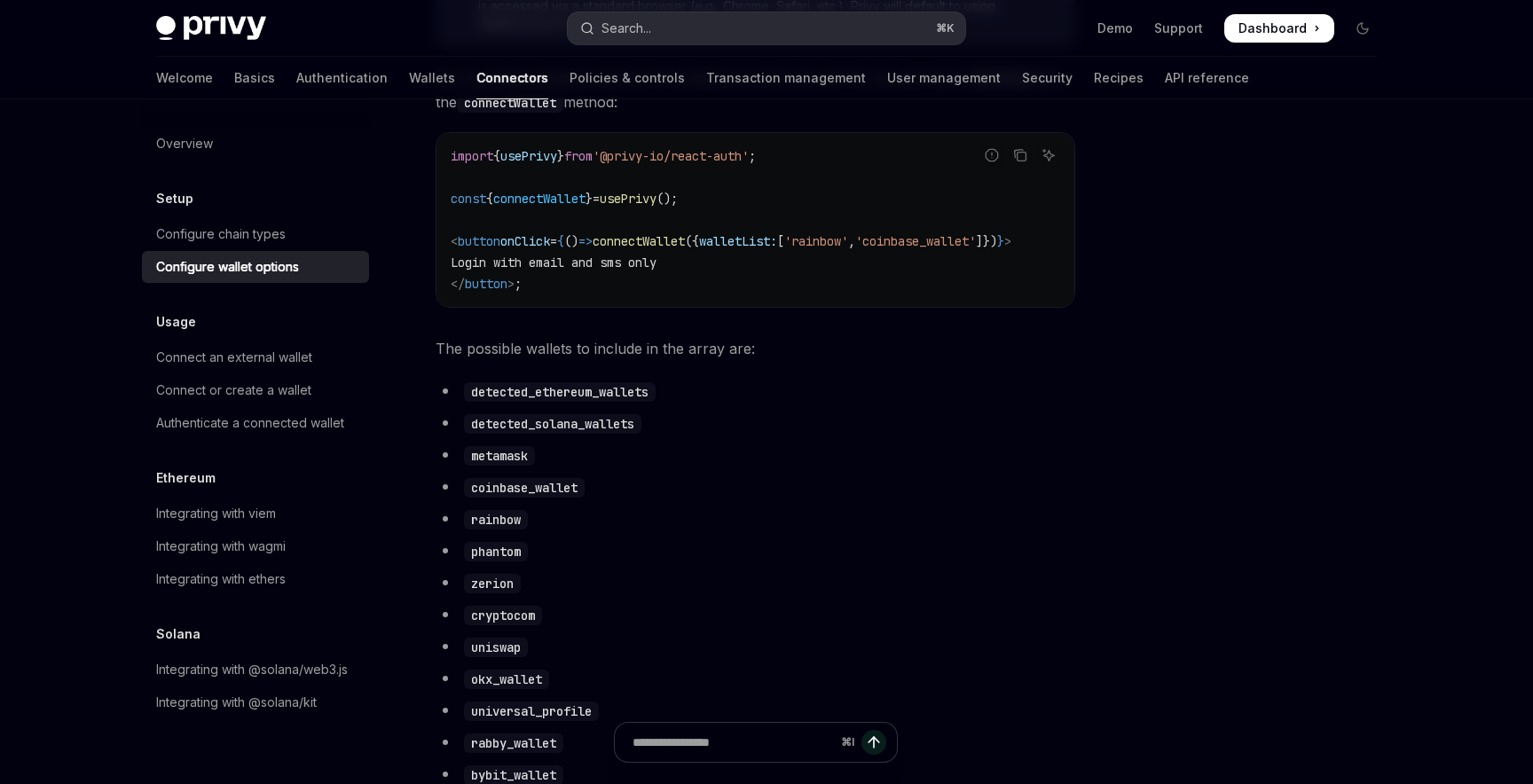
click at [614, 27] on div "Search..." at bounding box center [627, 28] width 50 height 21
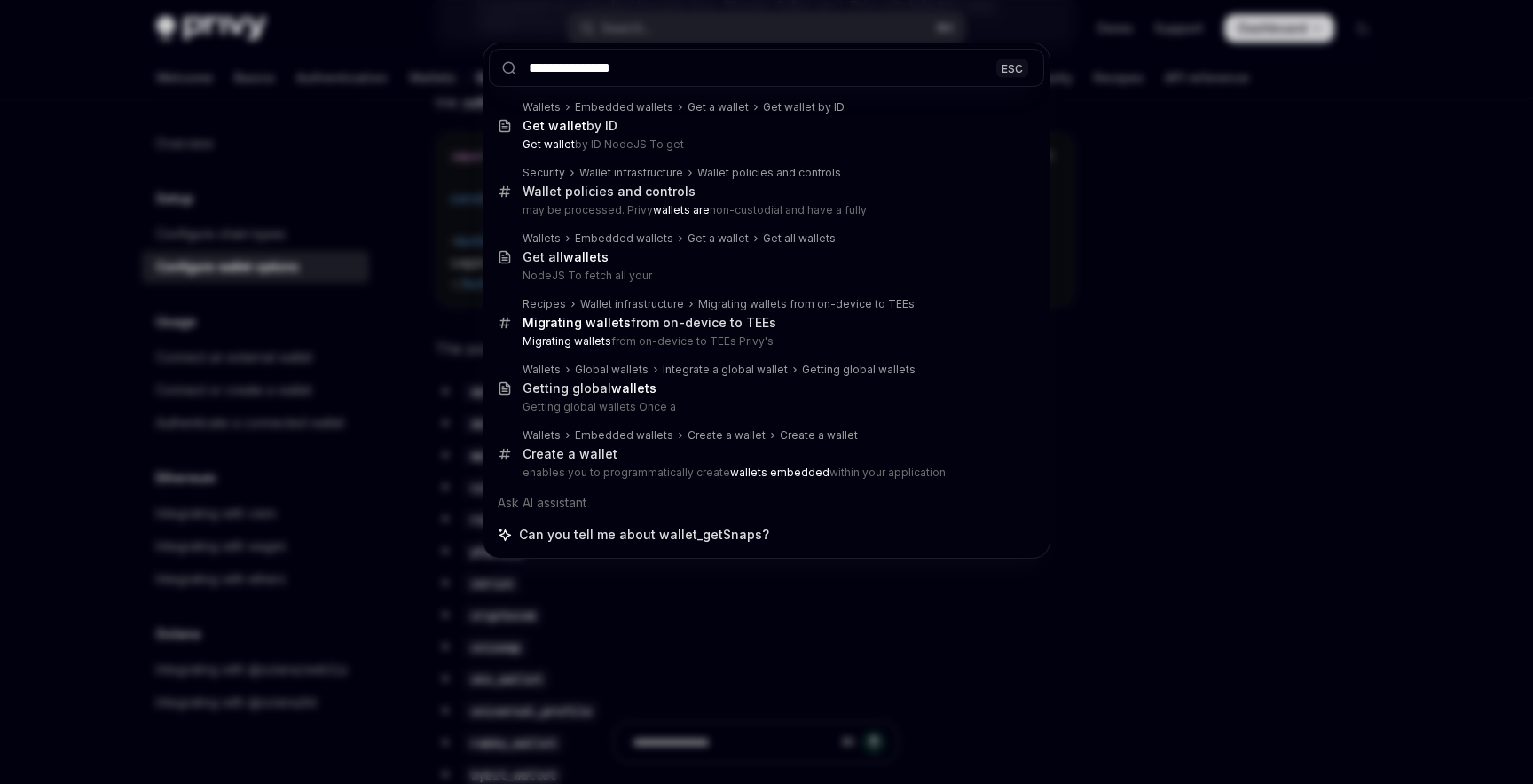
click at [603, 67] on input "**********" at bounding box center [767, 68] width 556 height 38
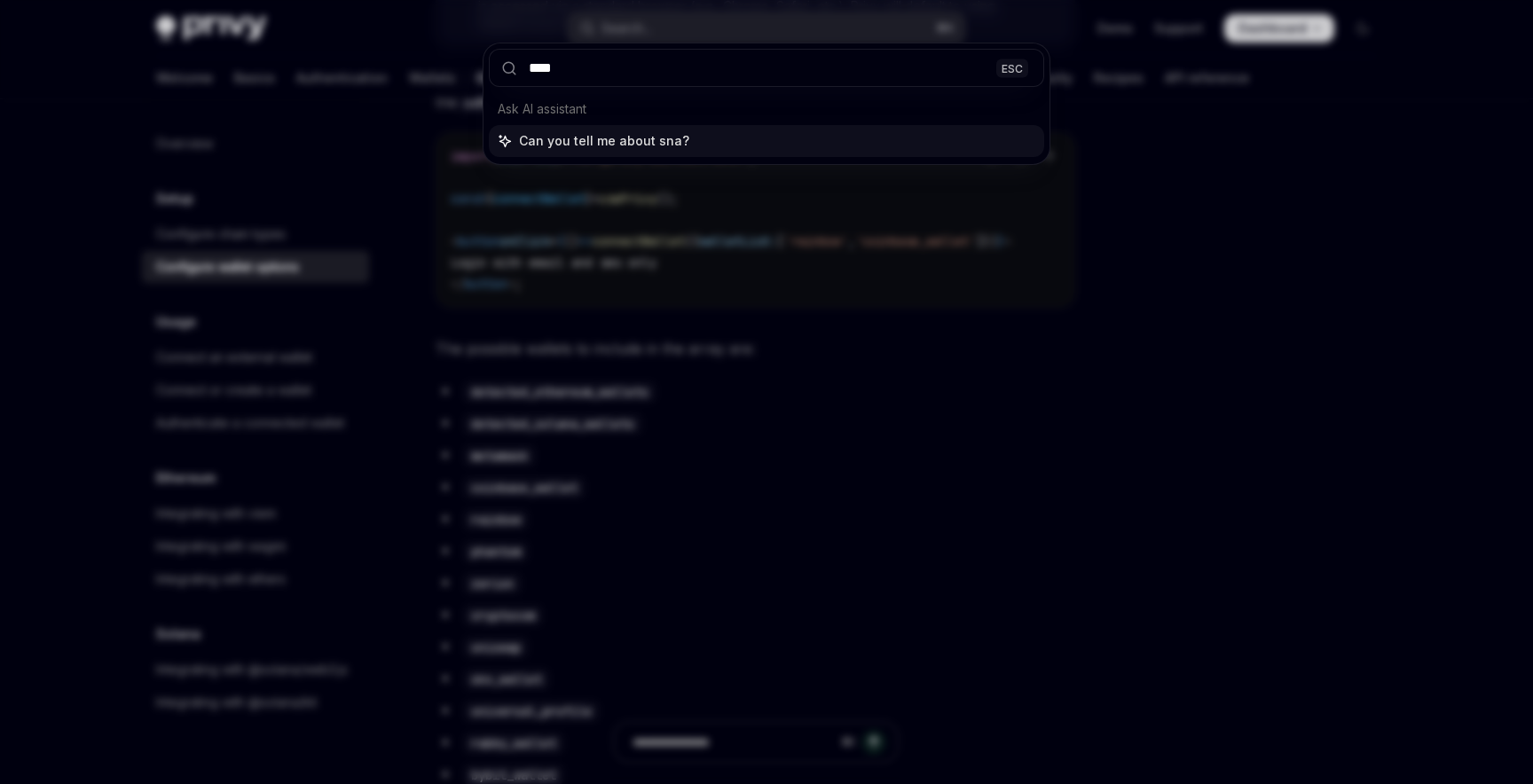
type input "*****"
type textarea "*"
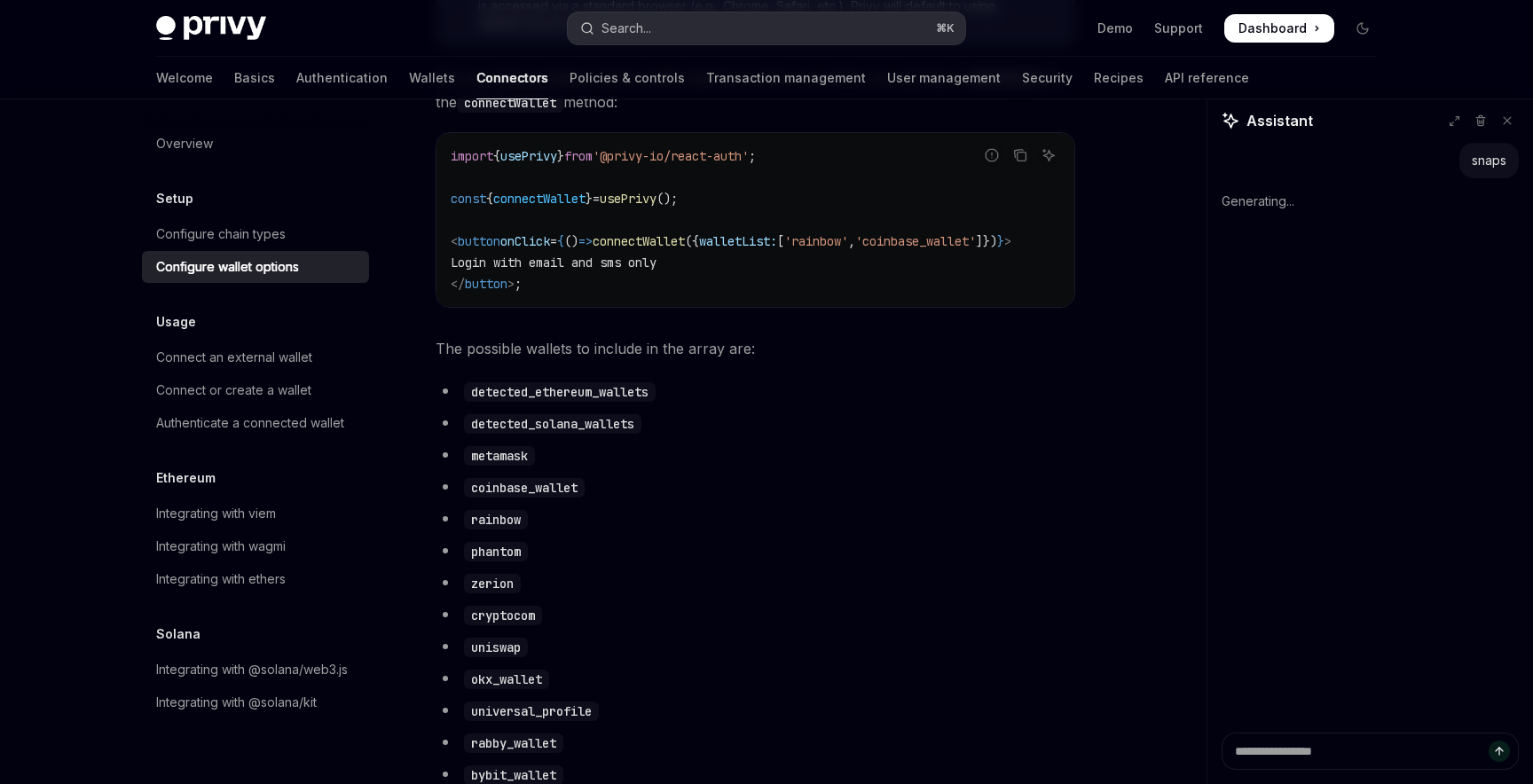
click at [618, 21] on div "Search..." at bounding box center [627, 28] width 50 height 21
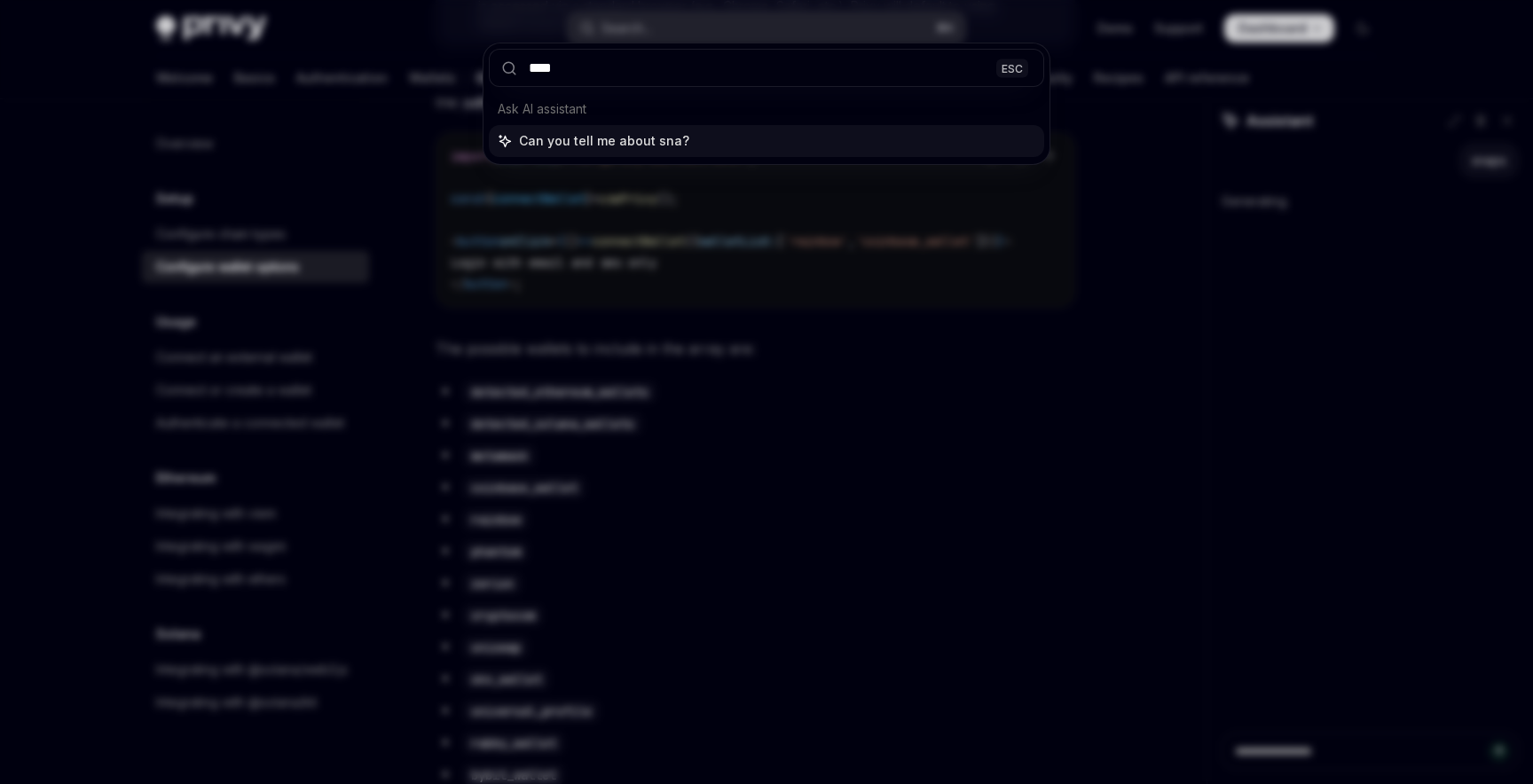
type input "*****"
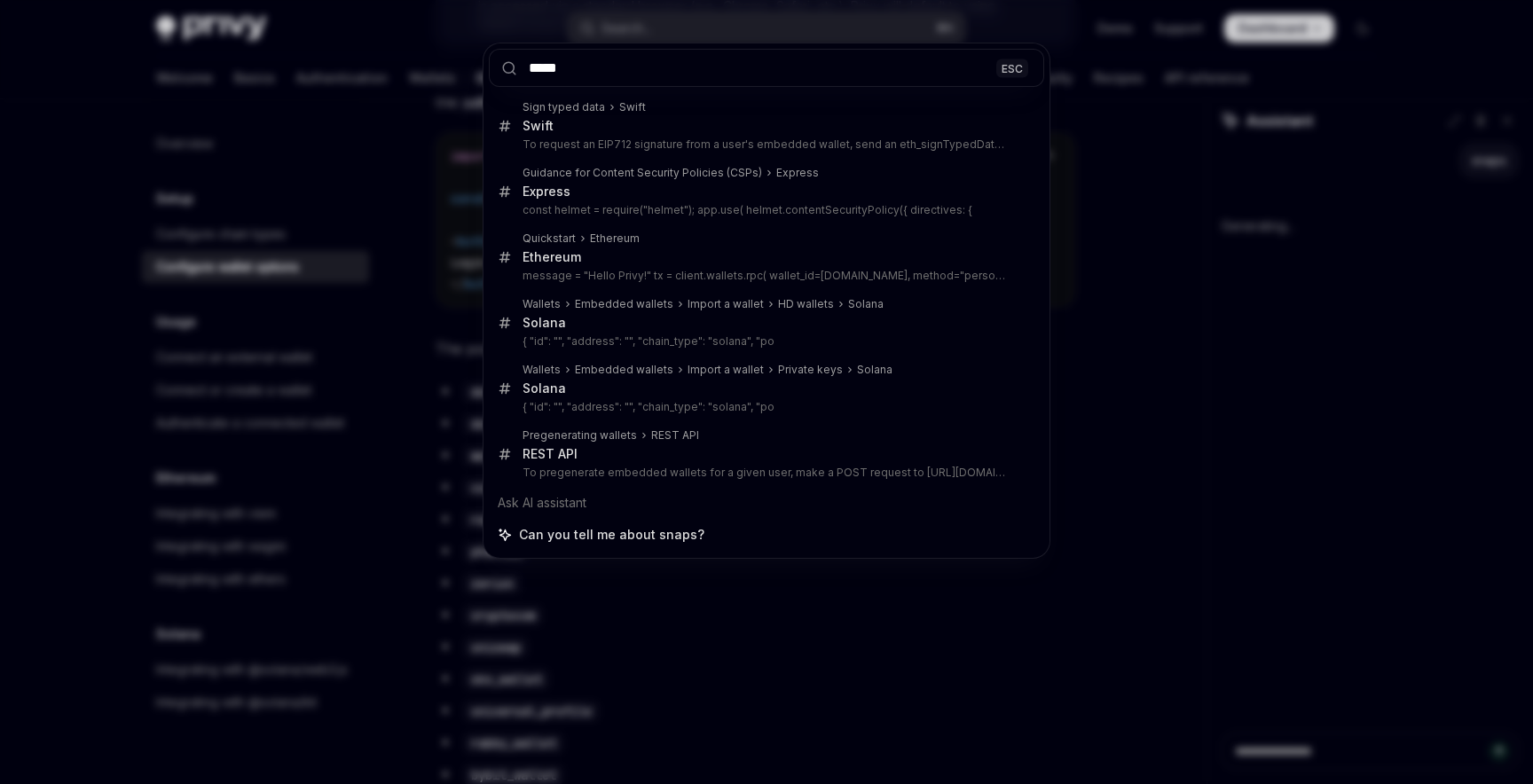
type textarea "*"
type input "*****"
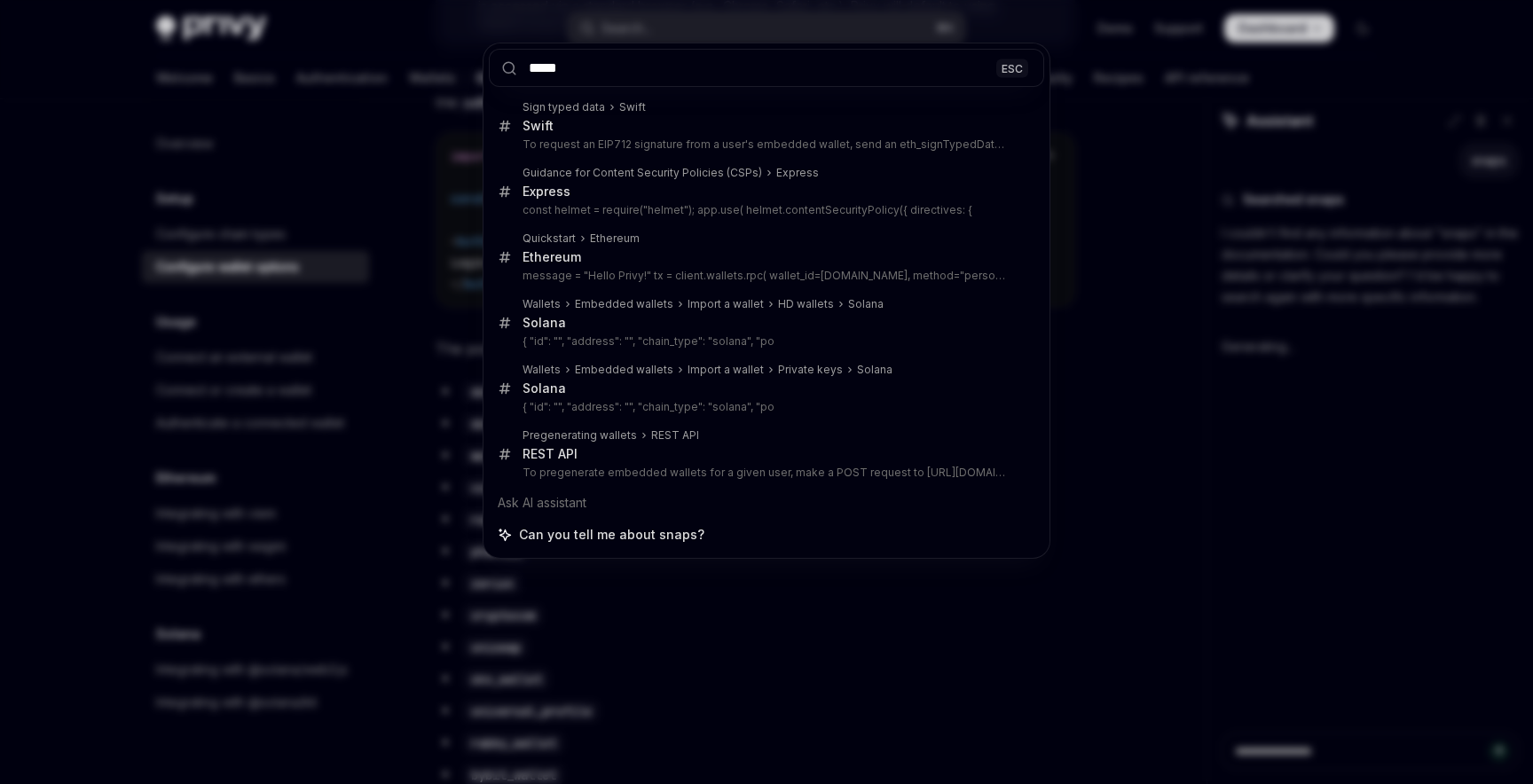
type textarea "*"
